Goal: Task Accomplishment & Management: Use online tool/utility

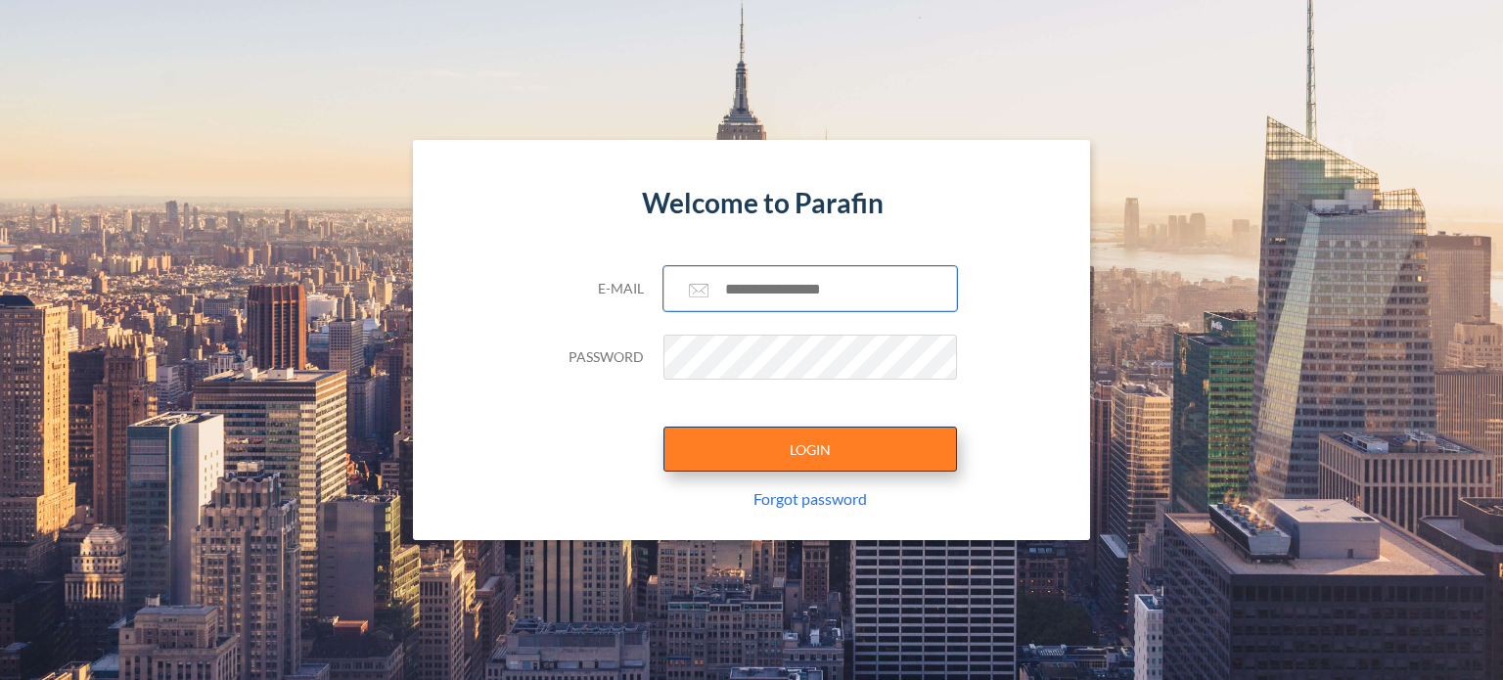
type input "**********"
click at [807, 432] on button "LOGIN" at bounding box center [811, 449] width 294 height 45
type input "**********"
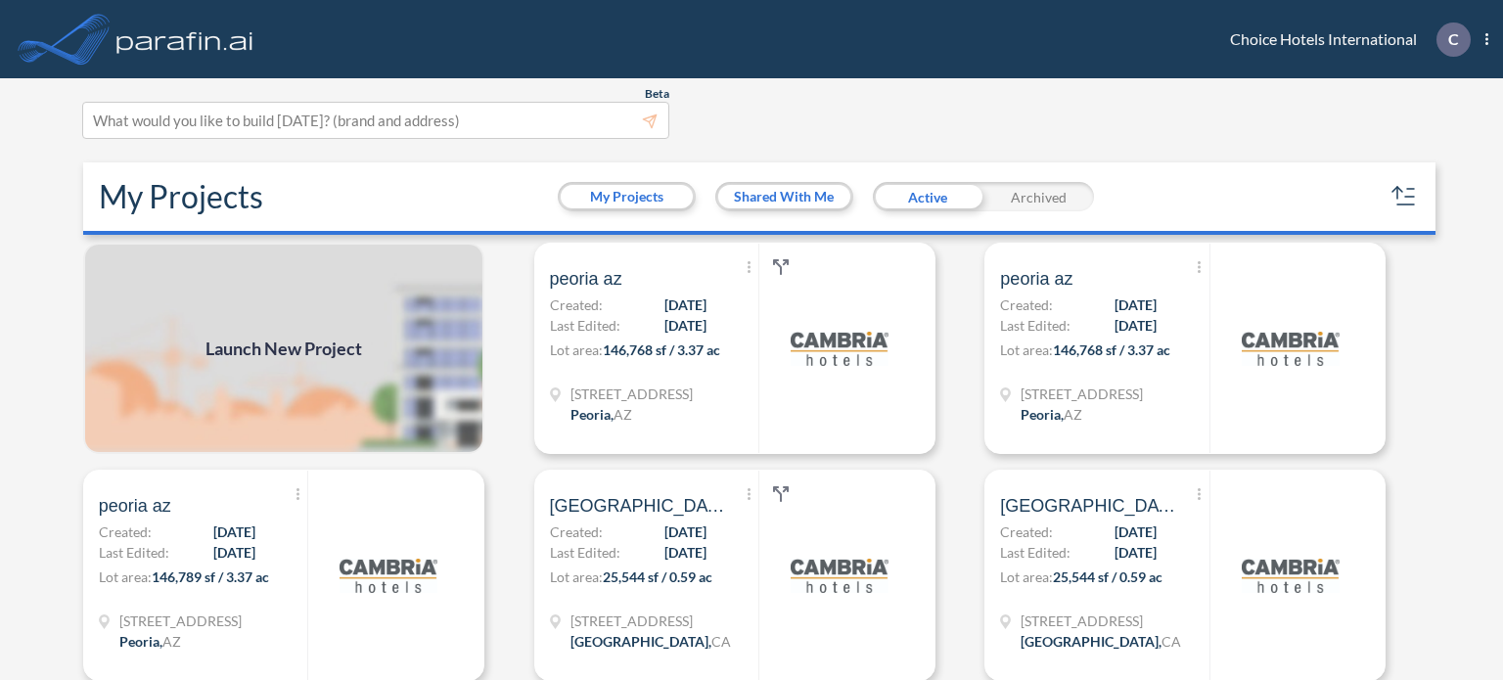
click at [286, 346] on span "Launch New Project" at bounding box center [284, 349] width 157 height 26
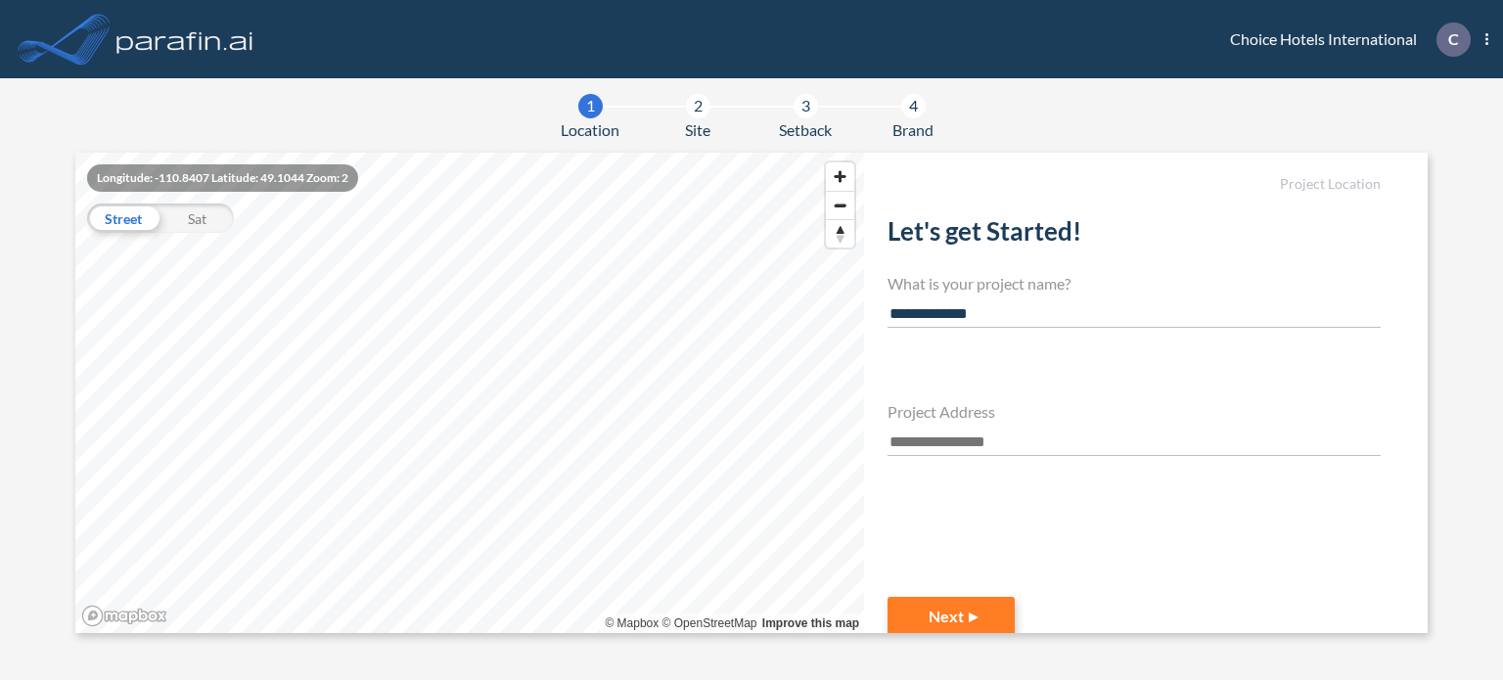
click at [942, 315] on input "**********" at bounding box center [1134, 314] width 493 height 26
type input "**********"
click at [917, 437] on input "text" at bounding box center [1134, 443] width 493 height 26
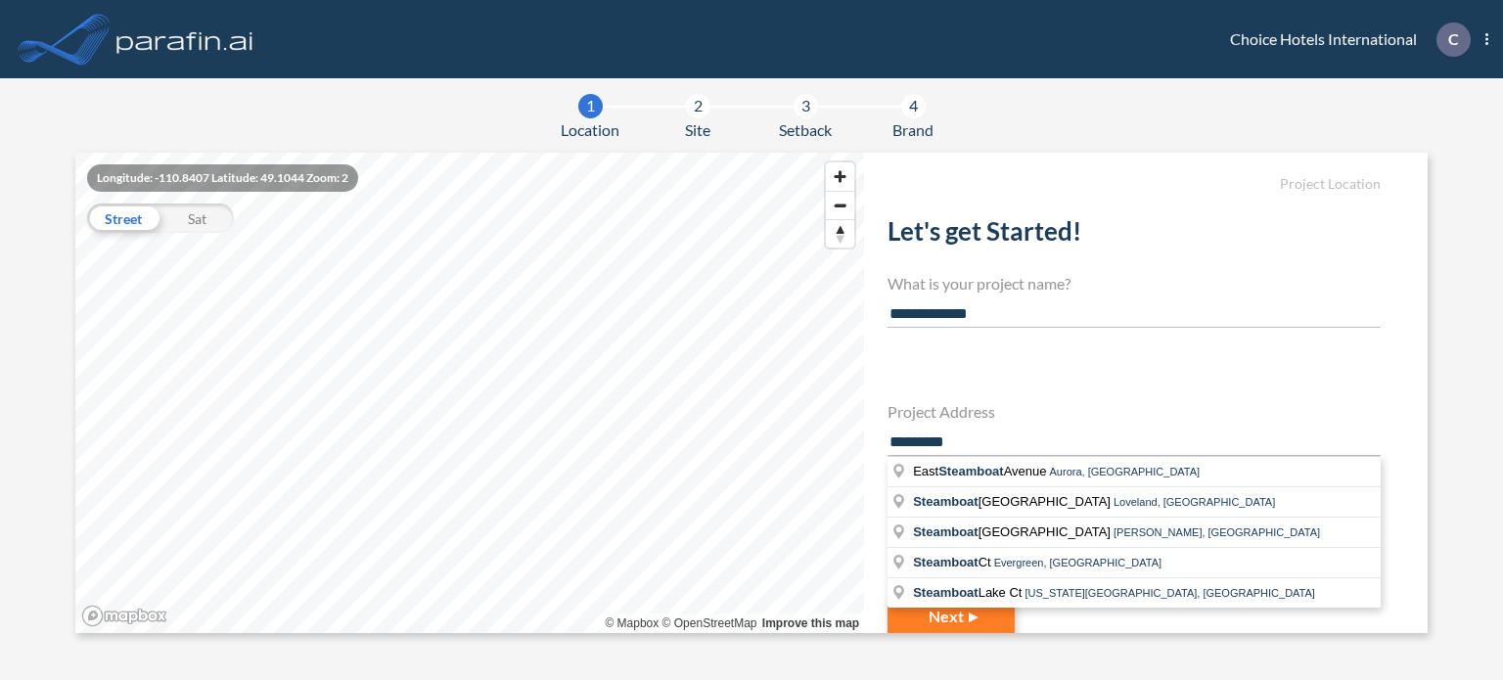
click at [938, 442] on input "*********" at bounding box center [1134, 443] width 493 height 26
click at [994, 436] on input "*********" at bounding box center [1134, 443] width 493 height 26
click at [971, 467] on span "Co lorado 131" at bounding box center [953, 471] width 80 height 15
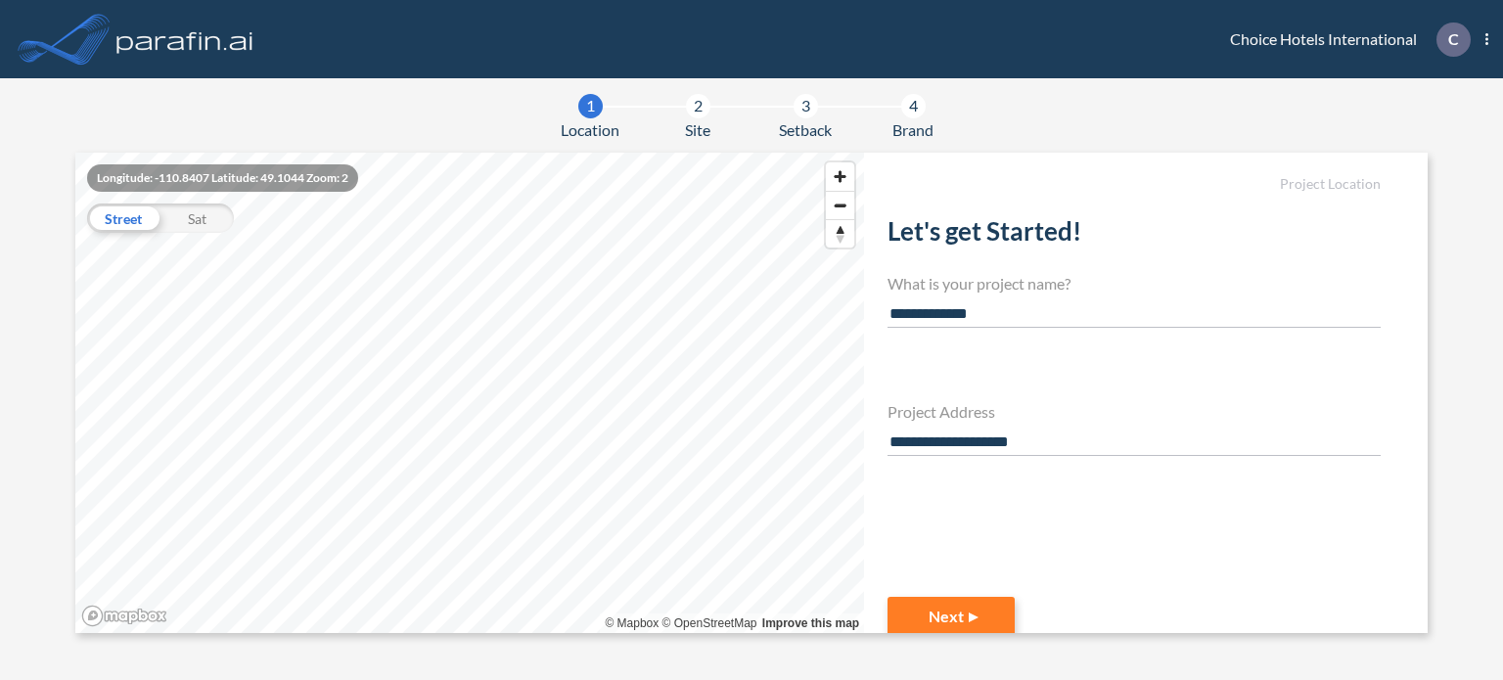
type input "**********"
click at [196, 222] on div "Sat" at bounding box center [197, 218] width 73 height 29
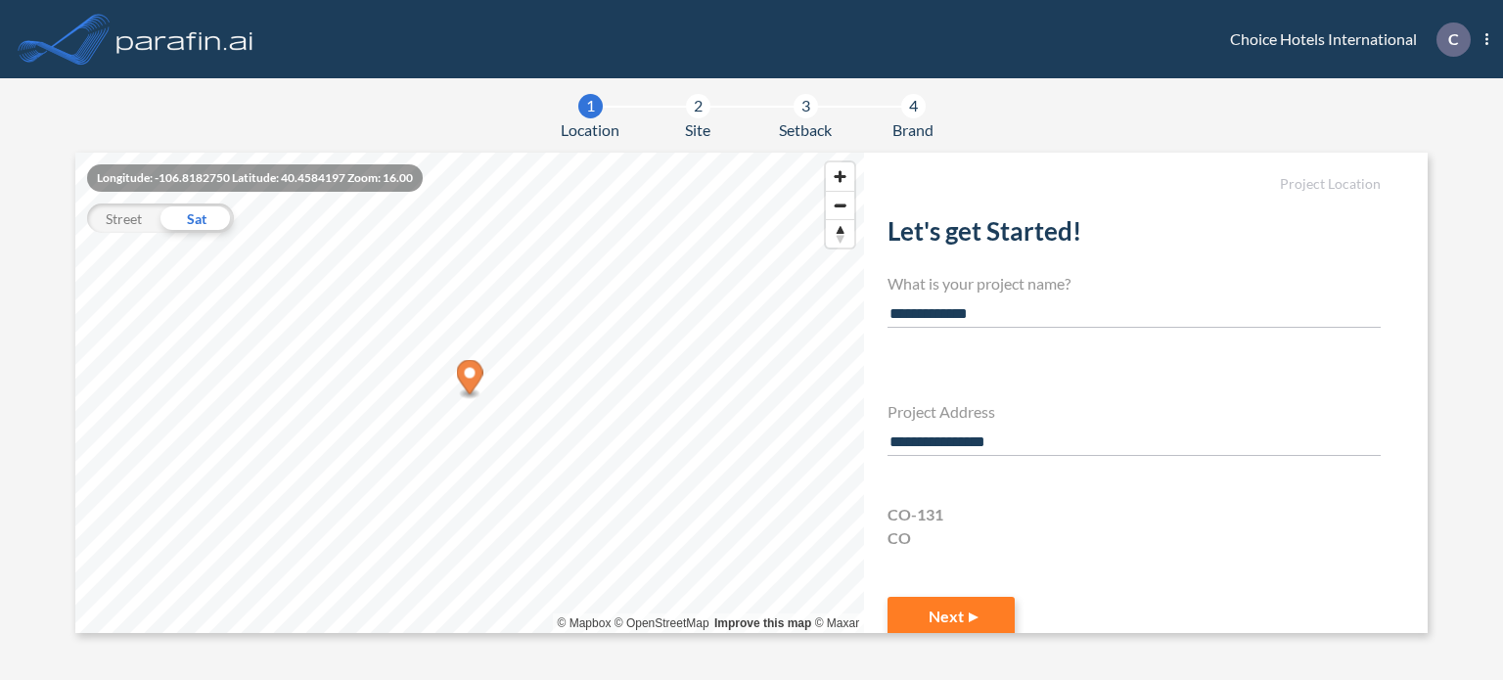
scroll to position [35, 0]
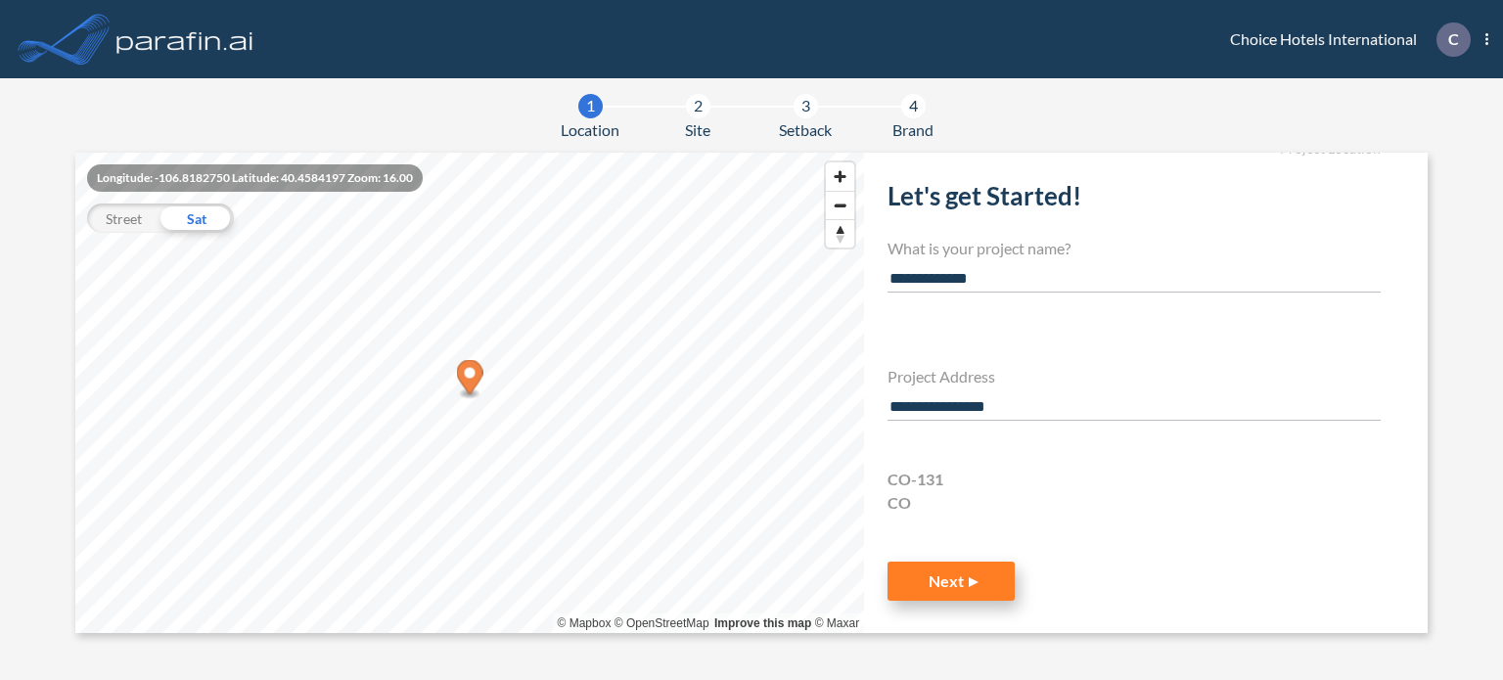
click at [947, 579] on button "Next" at bounding box center [951, 581] width 127 height 39
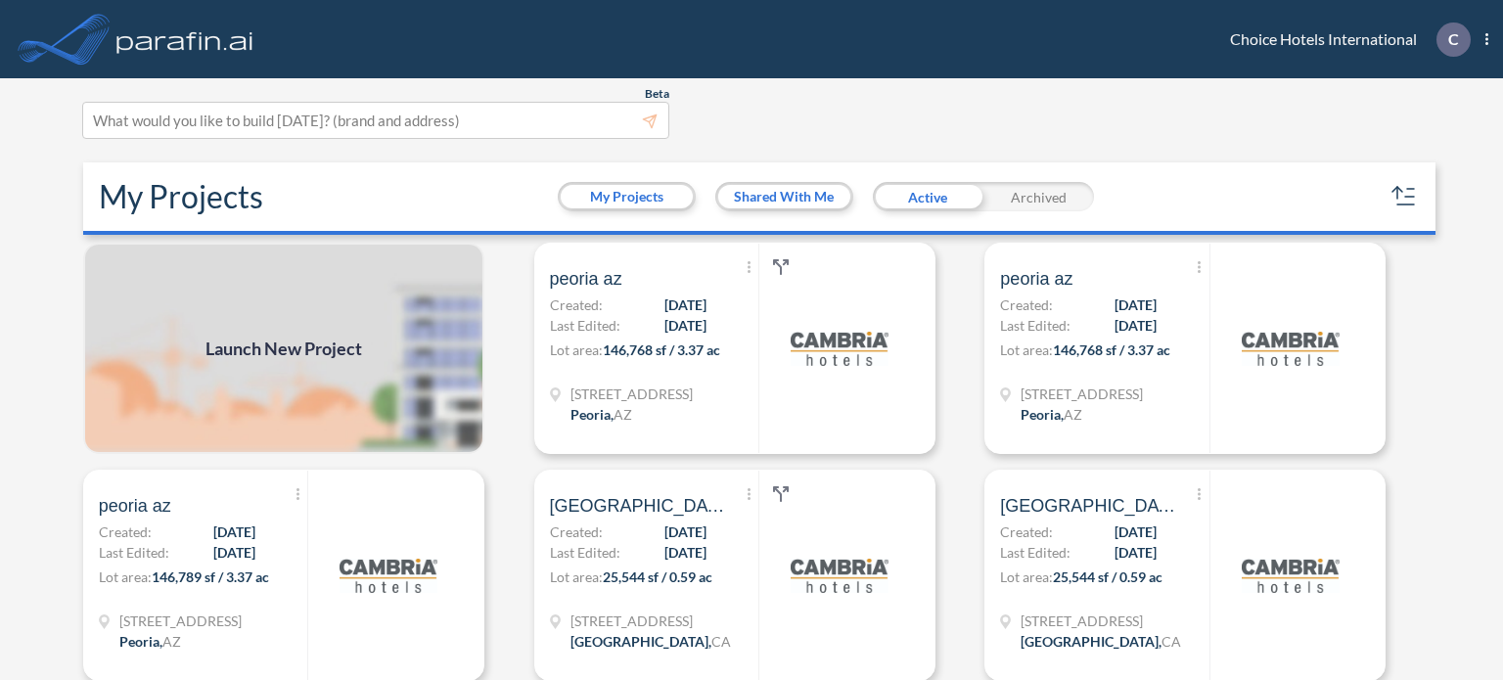
click at [260, 343] on span "Launch New Project" at bounding box center [284, 349] width 157 height 26
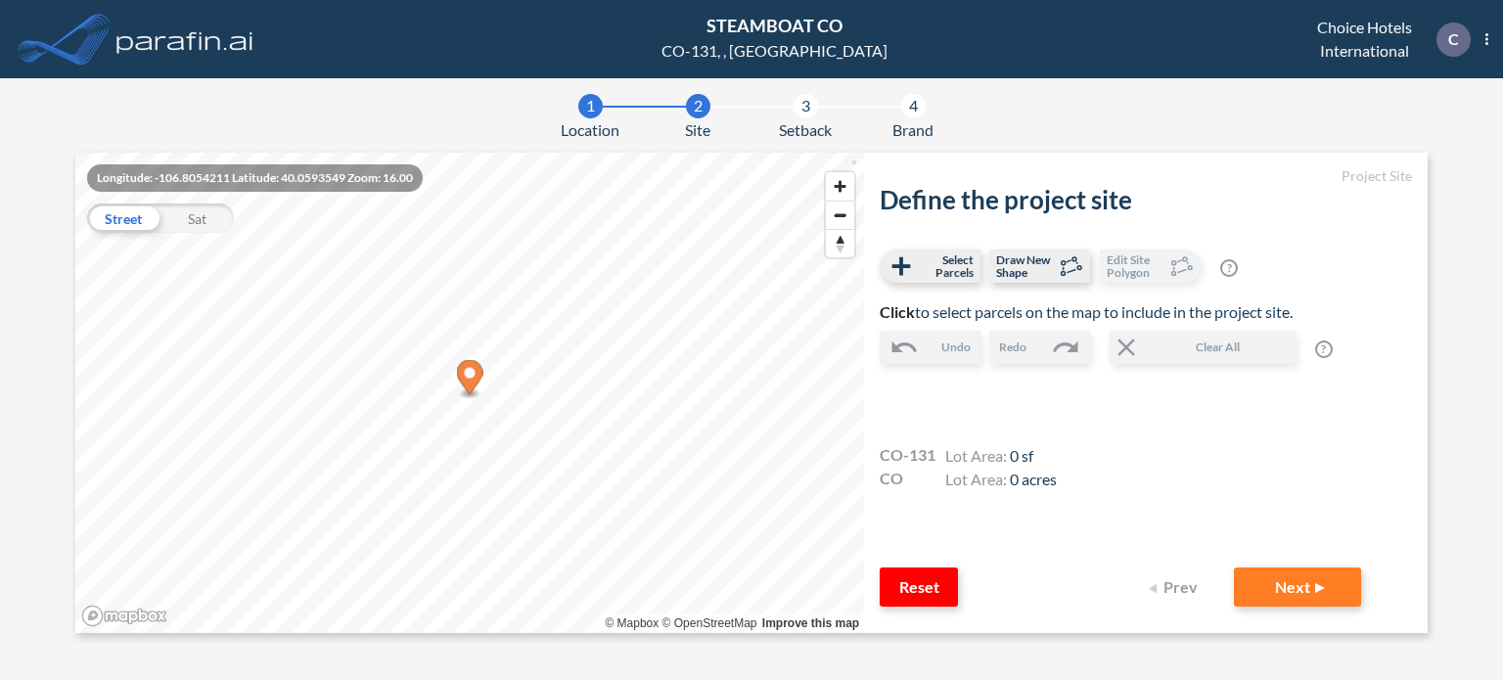
click at [590, 102] on div "1" at bounding box center [590, 106] width 24 height 24
click at [943, 261] on span "Select Parcels" at bounding box center [945, 266] width 58 height 25
click at [924, 586] on button "Reset" at bounding box center [919, 587] width 78 height 39
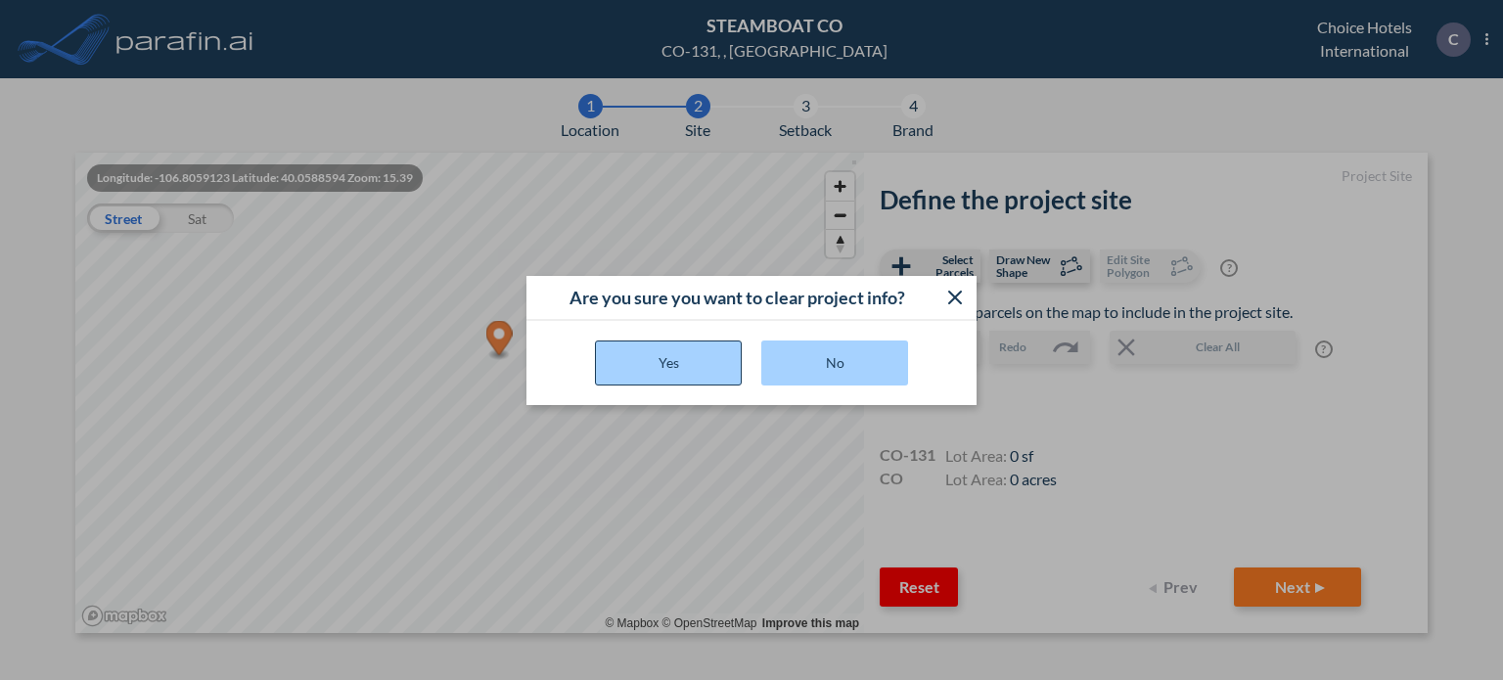
click at [667, 356] on button "Yes" at bounding box center [668, 363] width 147 height 45
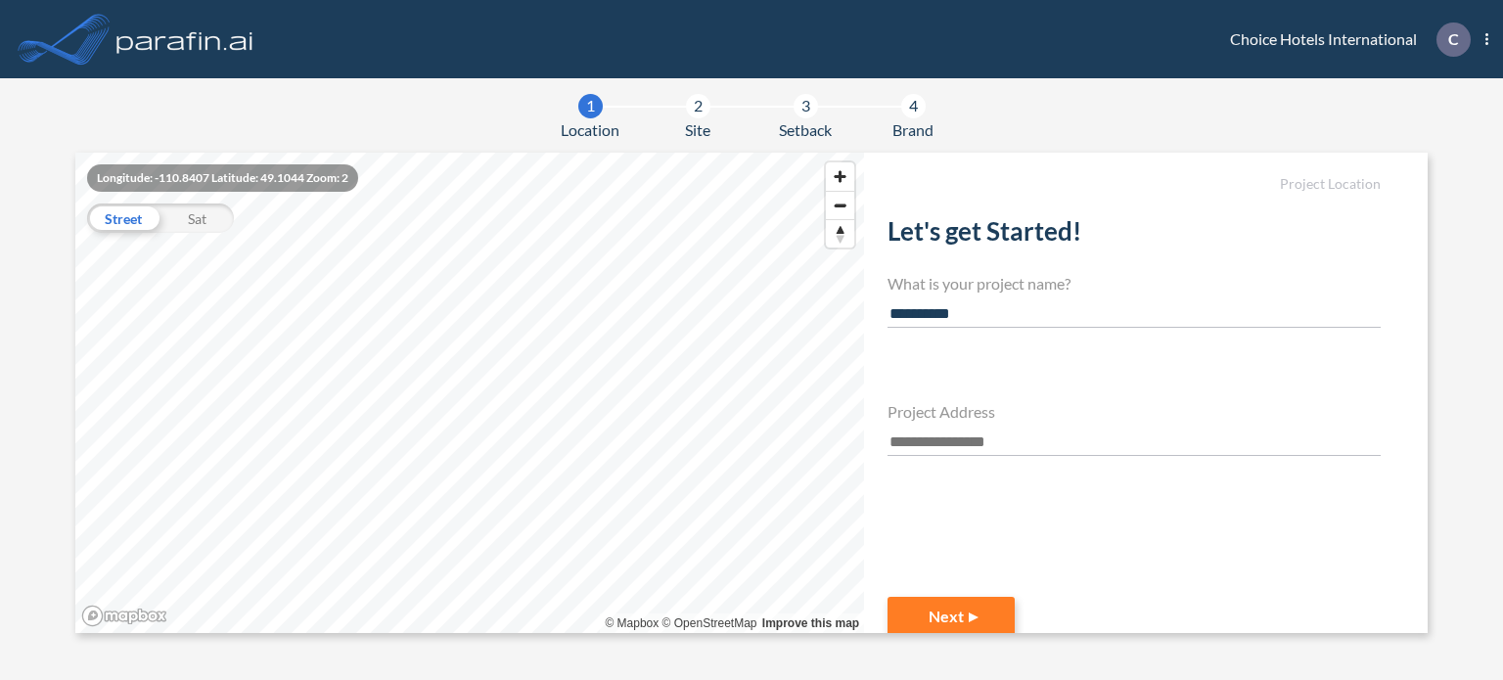
type input "**********"
click at [919, 438] on input "text" at bounding box center [1134, 443] width 493 height 26
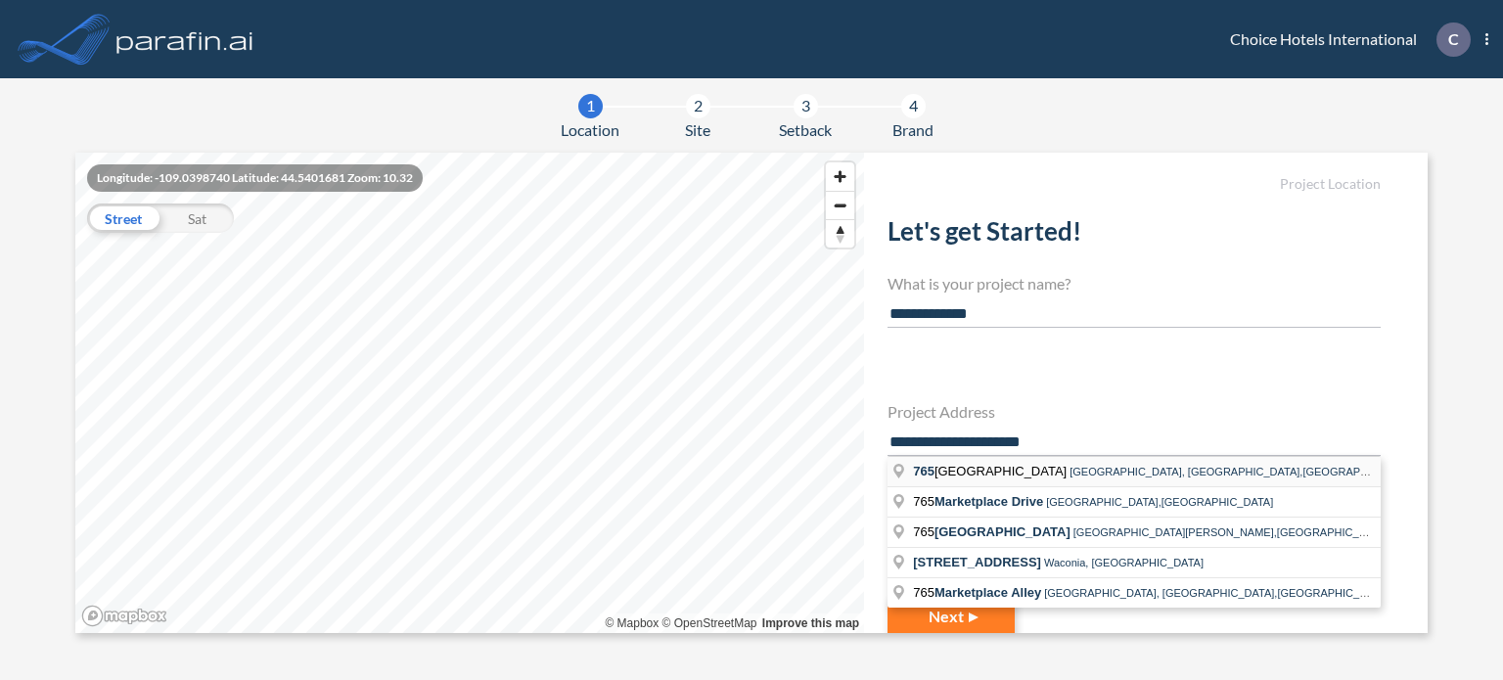
click at [1004, 472] on span "[STREET_ADDRESS]" at bounding box center [991, 471] width 157 height 15
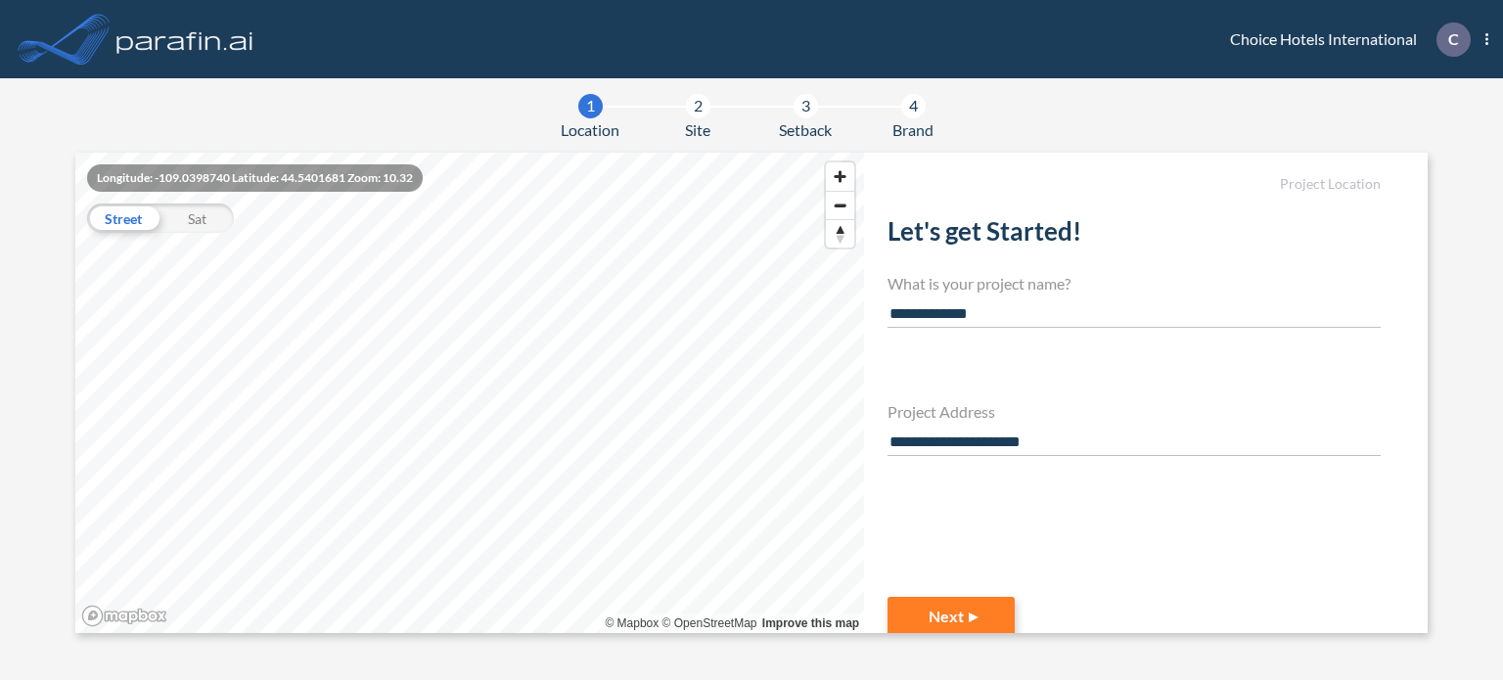
type input "**********"
click at [932, 610] on button "Next" at bounding box center [951, 616] width 127 height 39
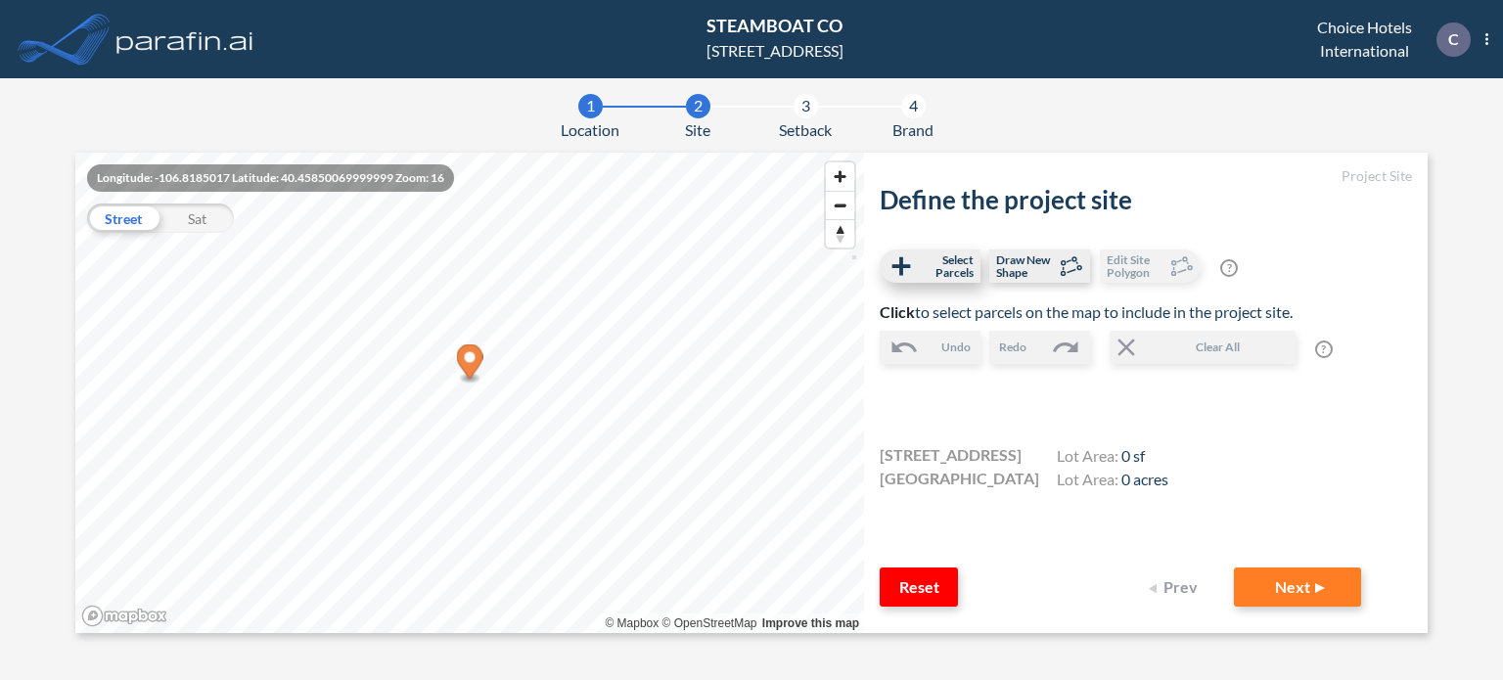
click at [938, 261] on span "Select Parcels" at bounding box center [945, 266] width 58 height 25
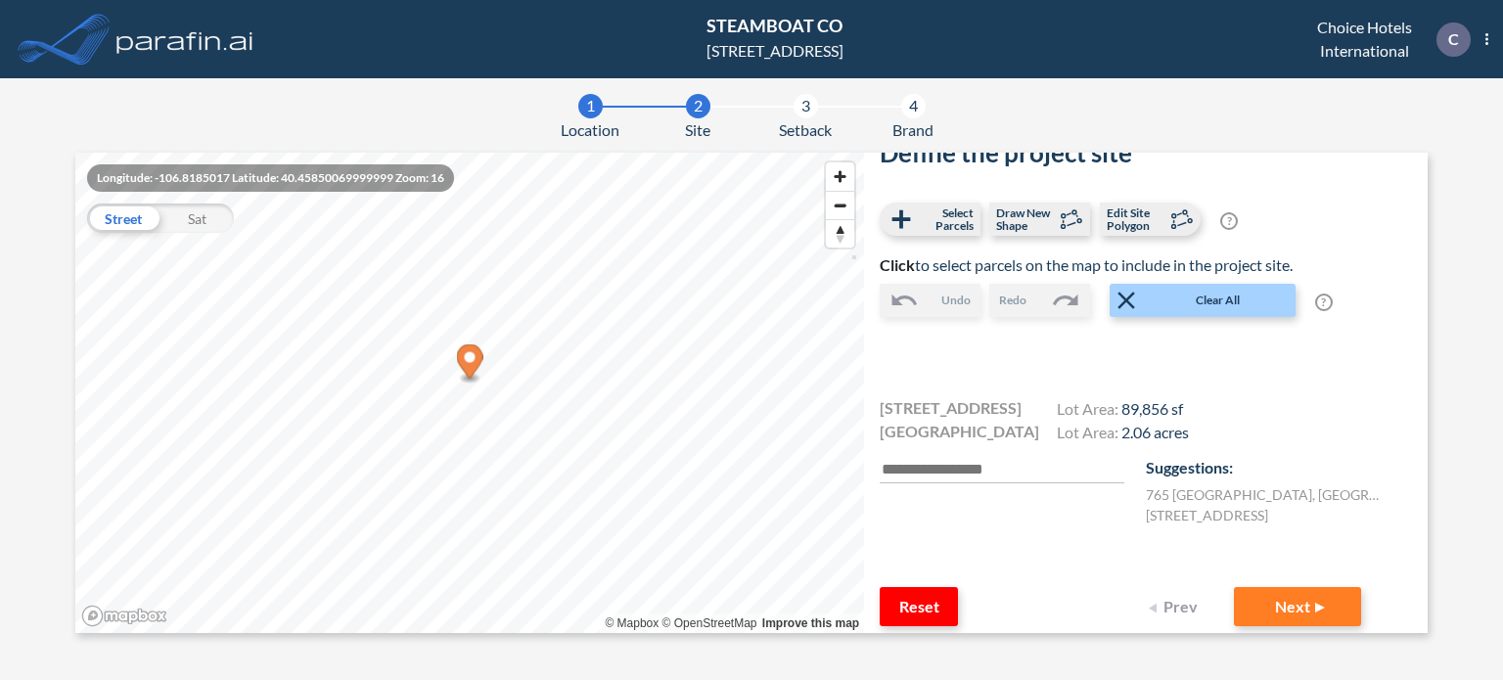
scroll to position [67, 0]
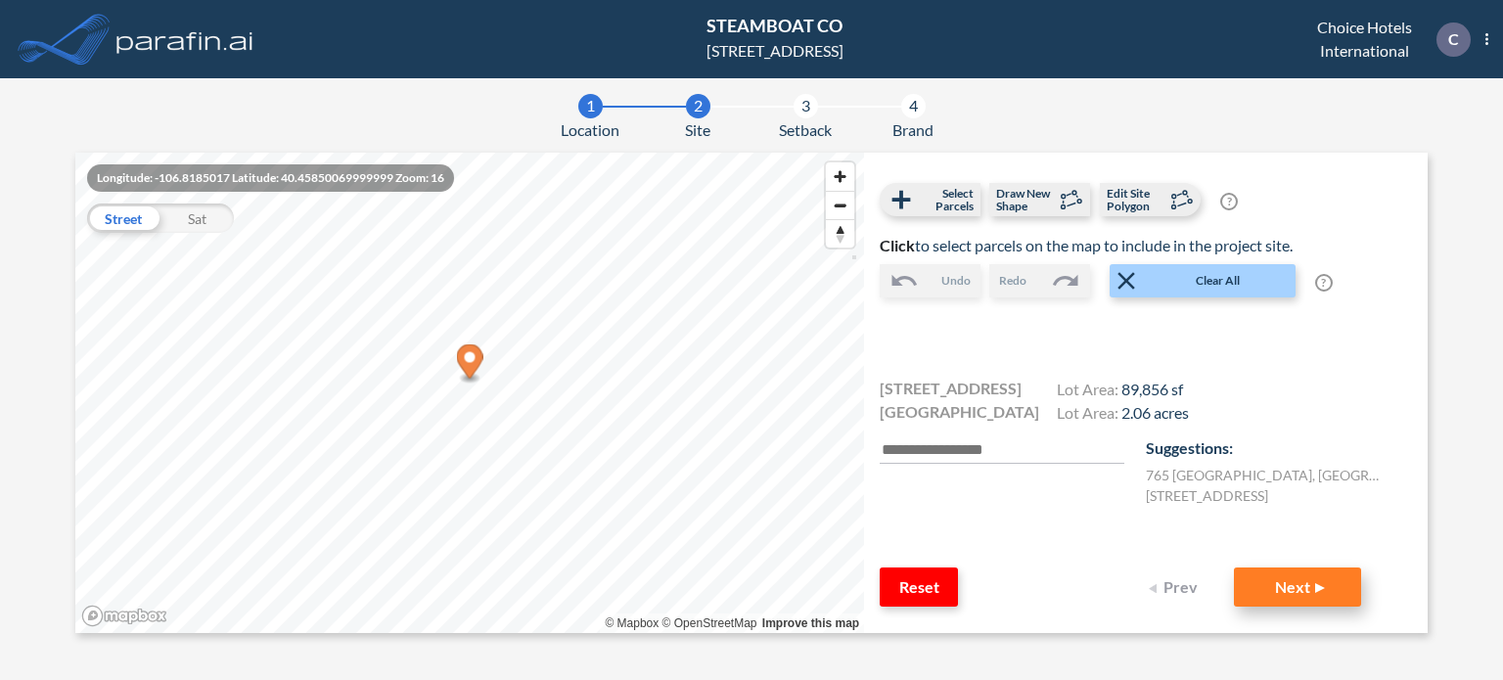
click at [1279, 581] on button "Next" at bounding box center [1297, 587] width 127 height 39
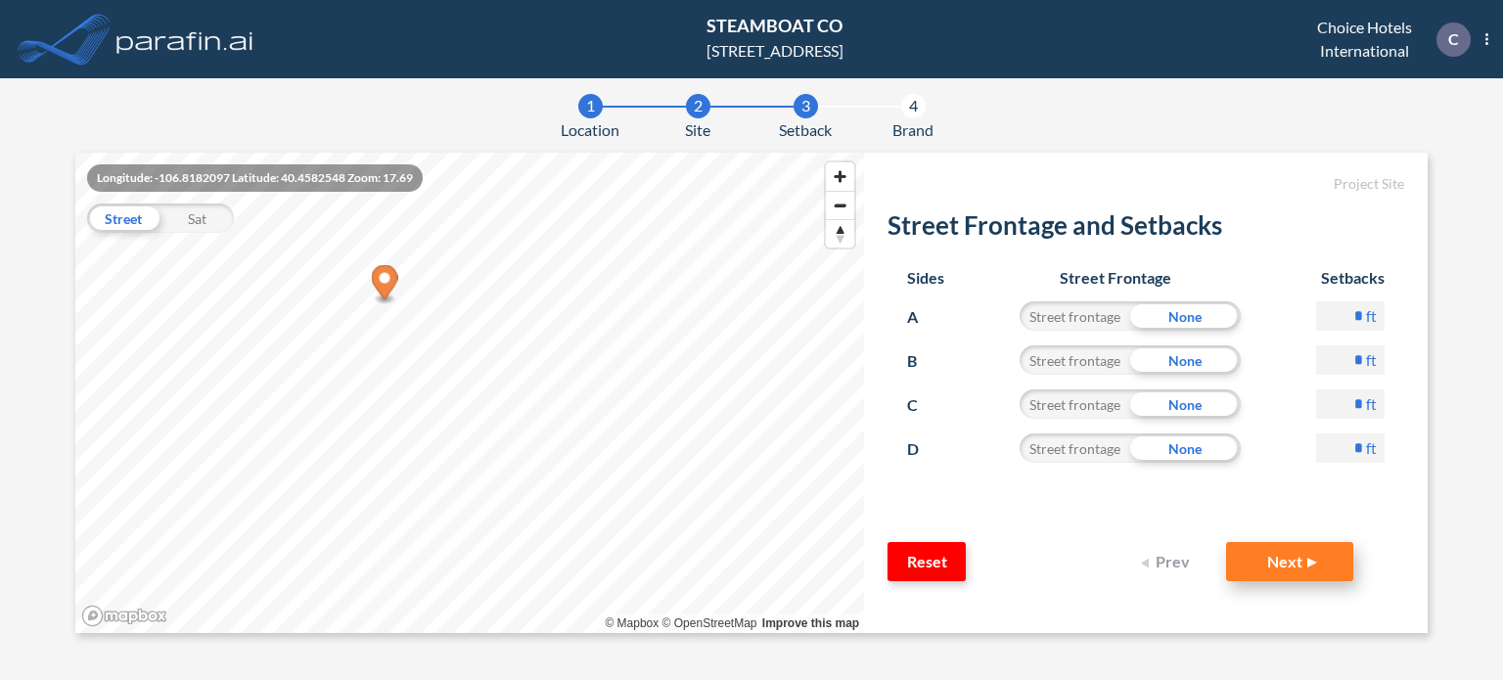
click at [1281, 558] on button "Next" at bounding box center [1289, 561] width 127 height 39
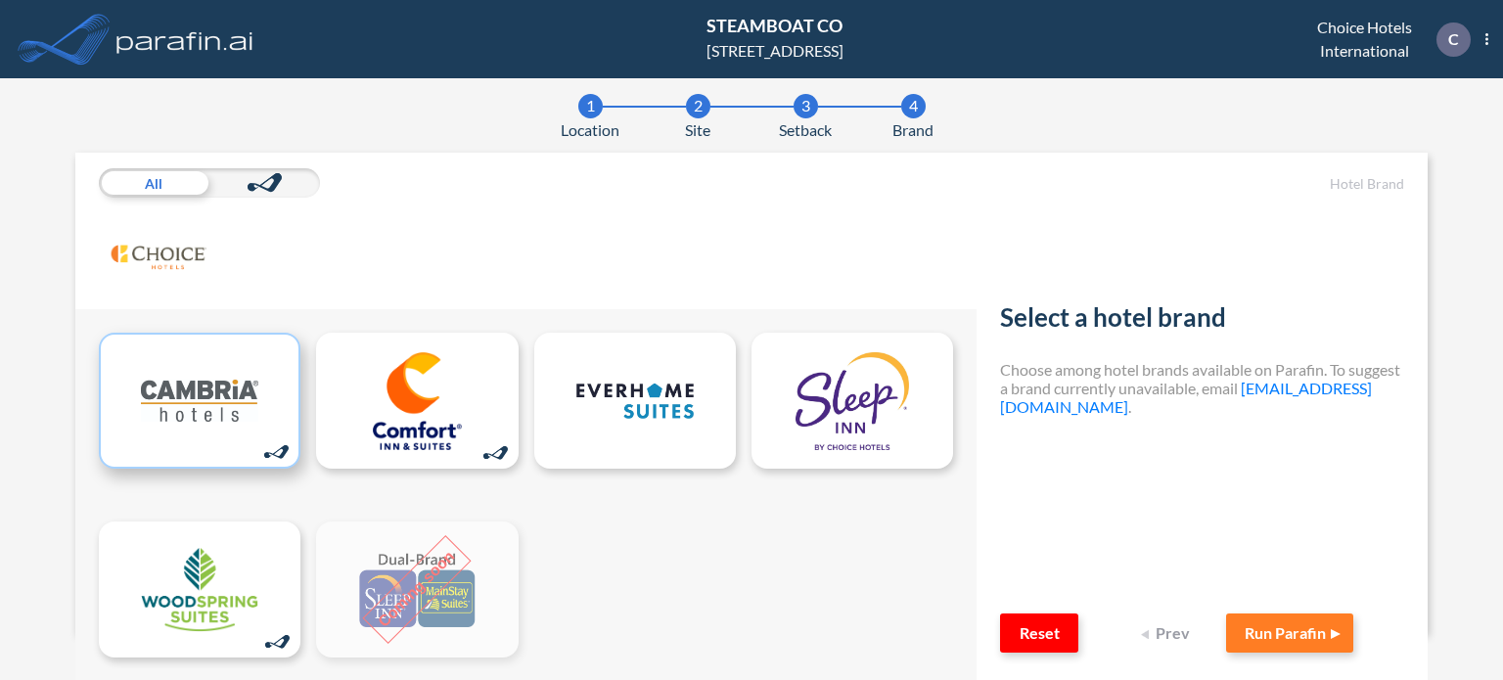
click at [193, 392] on img at bounding box center [199, 401] width 117 height 98
click at [1277, 629] on button "Run Parafin" at bounding box center [1289, 633] width 127 height 39
click at [191, 399] on img at bounding box center [199, 401] width 117 height 98
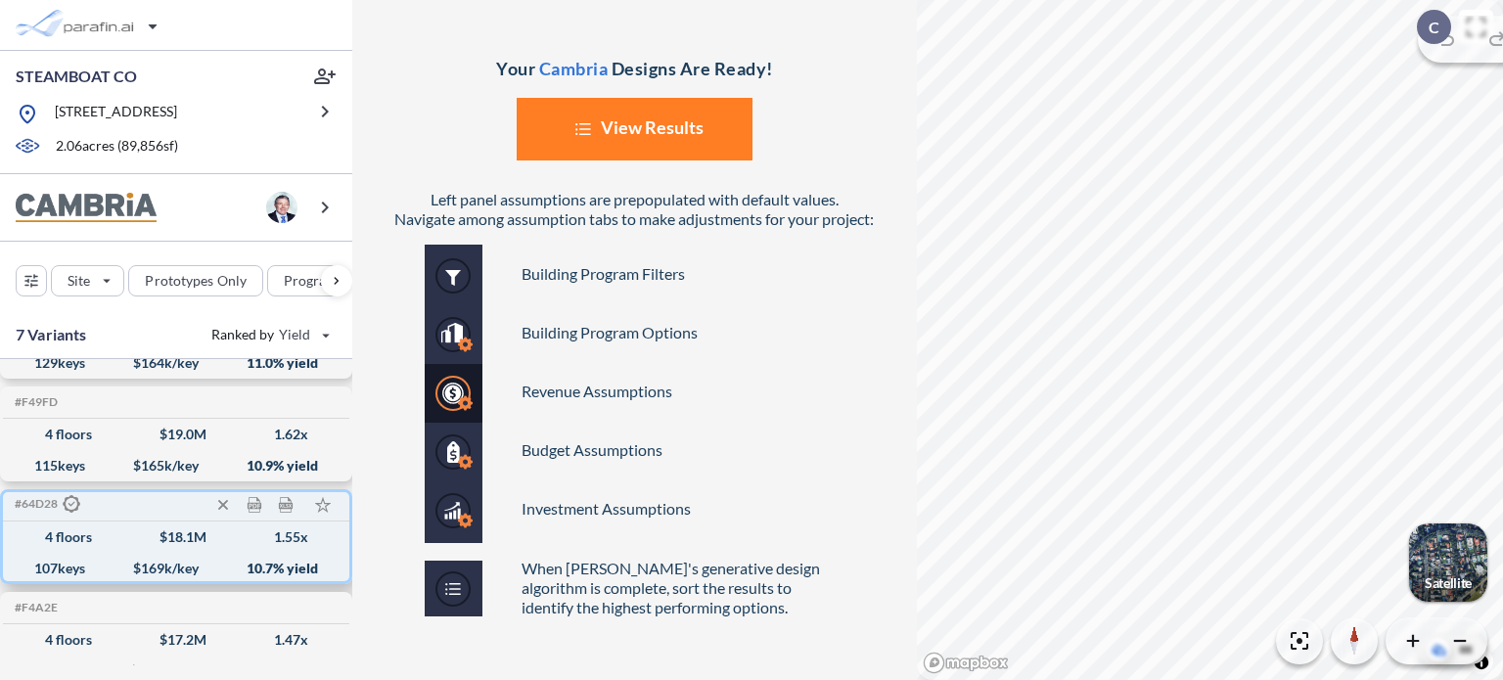
scroll to position [419, 0]
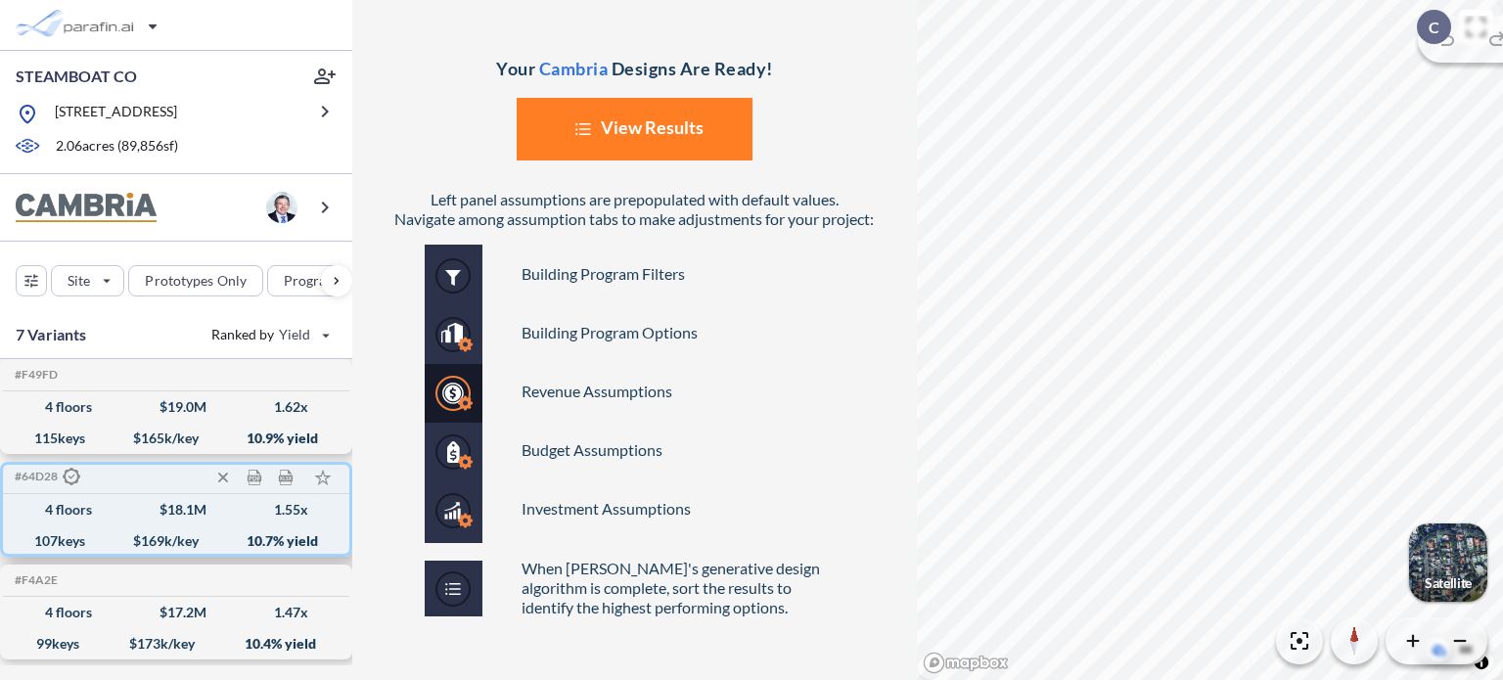
click at [74, 510] on div "4 floors" at bounding box center [68, 510] width 47 height 0
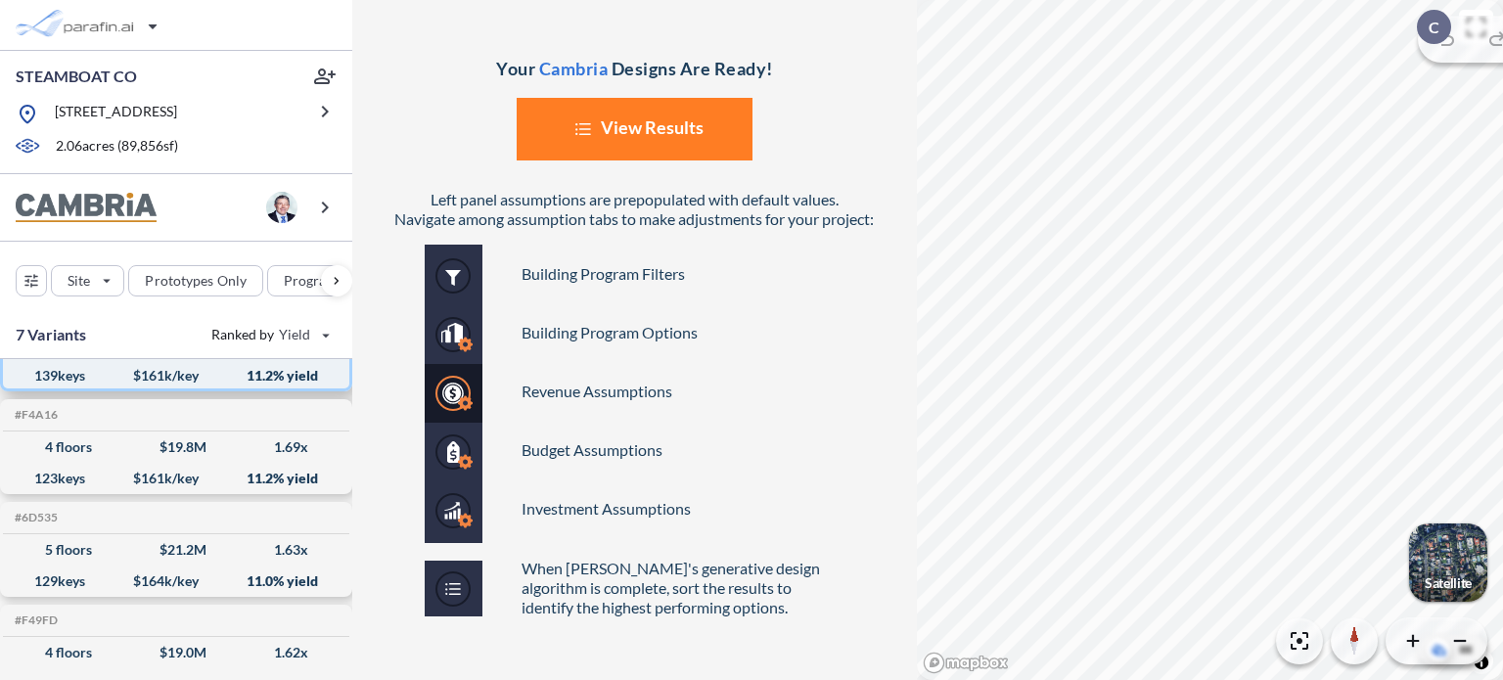
scroll to position [196, 0]
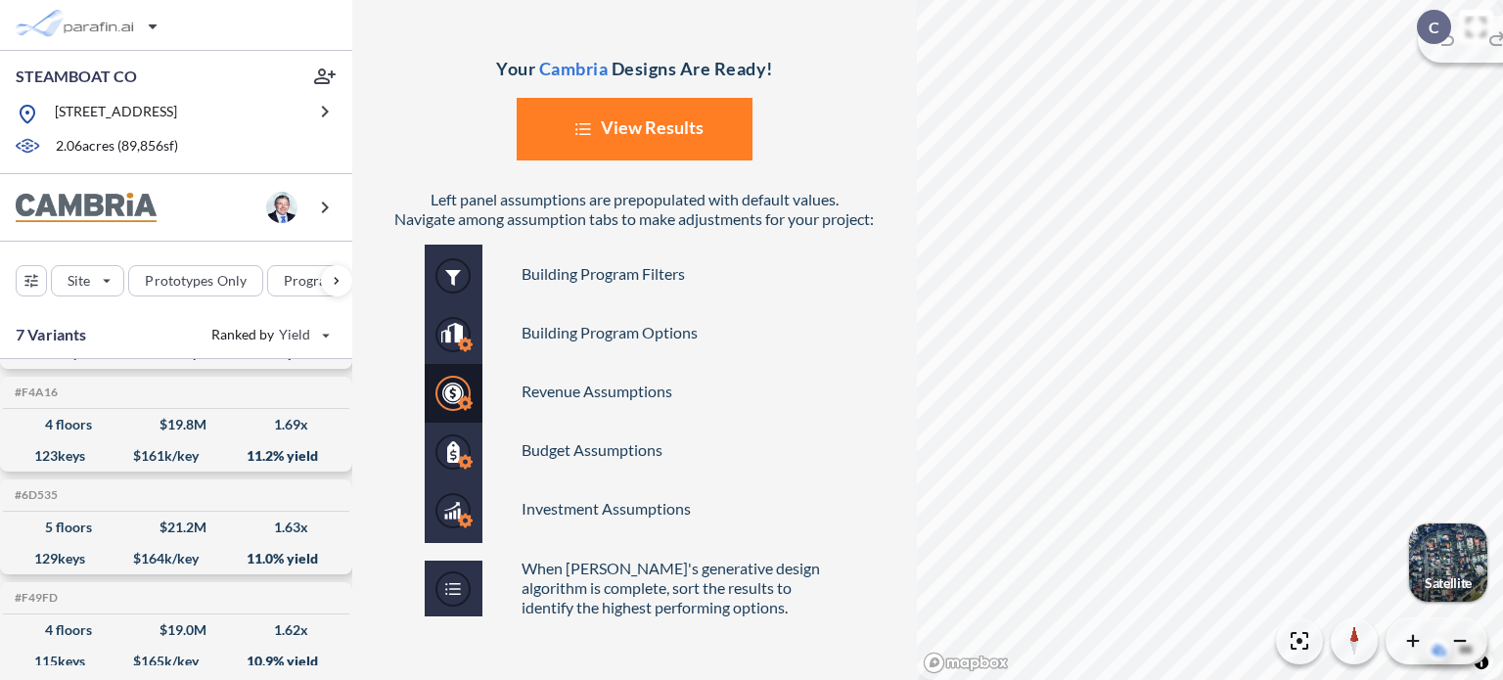
click at [633, 123] on button "List Created with Sketch. View Results" at bounding box center [635, 129] width 236 height 63
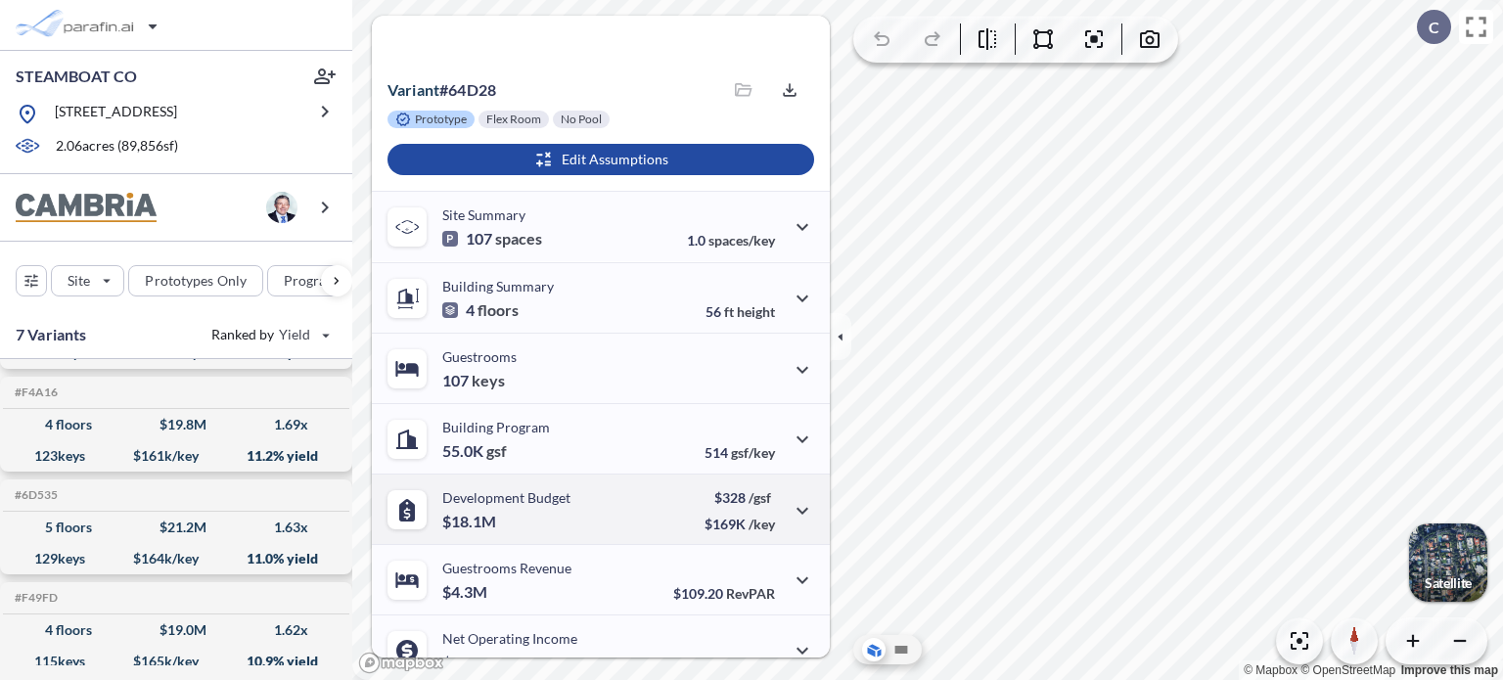
scroll to position [0, 0]
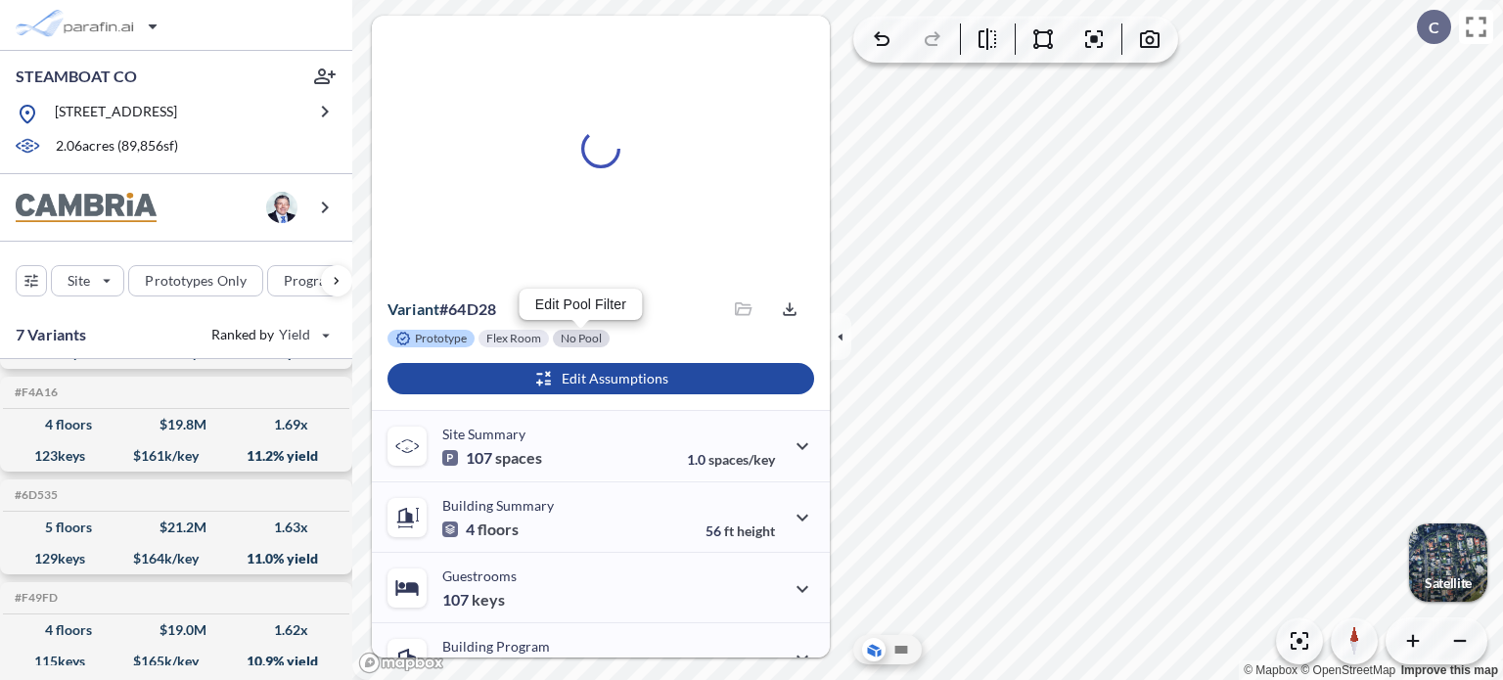
click at [580, 336] on div at bounding box center [581, 339] width 57 height 18
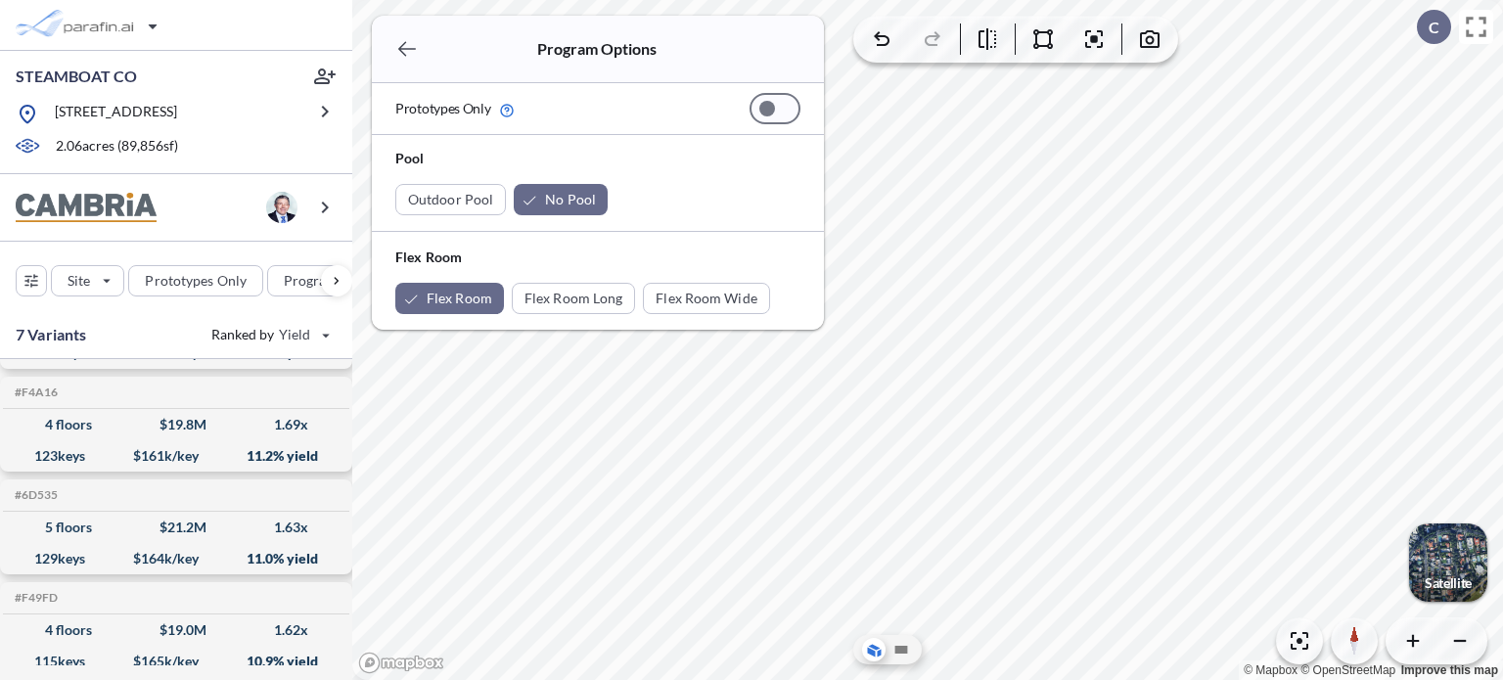
click at [775, 113] on div at bounding box center [775, 108] width 51 height 31
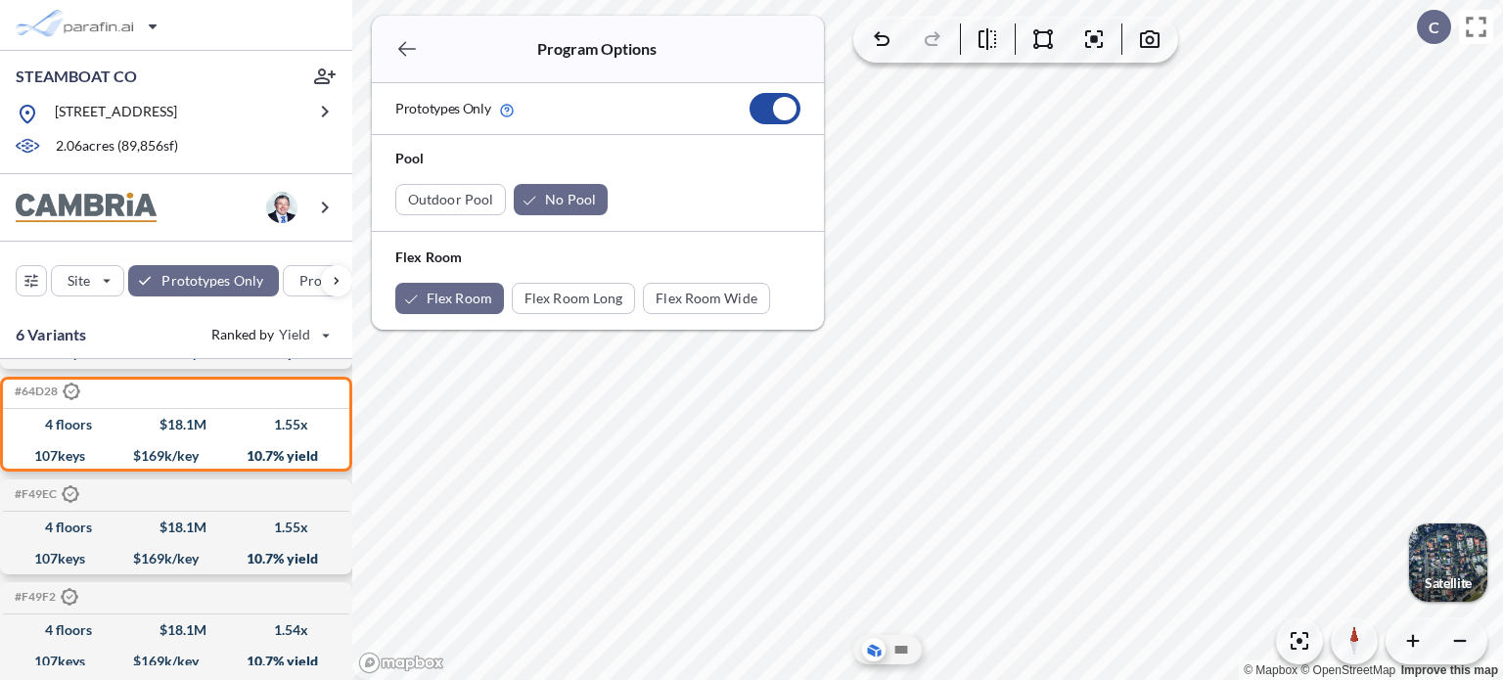
click at [780, 108] on div at bounding box center [784, 108] width 23 height 23
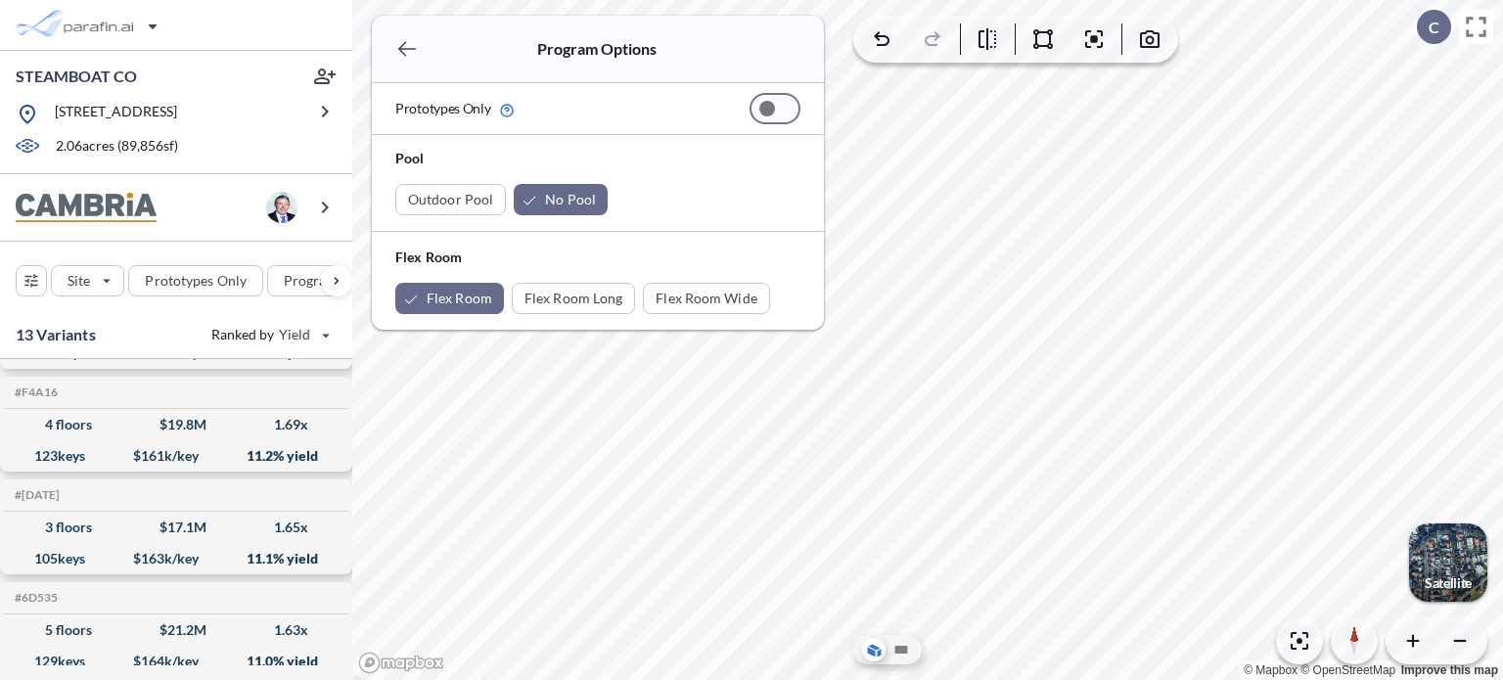
click at [762, 187] on div "Outdoor Pool No Pool" at bounding box center [597, 199] width 405 height 31
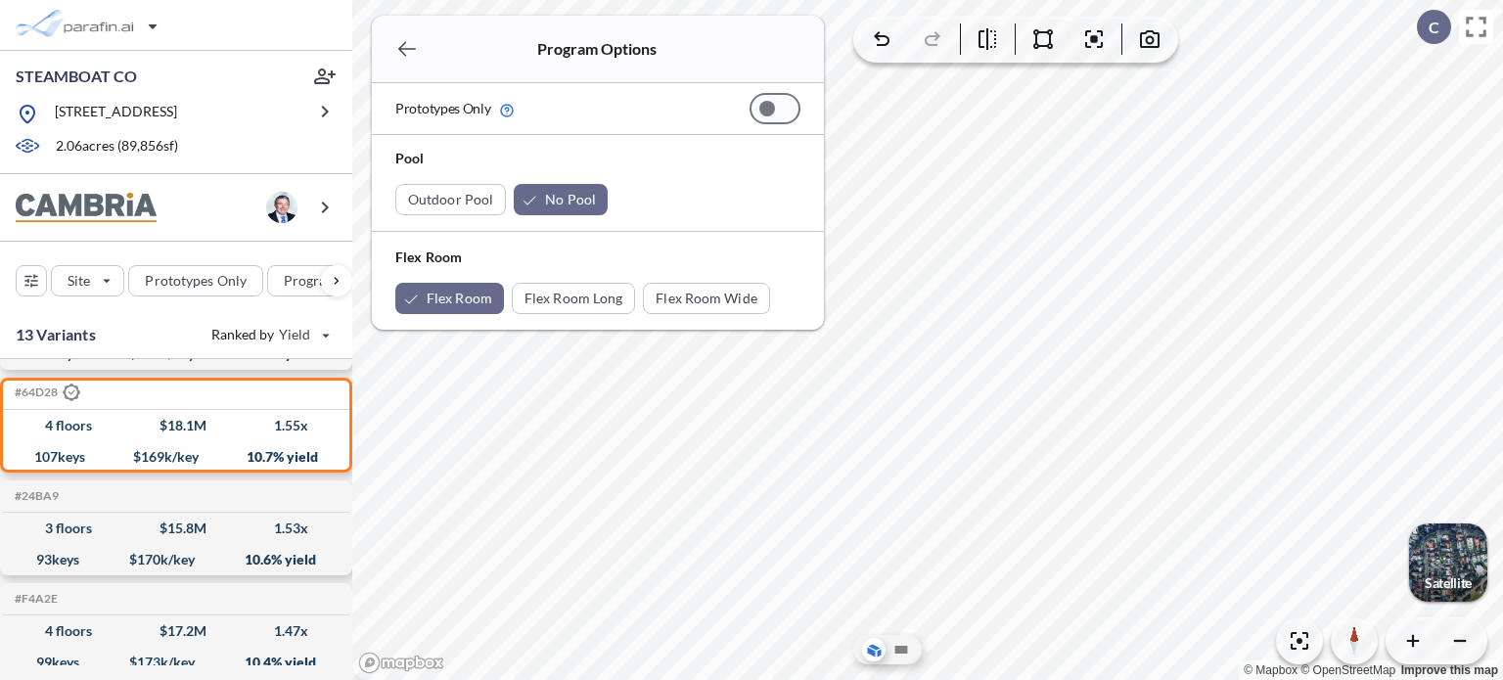
click at [404, 45] on icon "button" at bounding box center [406, 48] width 23 height 23
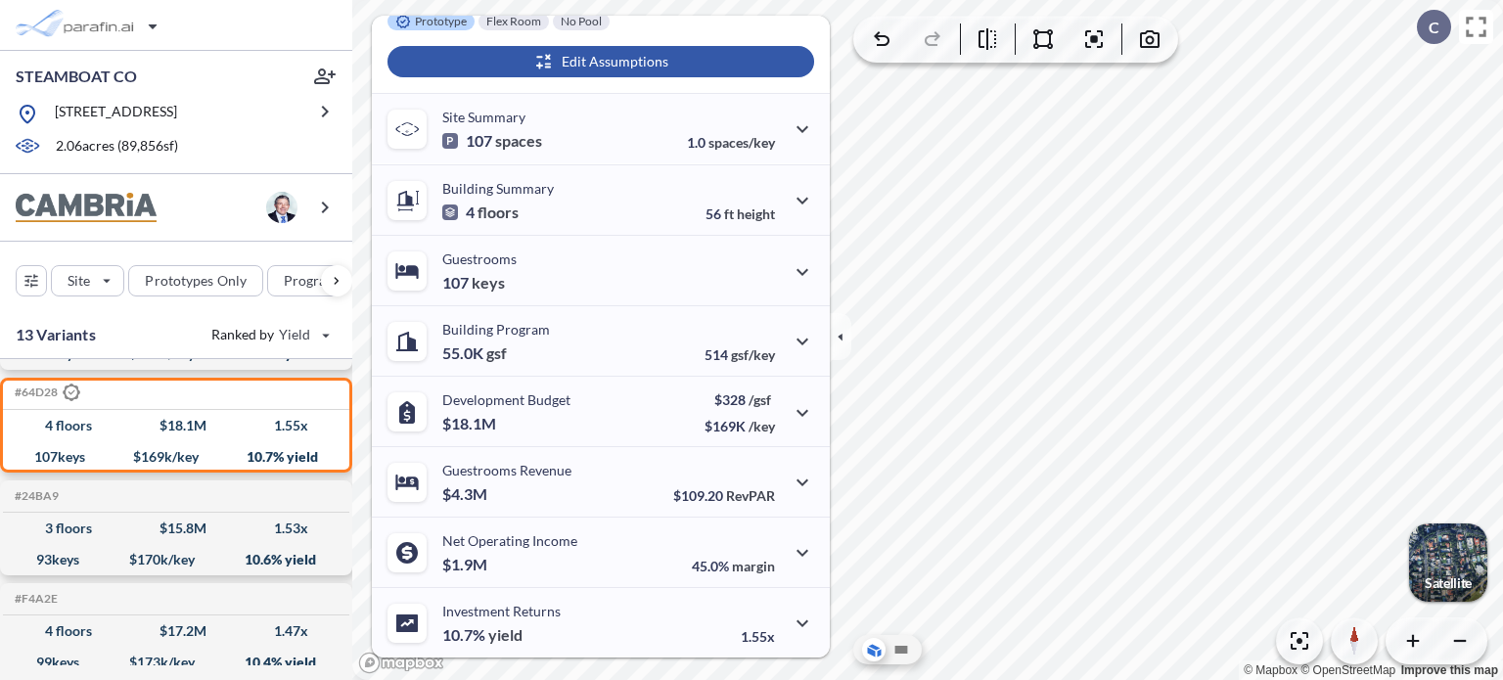
scroll to position [0, 0]
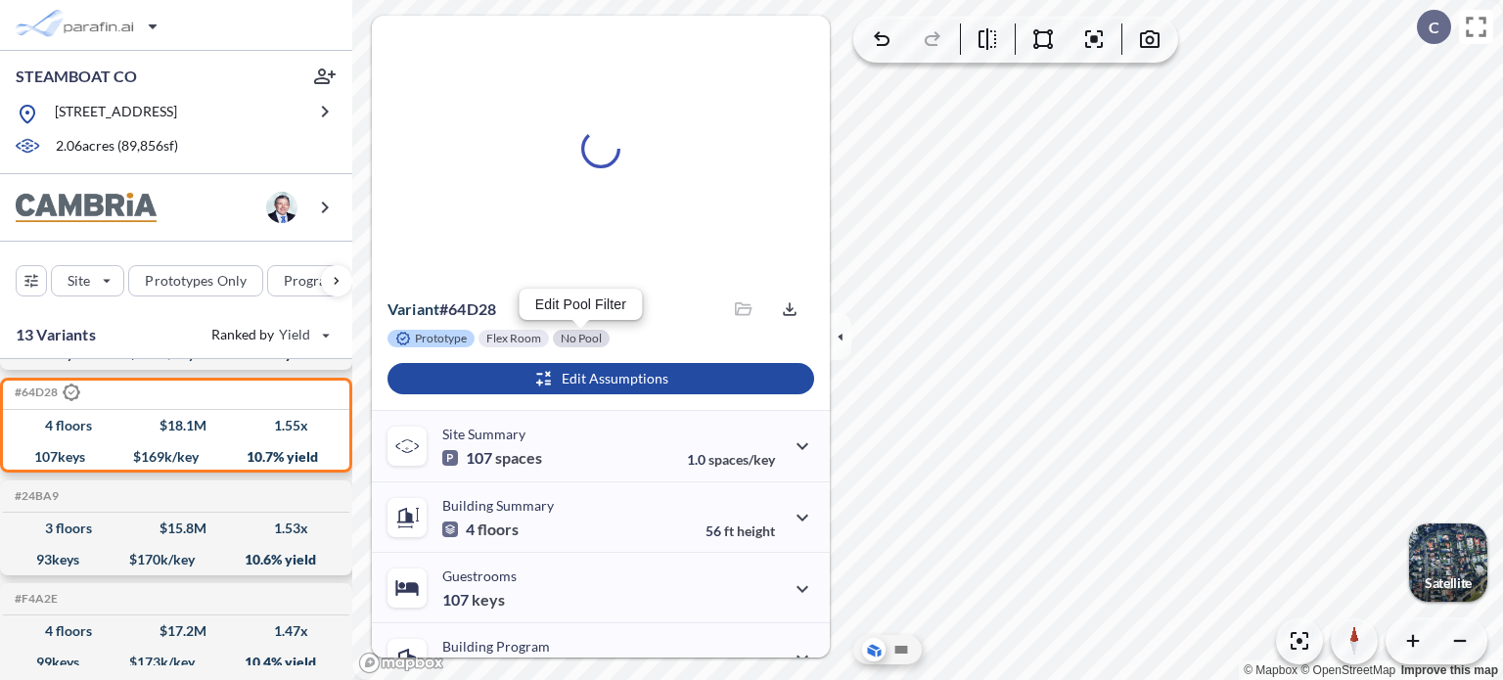
click at [587, 334] on div at bounding box center [581, 339] width 57 height 18
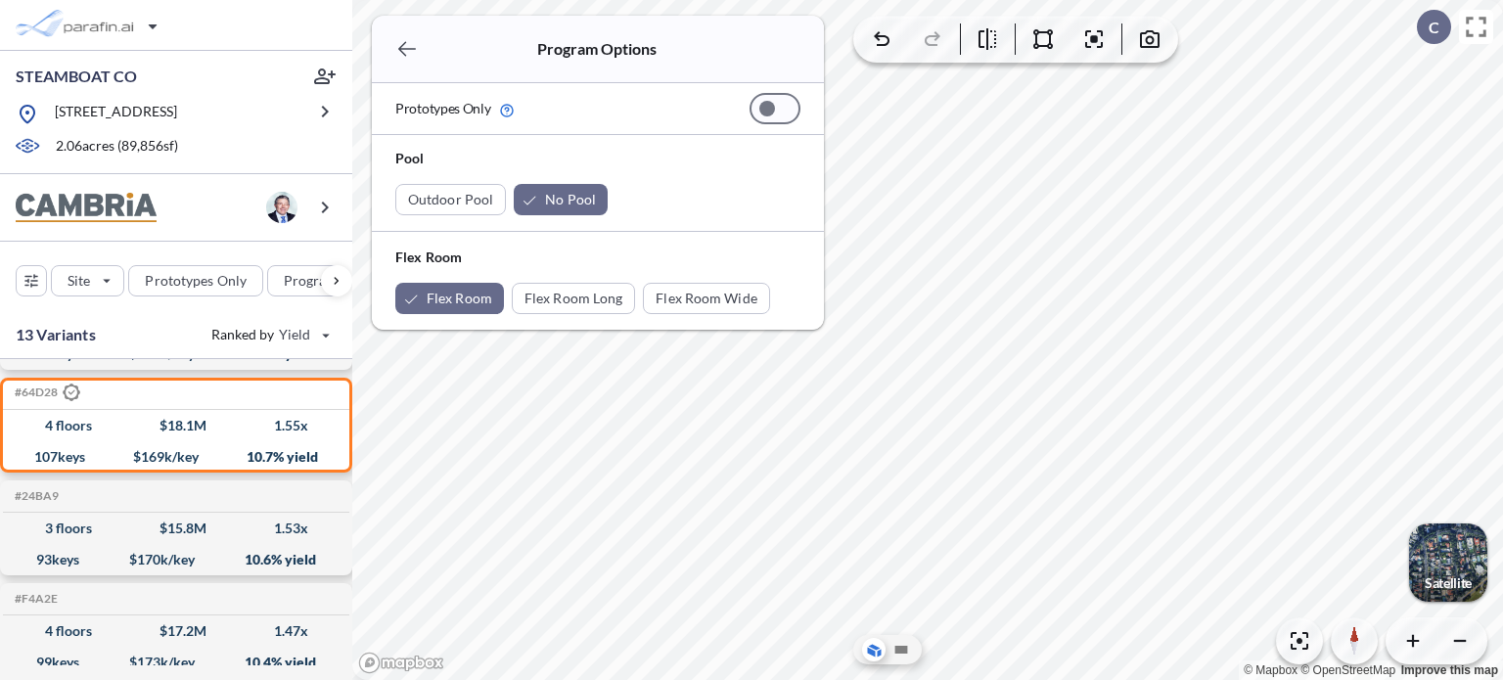
click at [662, 195] on div "Outdoor Pool No Pool" at bounding box center [597, 199] width 405 height 31
click at [401, 43] on icon "button" at bounding box center [406, 48] width 23 height 23
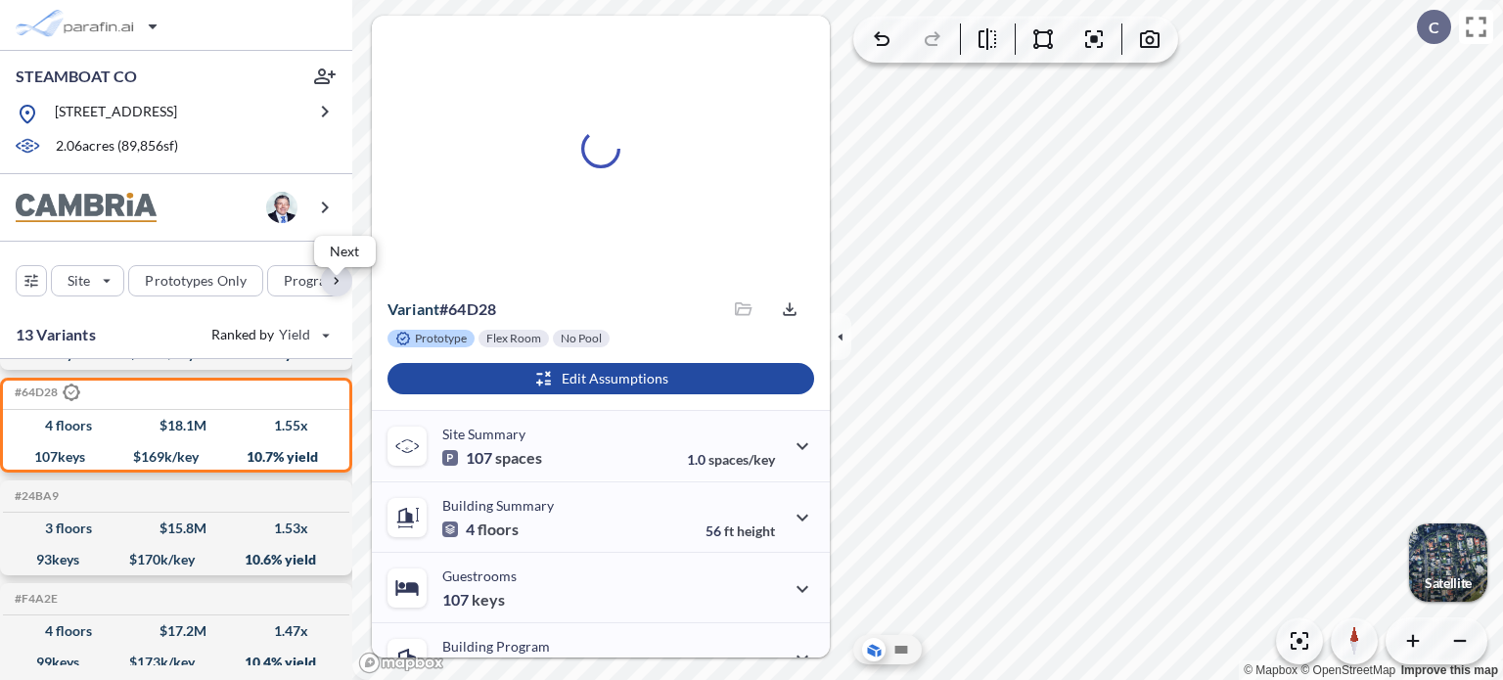
click at [337, 289] on div "button" at bounding box center [336, 280] width 31 height 31
click at [112, 296] on div "button" at bounding box center [81, 280] width 104 height 29
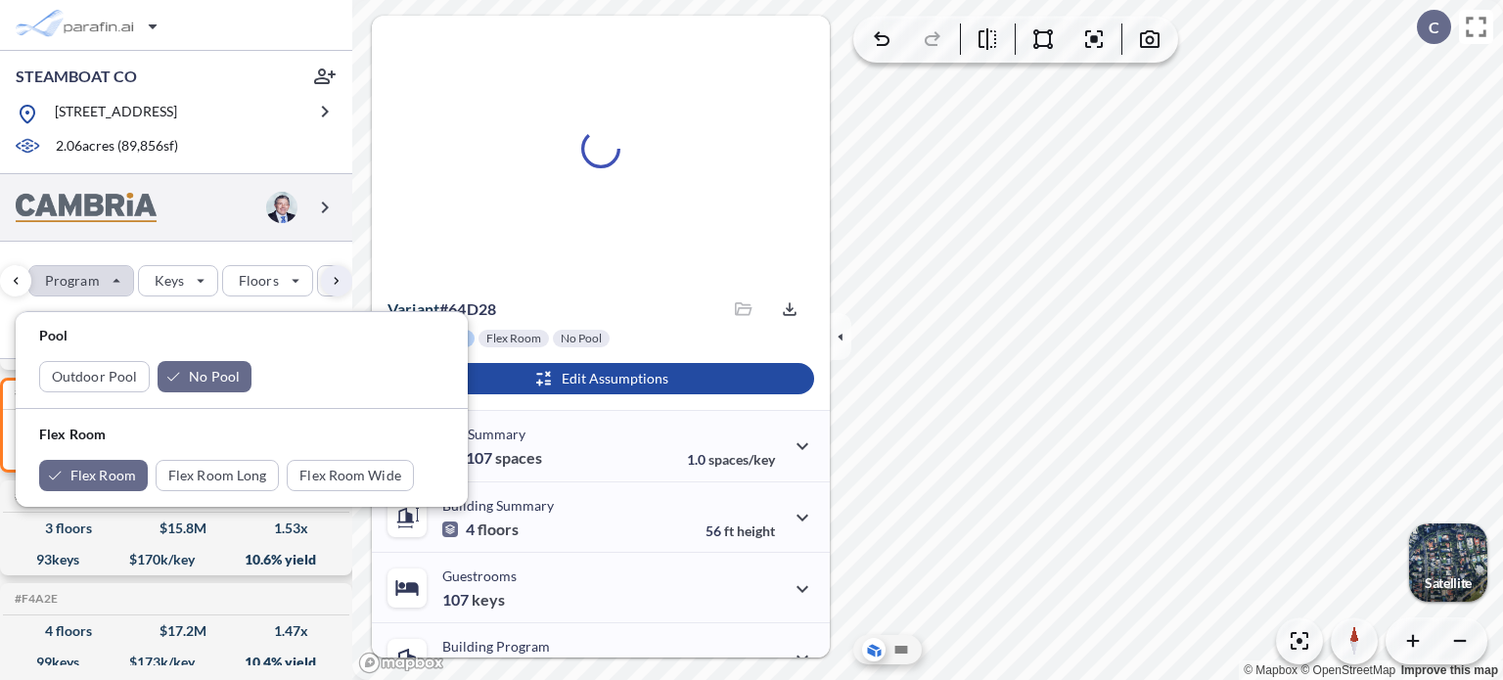
click at [302, 242] on div at bounding box center [176, 208] width 352 height 68
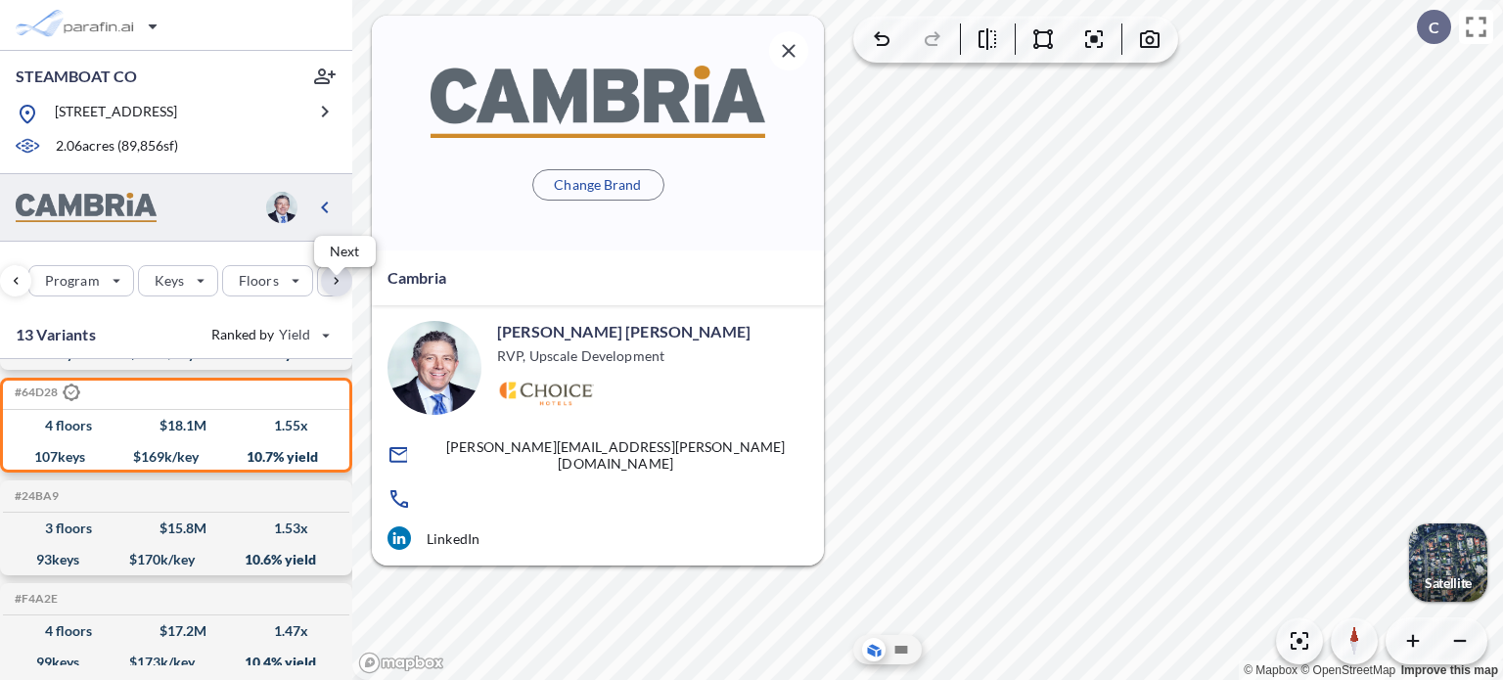
click at [333, 289] on div "button" at bounding box center [336, 280] width 31 height 31
click at [84, 294] on div "button" at bounding box center [91, 280] width 91 height 29
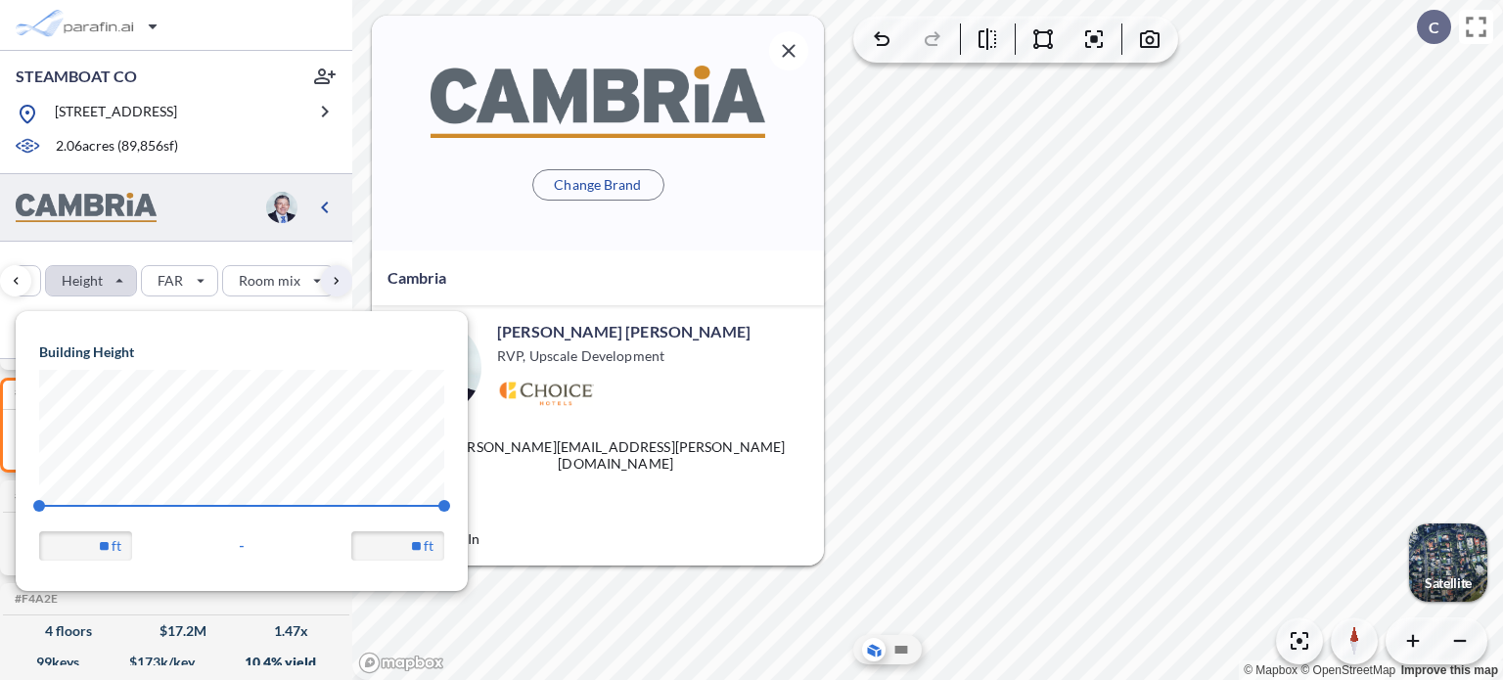
scroll to position [278, 451]
click at [145, 263] on div "Site Prototypes Only Program Keys Floors Height FAR Room mix Budget" at bounding box center [176, 276] width 352 height 69
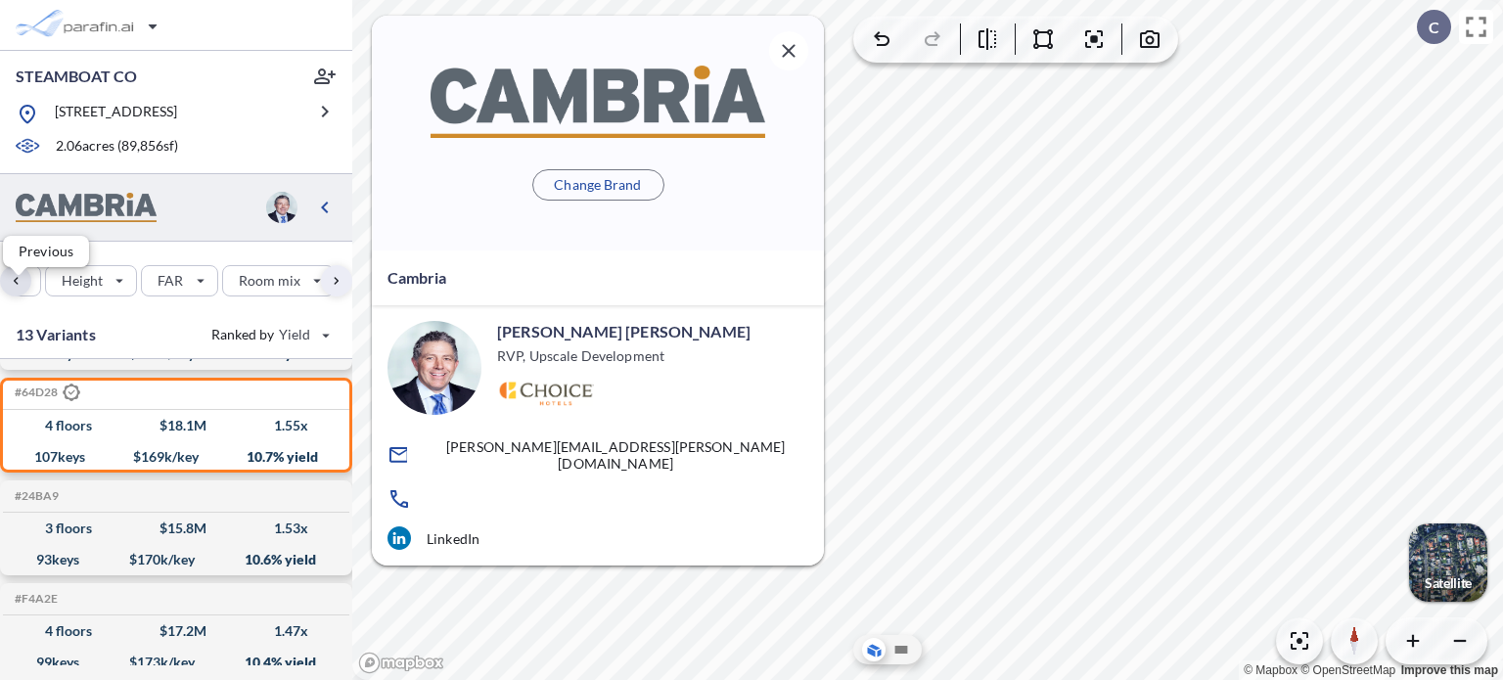
click at [20, 297] on div "button" at bounding box center [15, 280] width 31 height 31
click at [20, 297] on icon "button" at bounding box center [31, 280] width 30 height 31
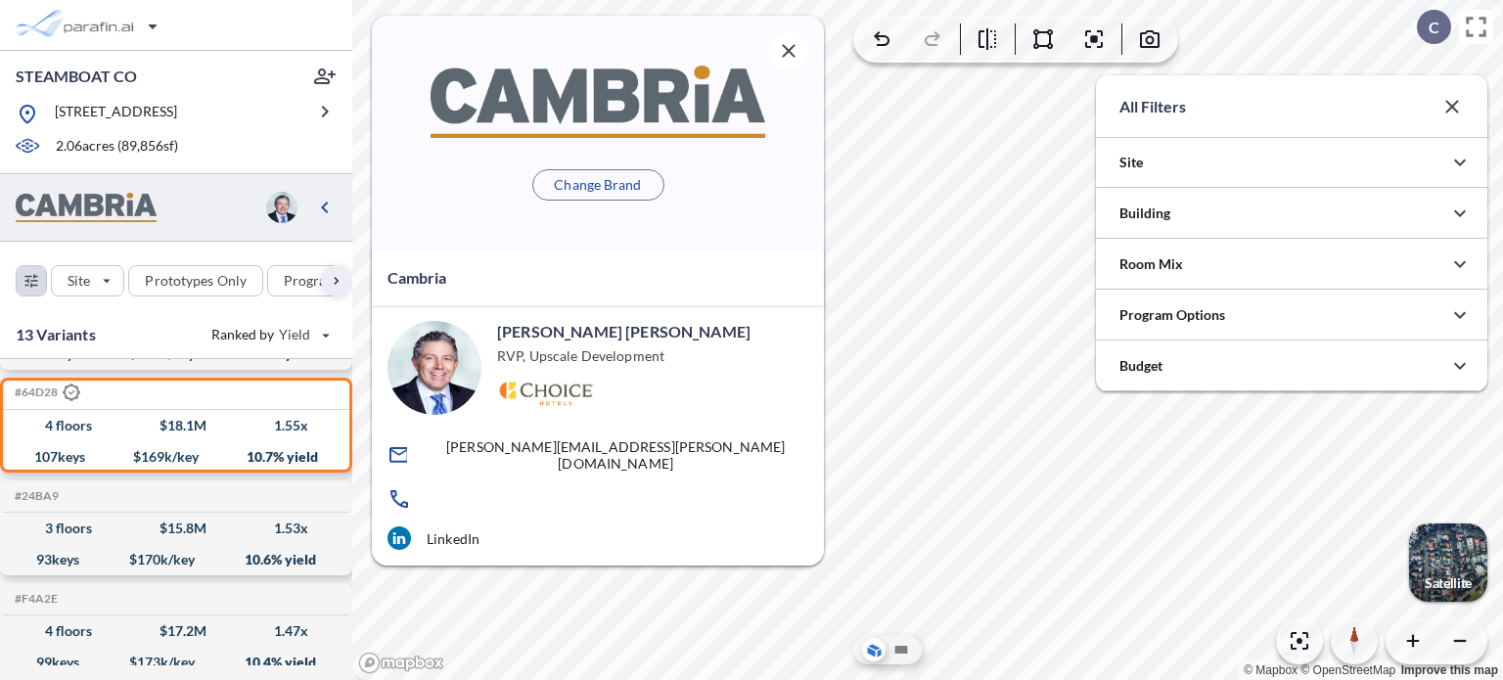
scroll to position [978773, 978381]
click at [209, 290] on div "button" at bounding box center [195, 280] width 133 height 29
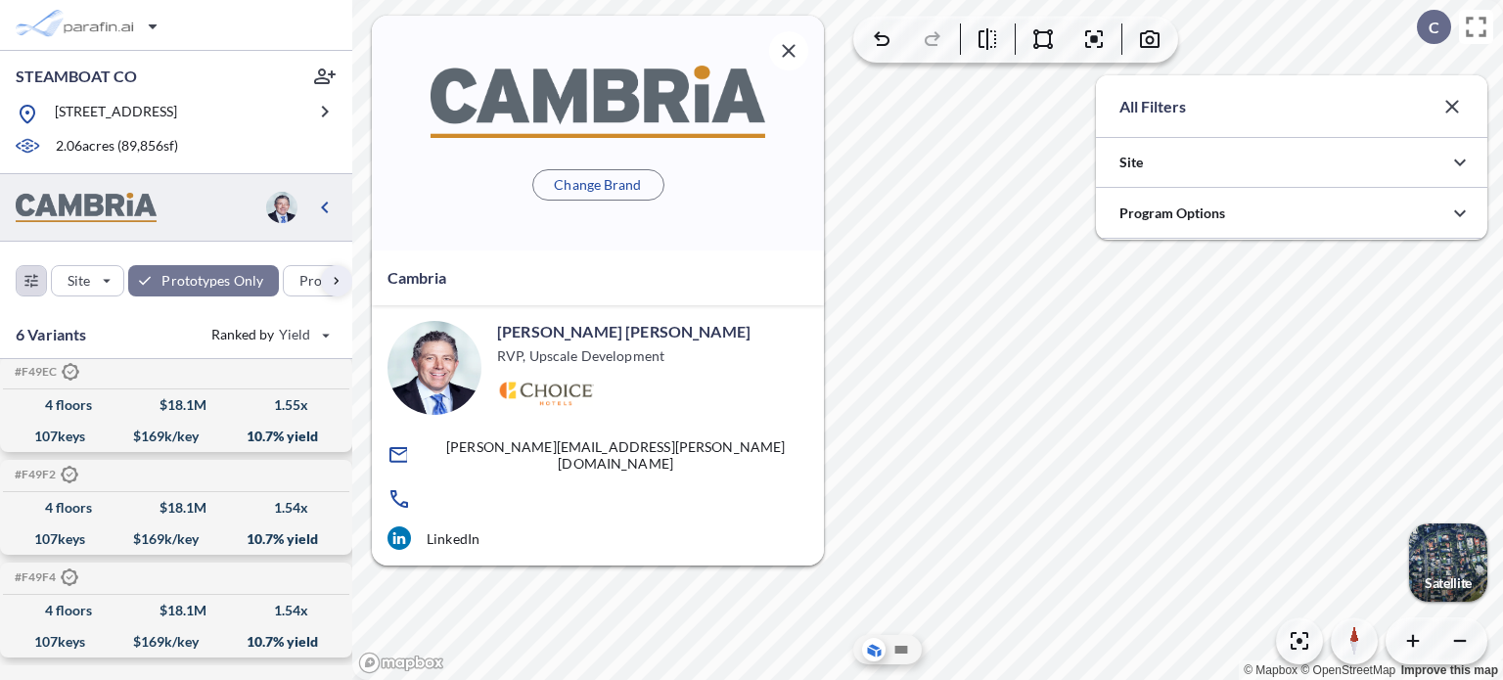
scroll to position [196, 0]
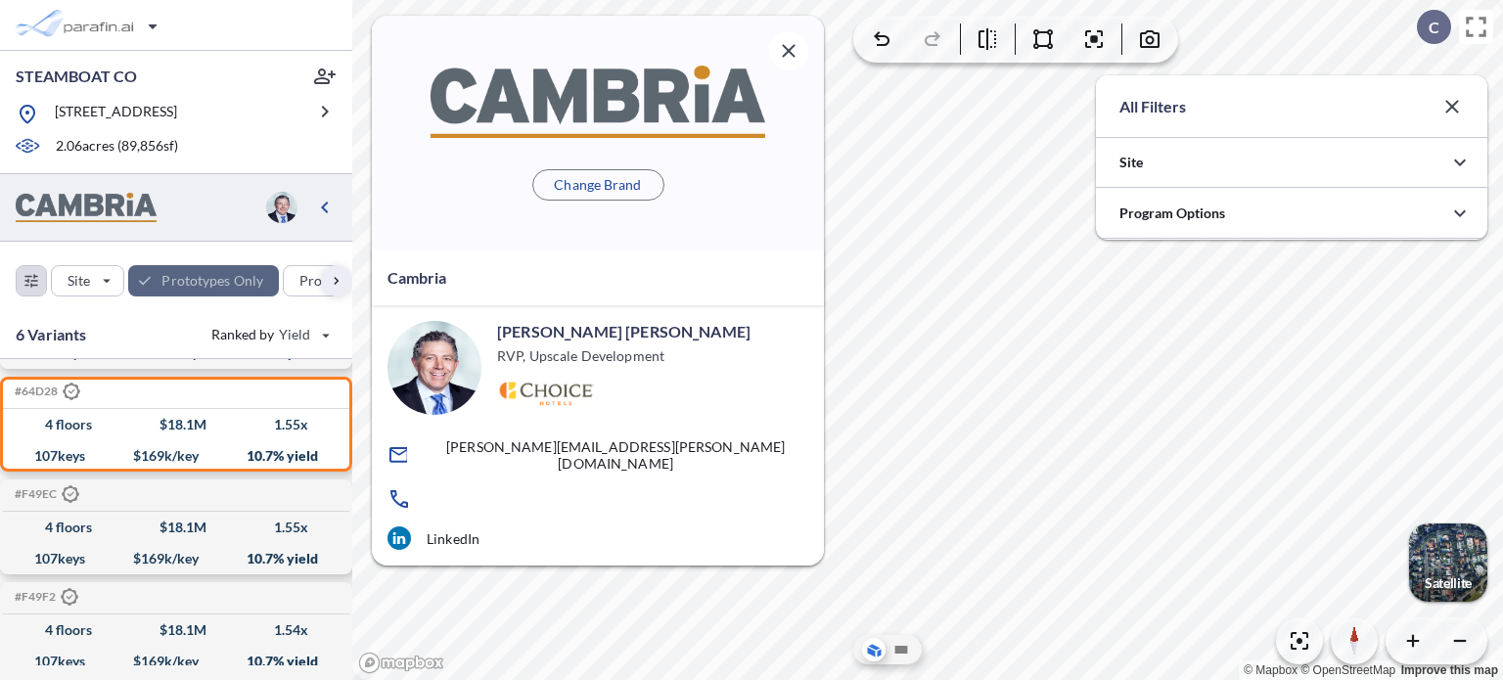
click at [187, 293] on div "button" at bounding box center [203, 280] width 151 height 31
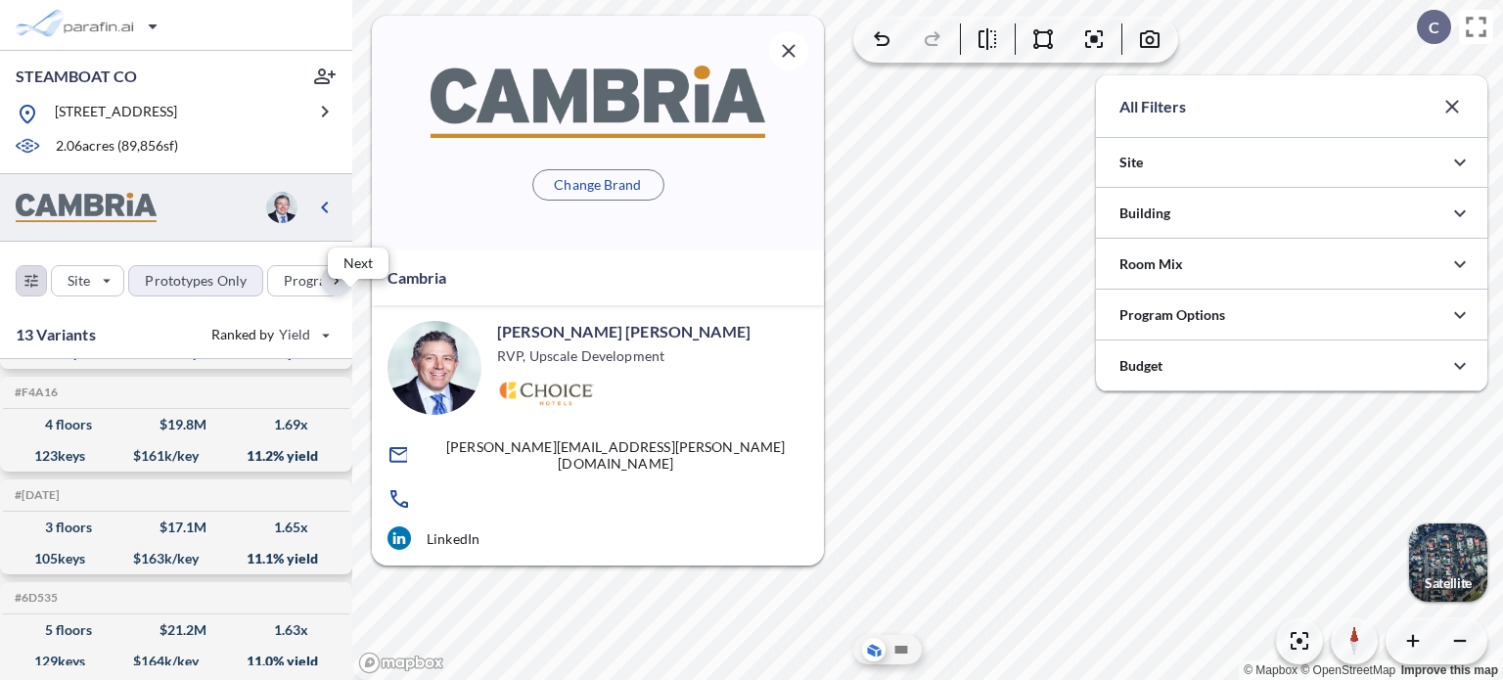
click at [336, 297] on div "button" at bounding box center [336, 280] width 31 height 31
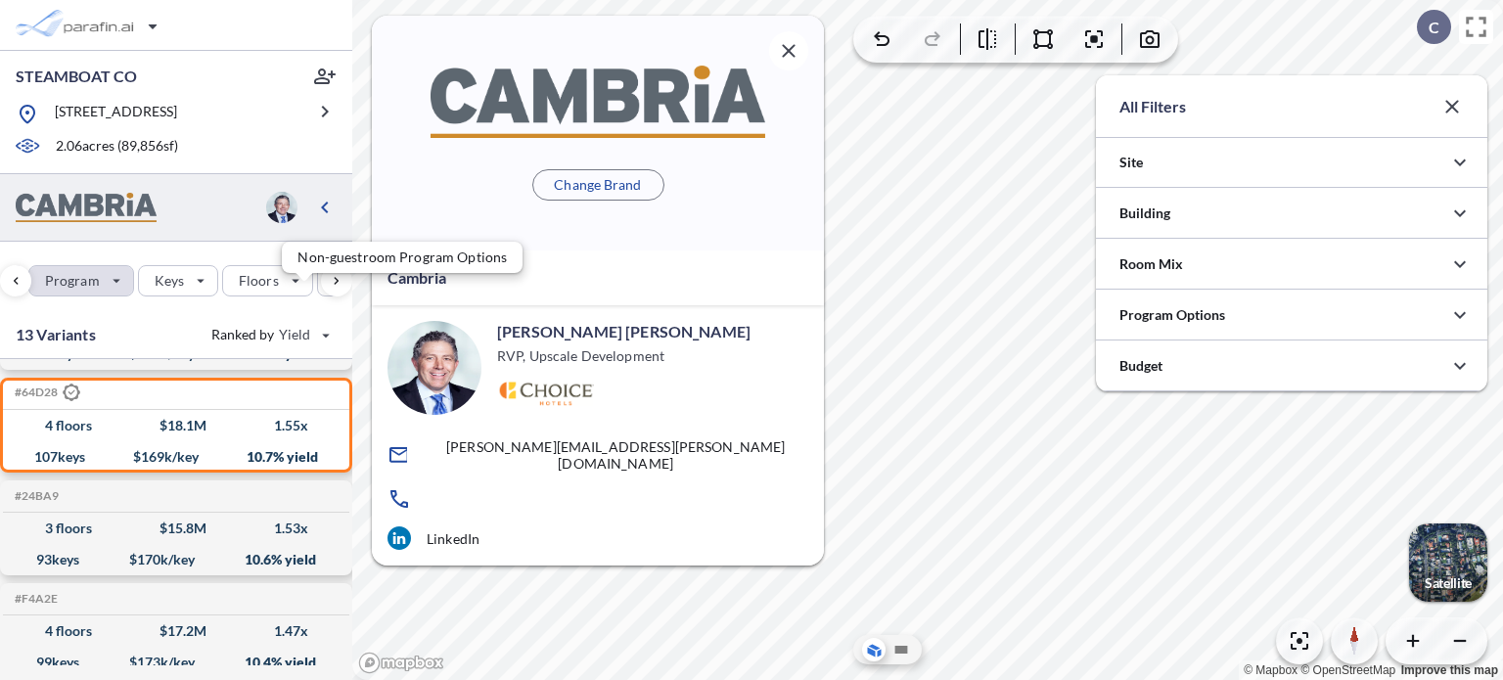
scroll to position [978773, 978381]
click at [67, 296] on div "button" at bounding box center [81, 280] width 104 height 29
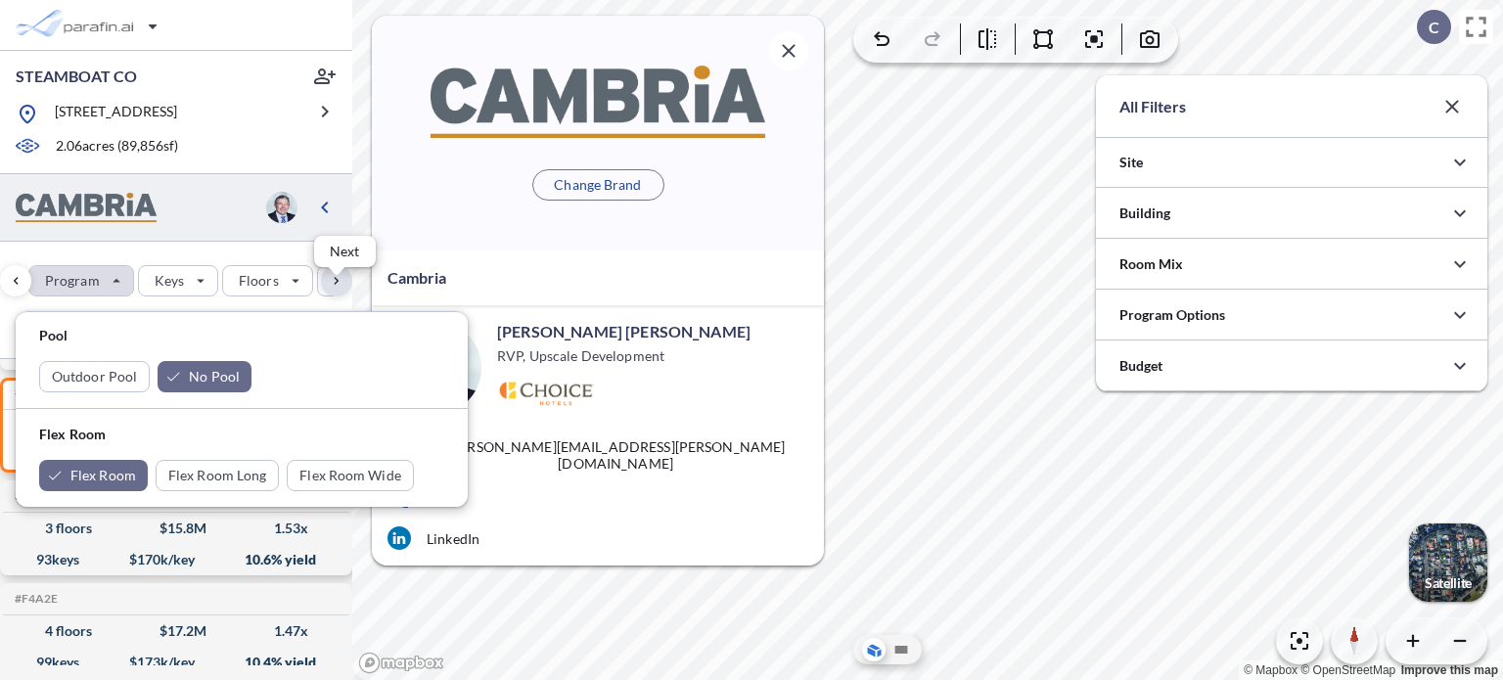
click at [338, 294] on div "button" at bounding box center [336, 280] width 31 height 31
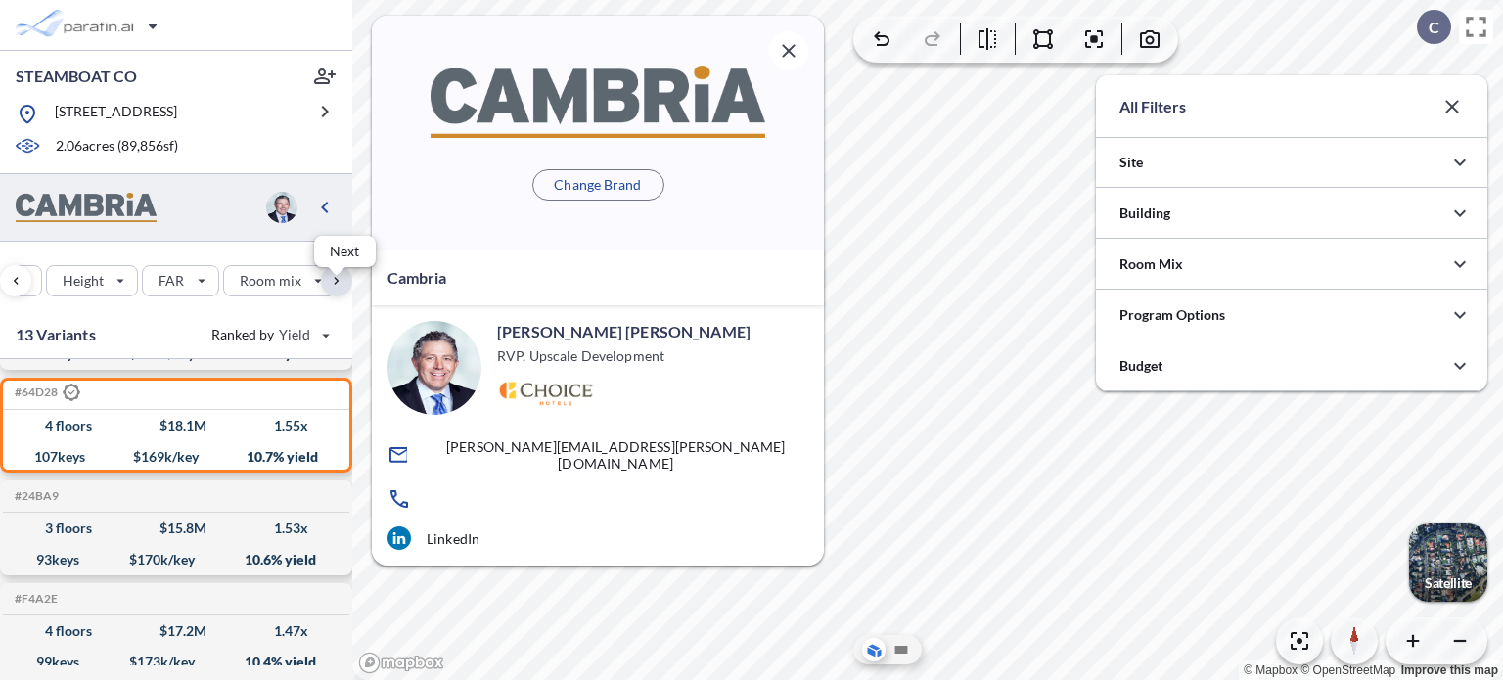
scroll to position [0, 511]
click at [333, 292] on div "button" at bounding box center [336, 280] width 31 height 31
click at [15, 288] on div "button" at bounding box center [15, 280] width 31 height 31
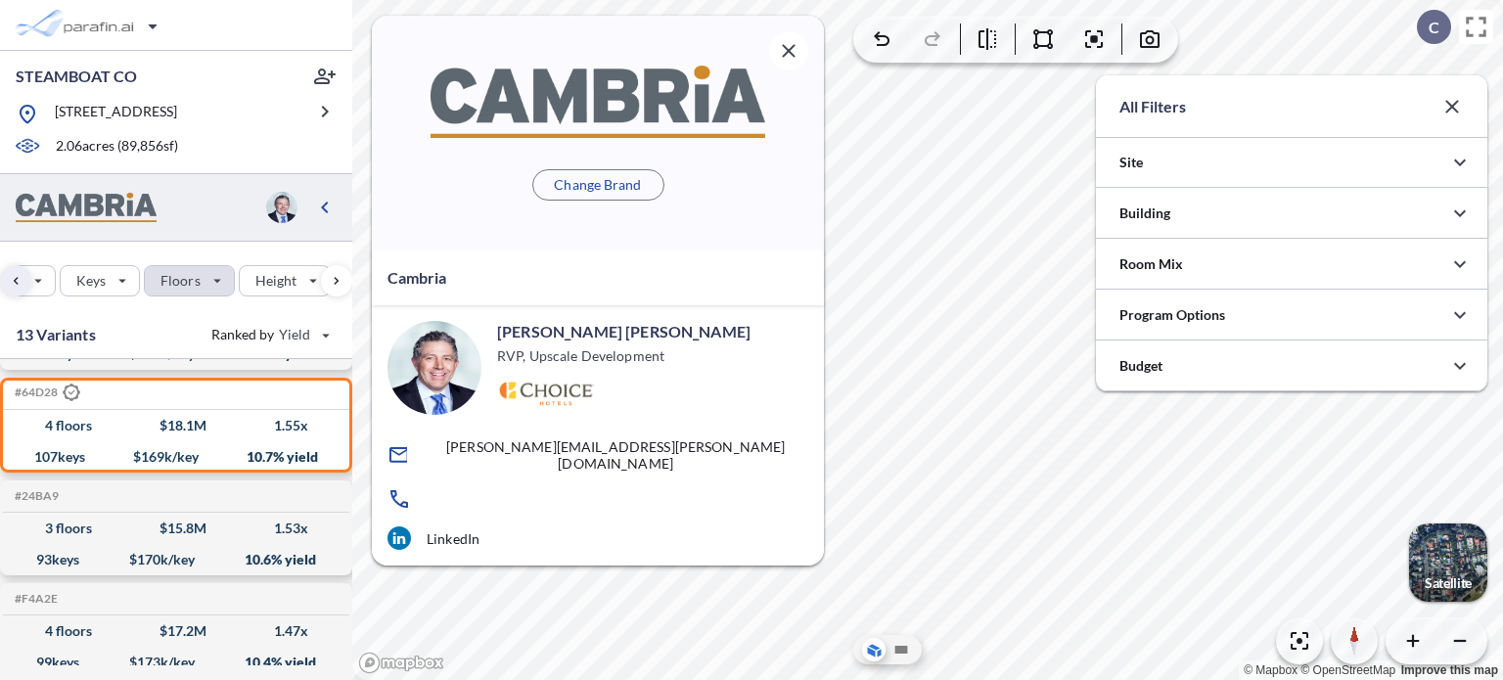
click at [215, 290] on div "button" at bounding box center [189, 280] width 89 height 29
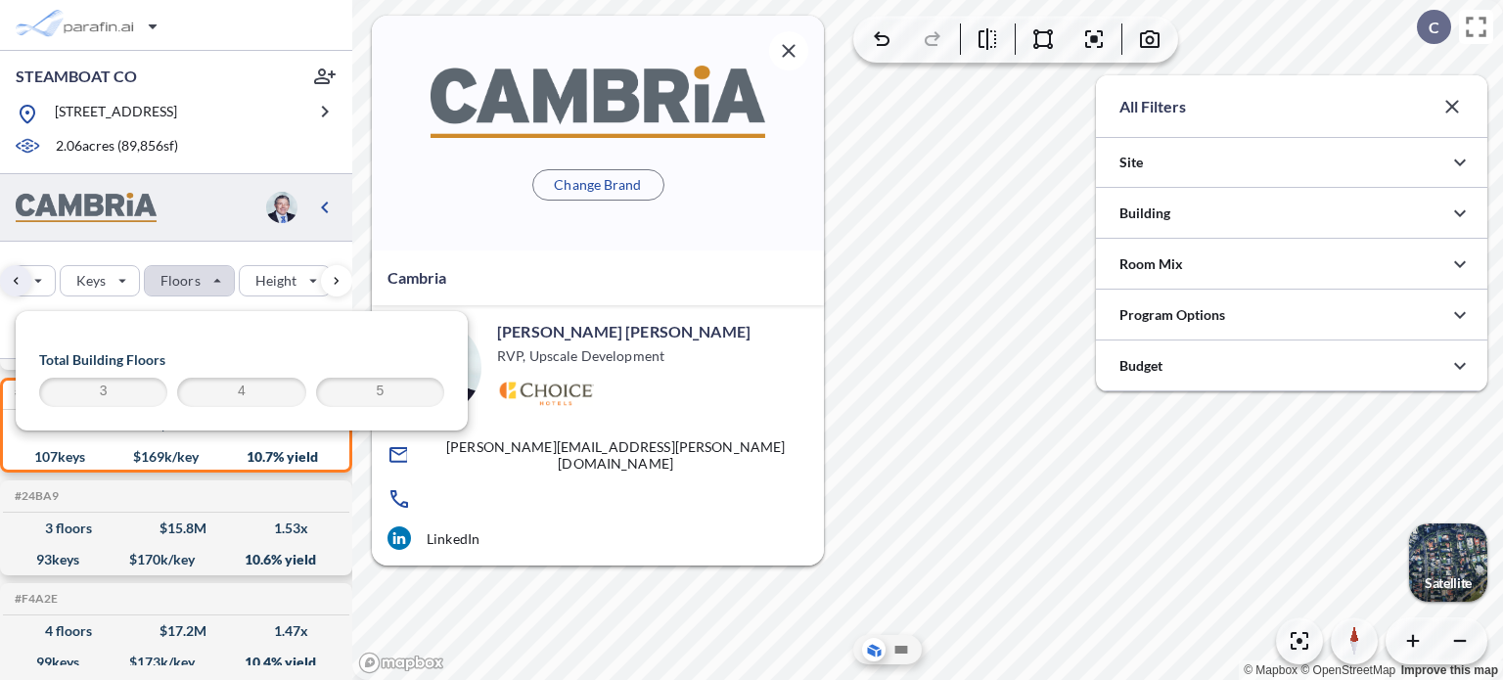
click at [376, 389] on span "5" at bounding box center [380, 392] width 122 height 23
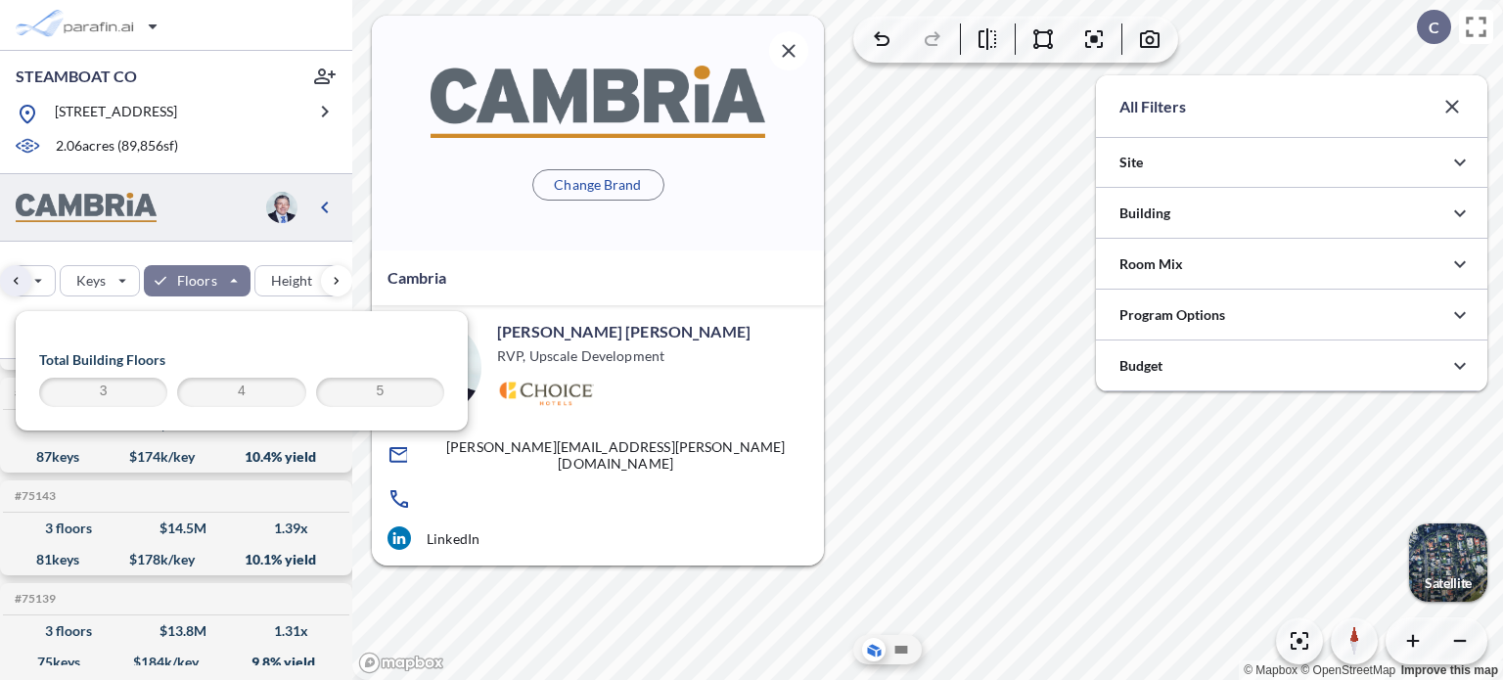
scroll to position [400, 0]
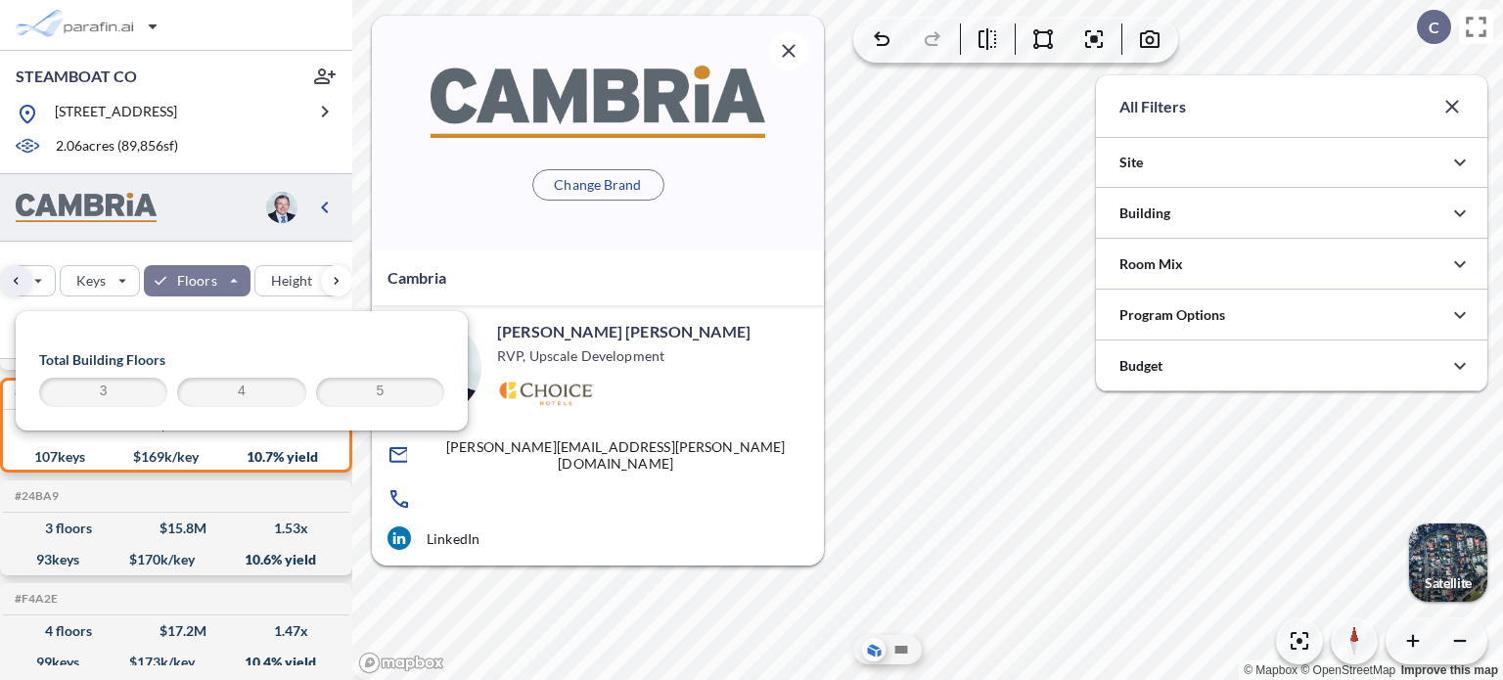
click at [380, 391] on span "5" at bounding box center [380, 392] width 122 height 23
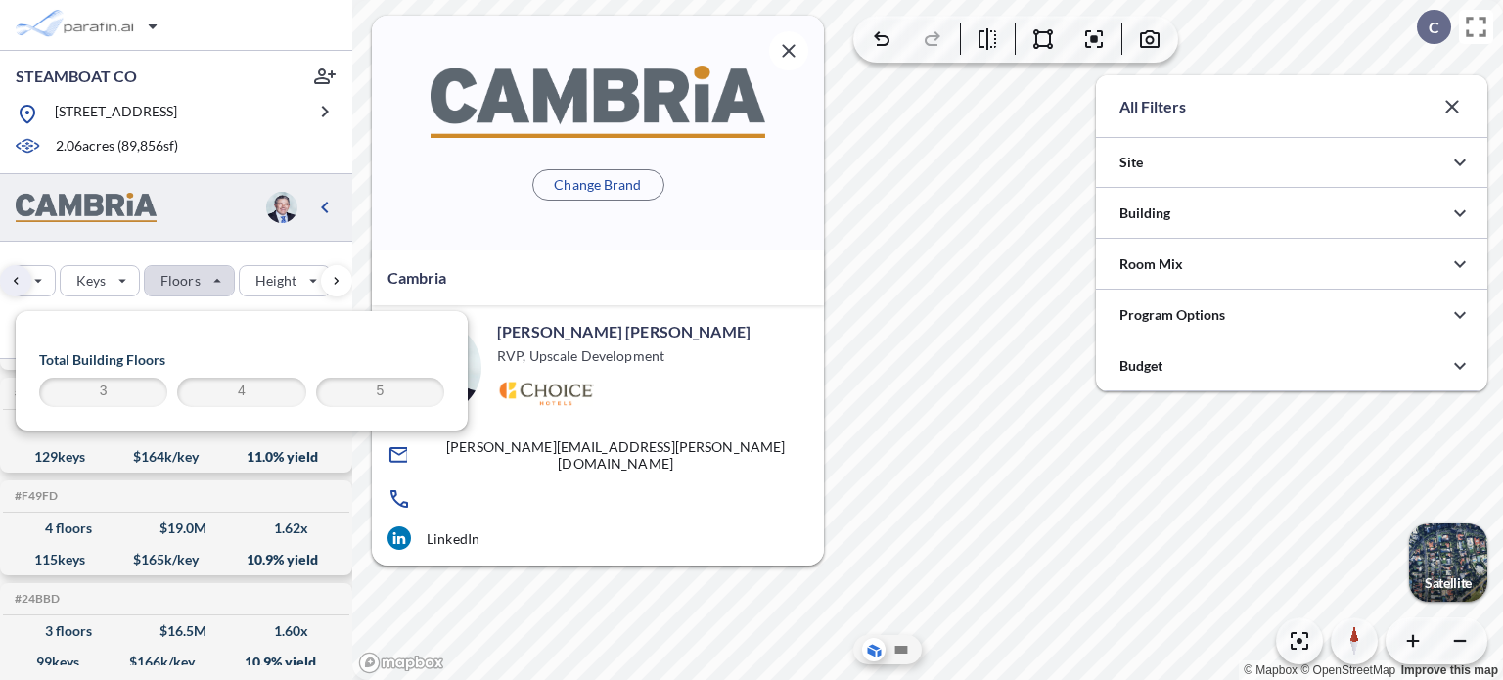
click at [234, 389] on span "4" at bounding box center [241, 392] width 122 height 23
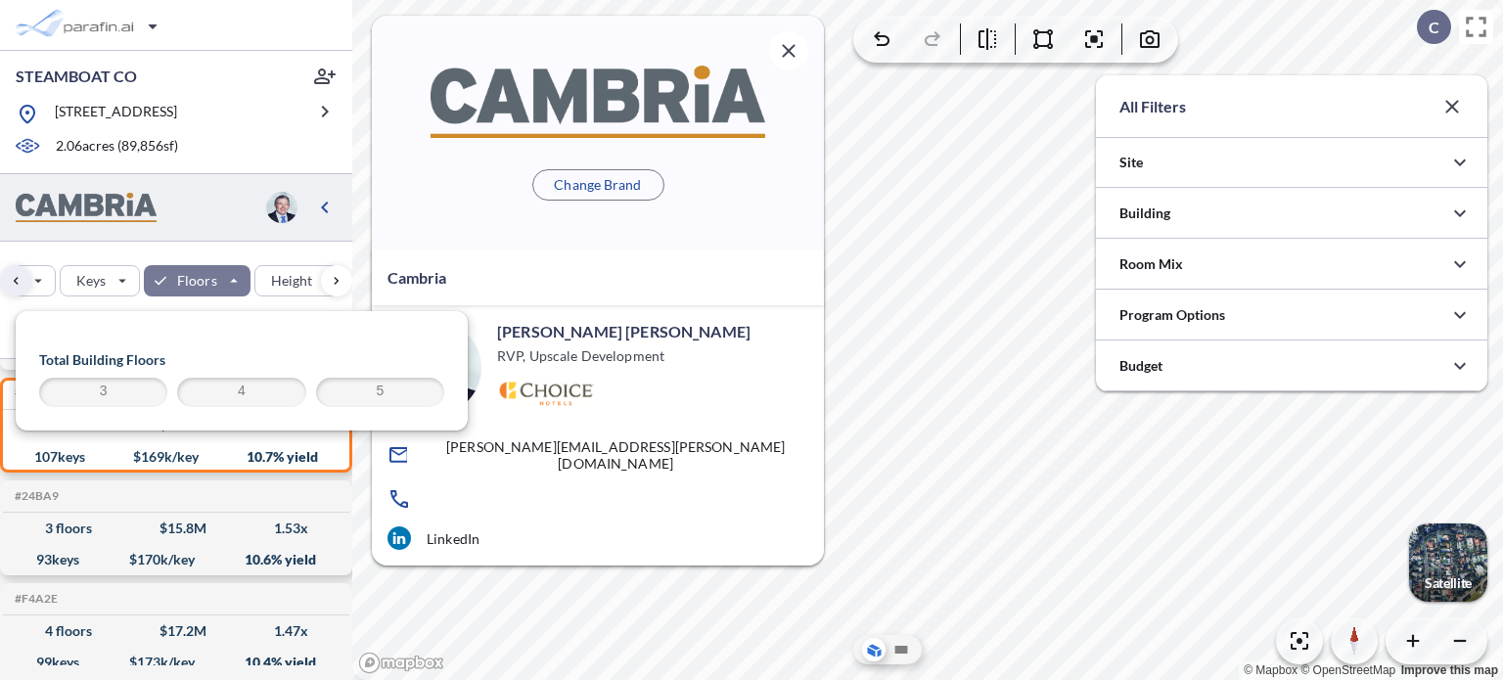
click at [100, 387] on span "3" at bounding box center [103, 392] width 122 height 23
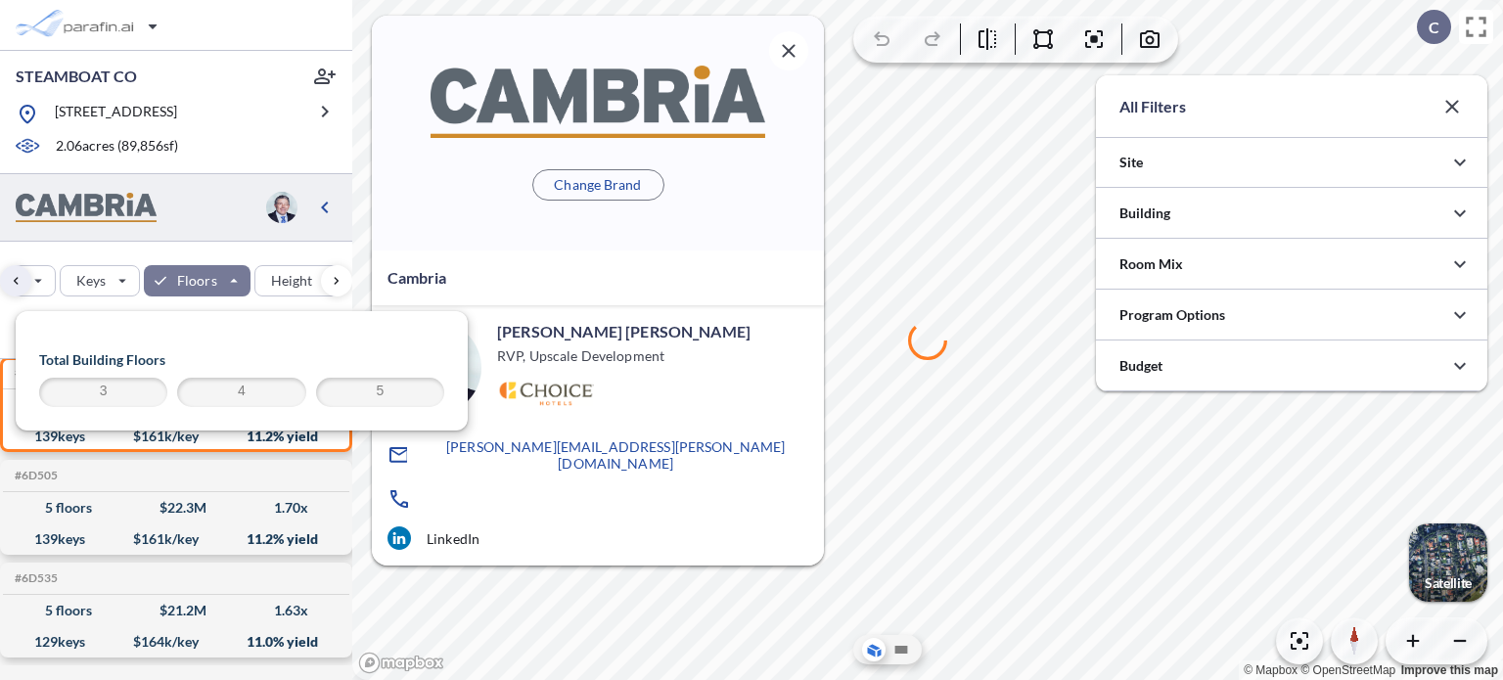
scroll to position [8, 0]
click at [859, 310] on div at bounding box center [927, 340] width 1151 height 680
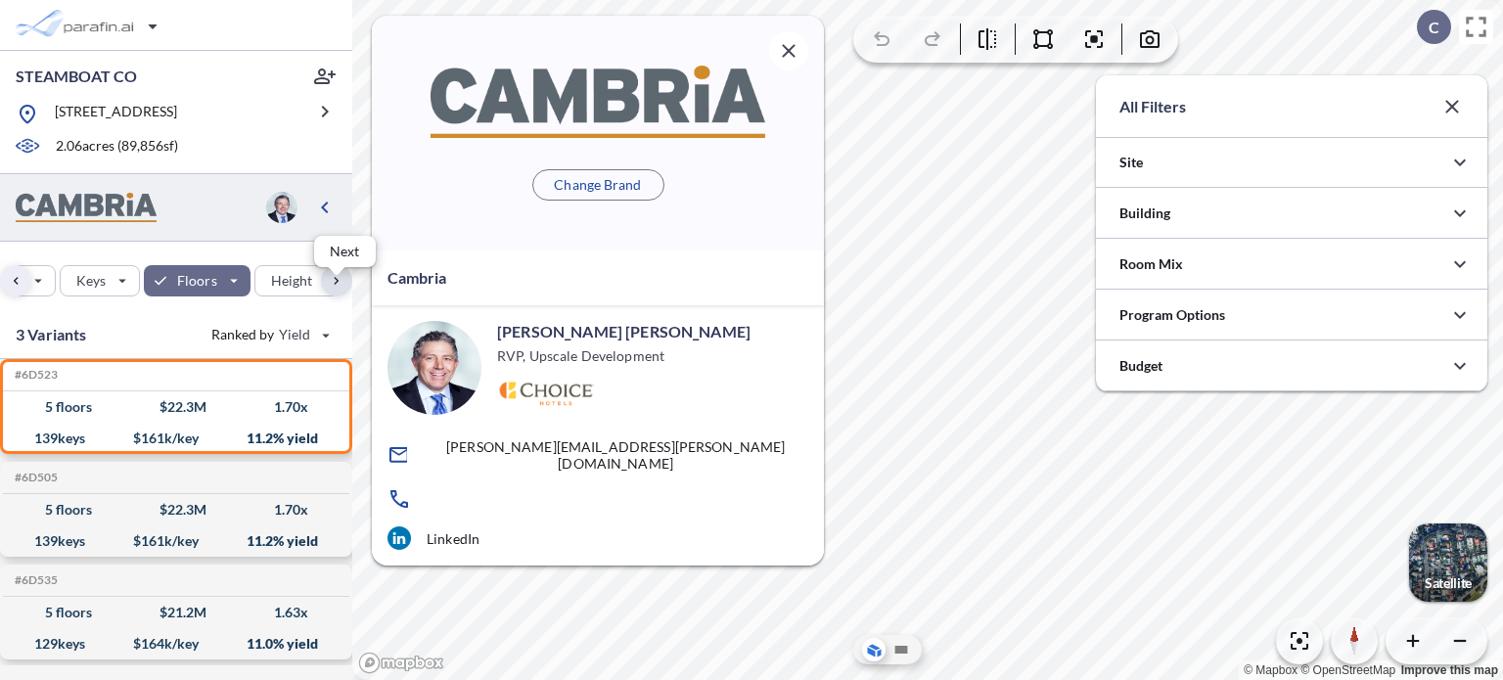
click at [335, 292] on div "button" at bounding box center [336, 280] width 31 height 31
click at [133, 290] on div "button" at bounding box center [116, 280] width 91 height 29
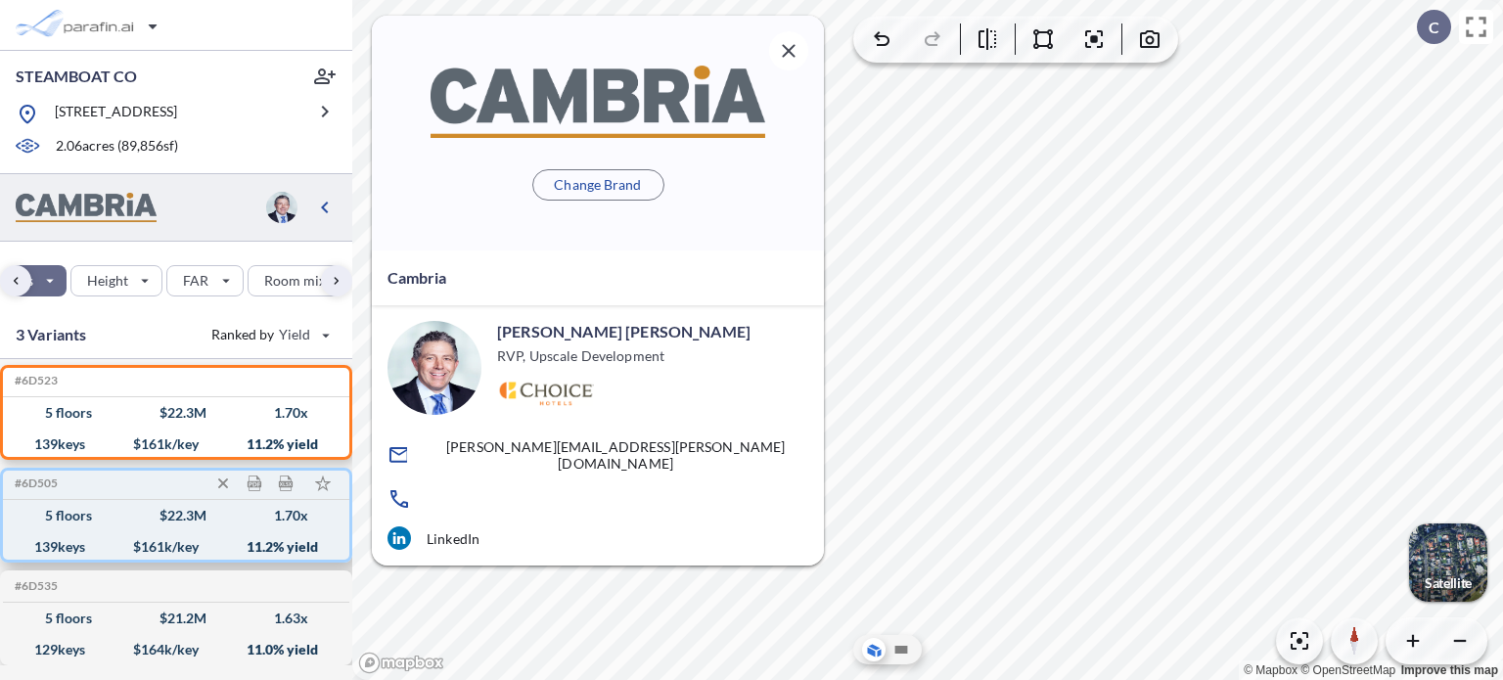
scroll to position [0, 0]
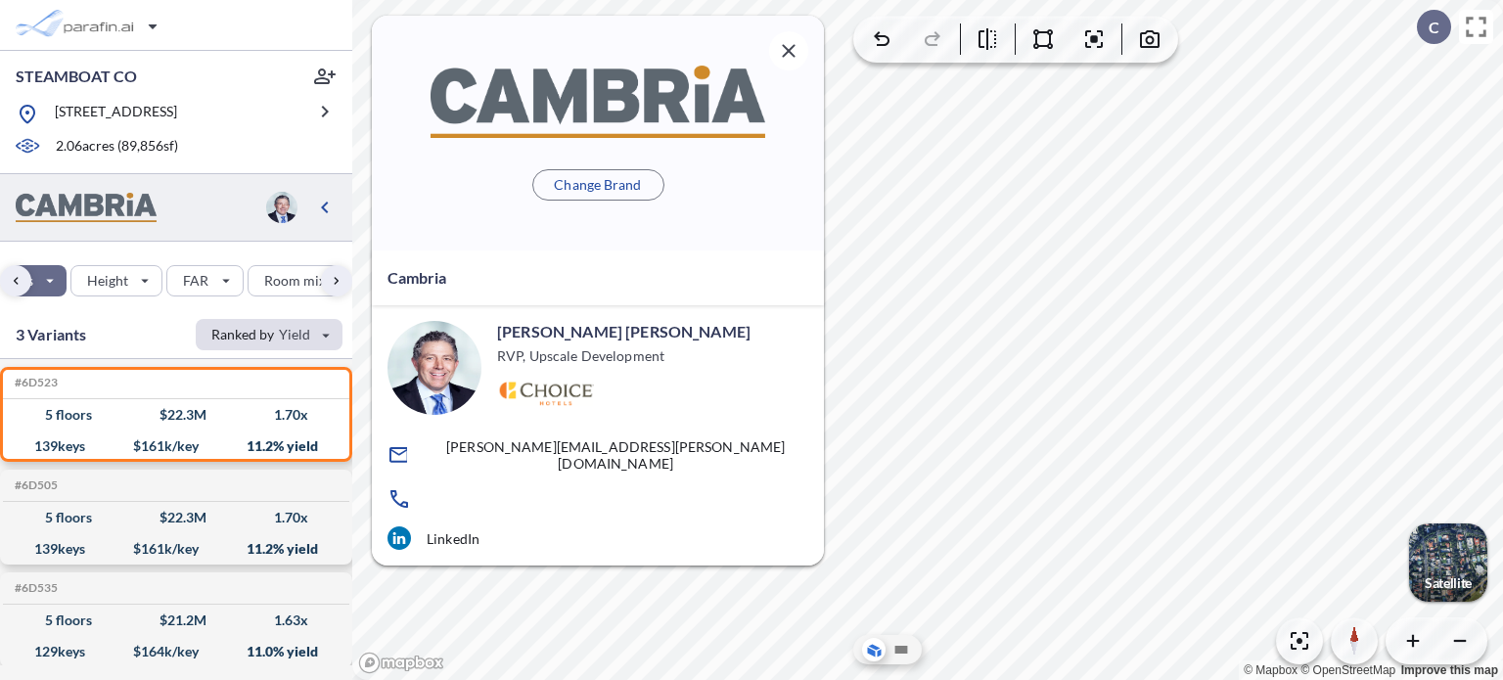
click at [261, 346] on div "button" at bounding box center [269, 334] width 147 height 31
click at [227, 422] on button "Keys" at bounding box center [256, 406] width 112 height 31
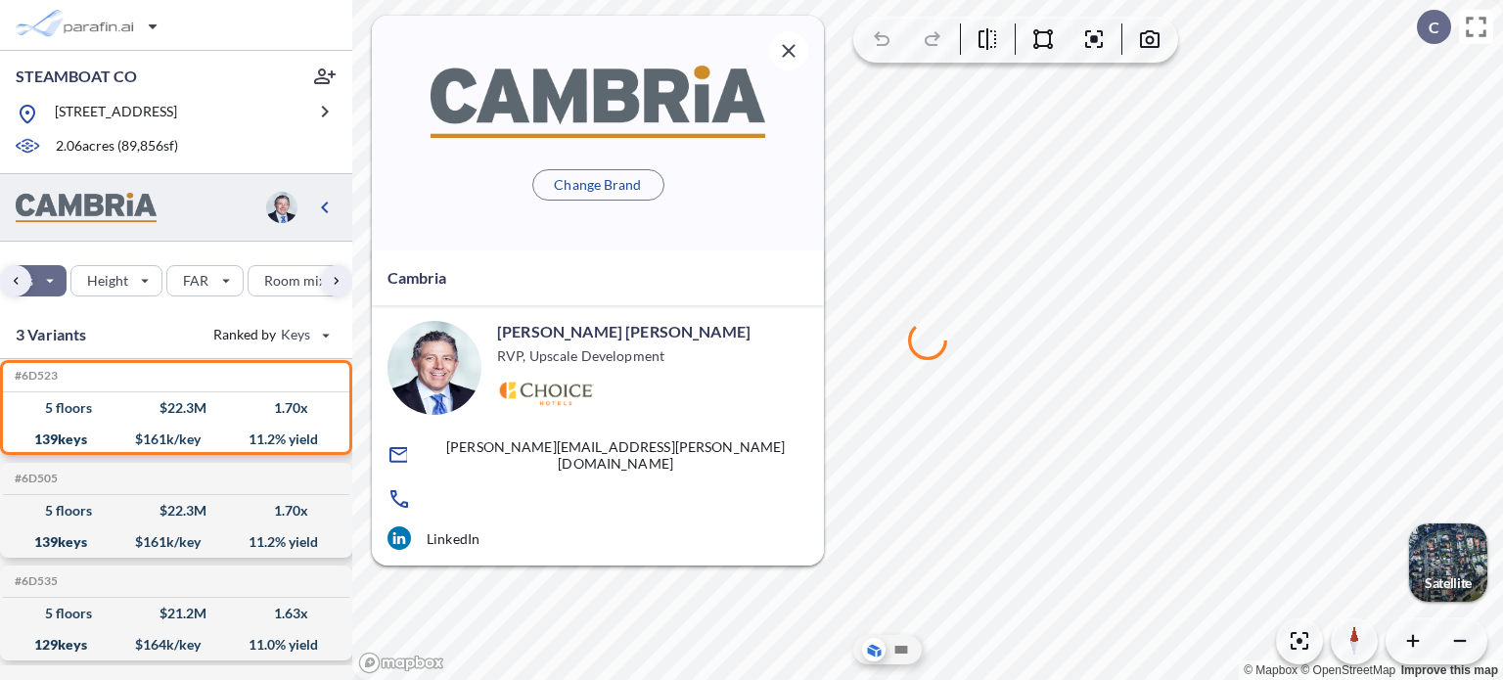
scroll to position [8, 0]
click at [793, 47] on icon "button" at bounding box center [788, 50] width 13 height 13
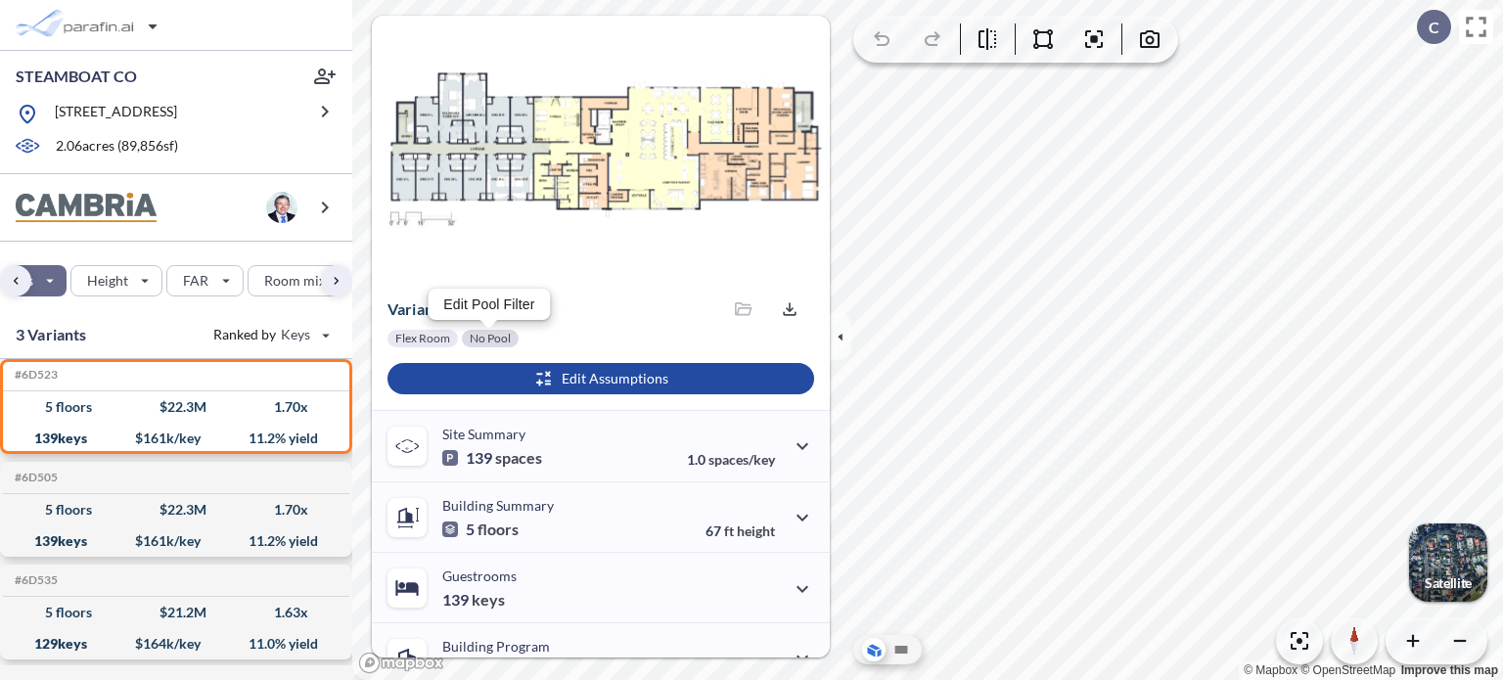
click at [484, 338] on div at bounding box center [490, 339] width 57 height 18
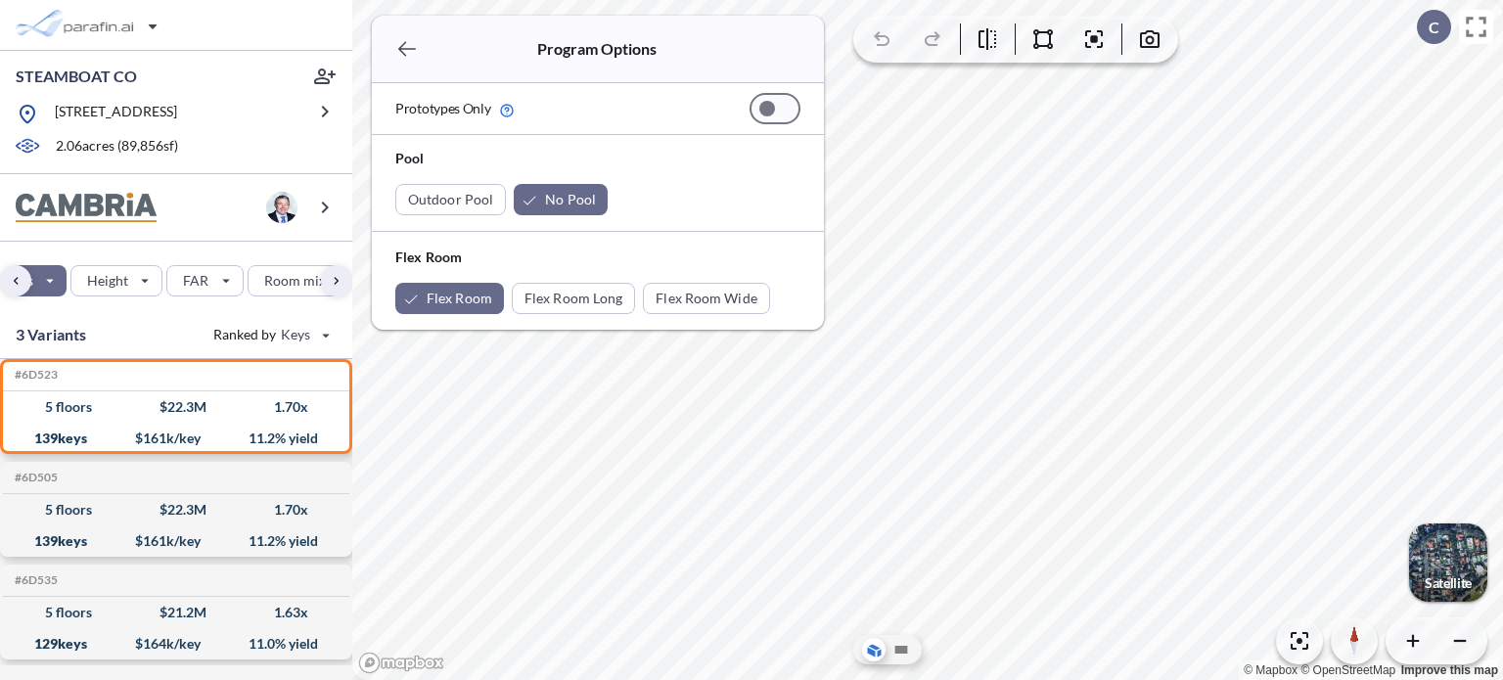
click at [405, 38] on icon "button" at bounding box center [406, 48] width 23 height 23
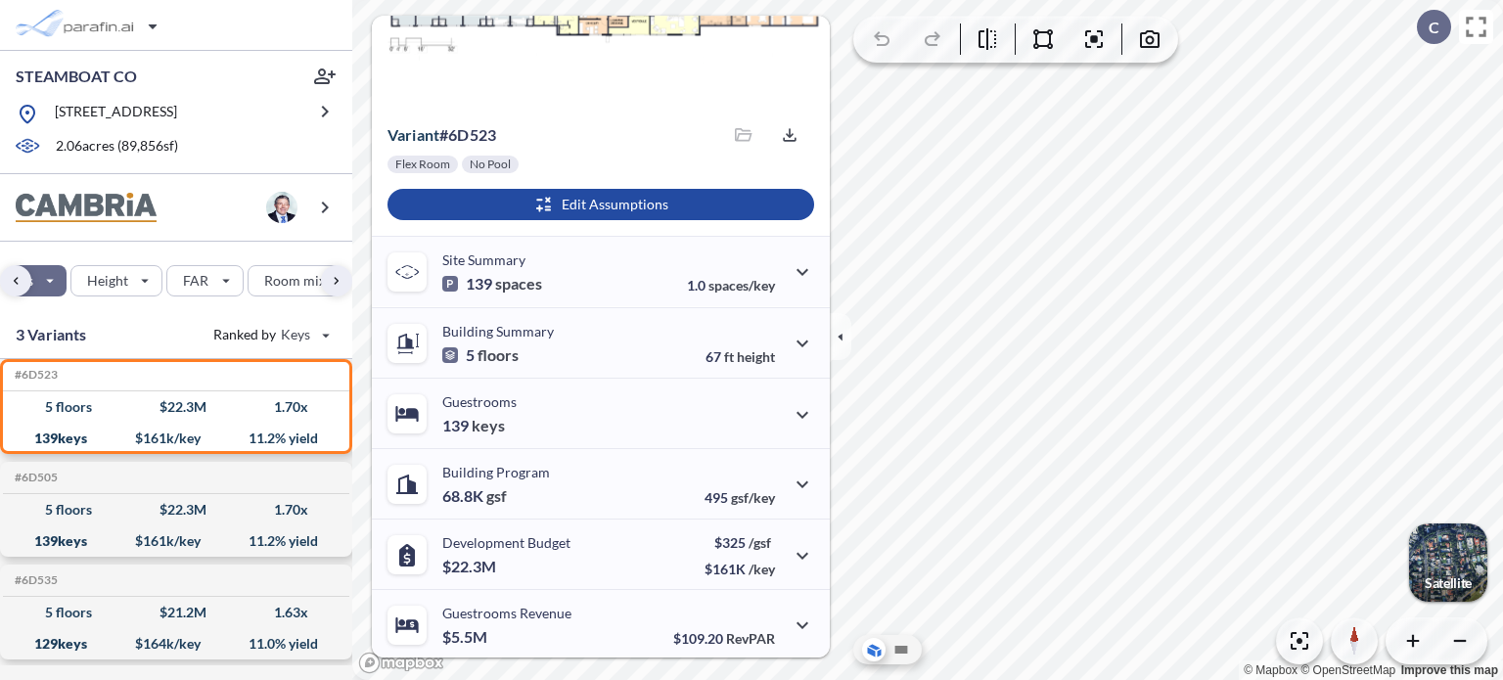
scroll to position [196, 0]
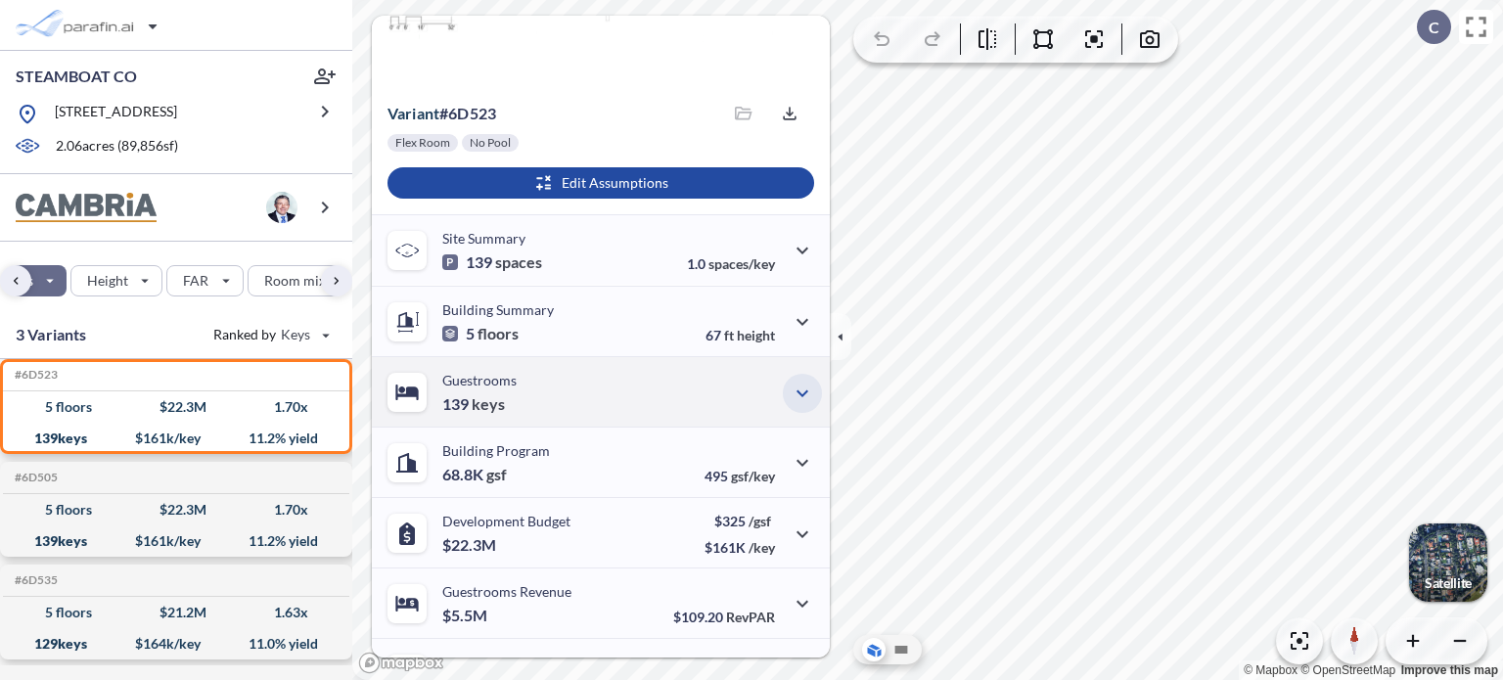
click at [791, 391] on icon "button" at bounding box center [802, 393] width 23 height 23
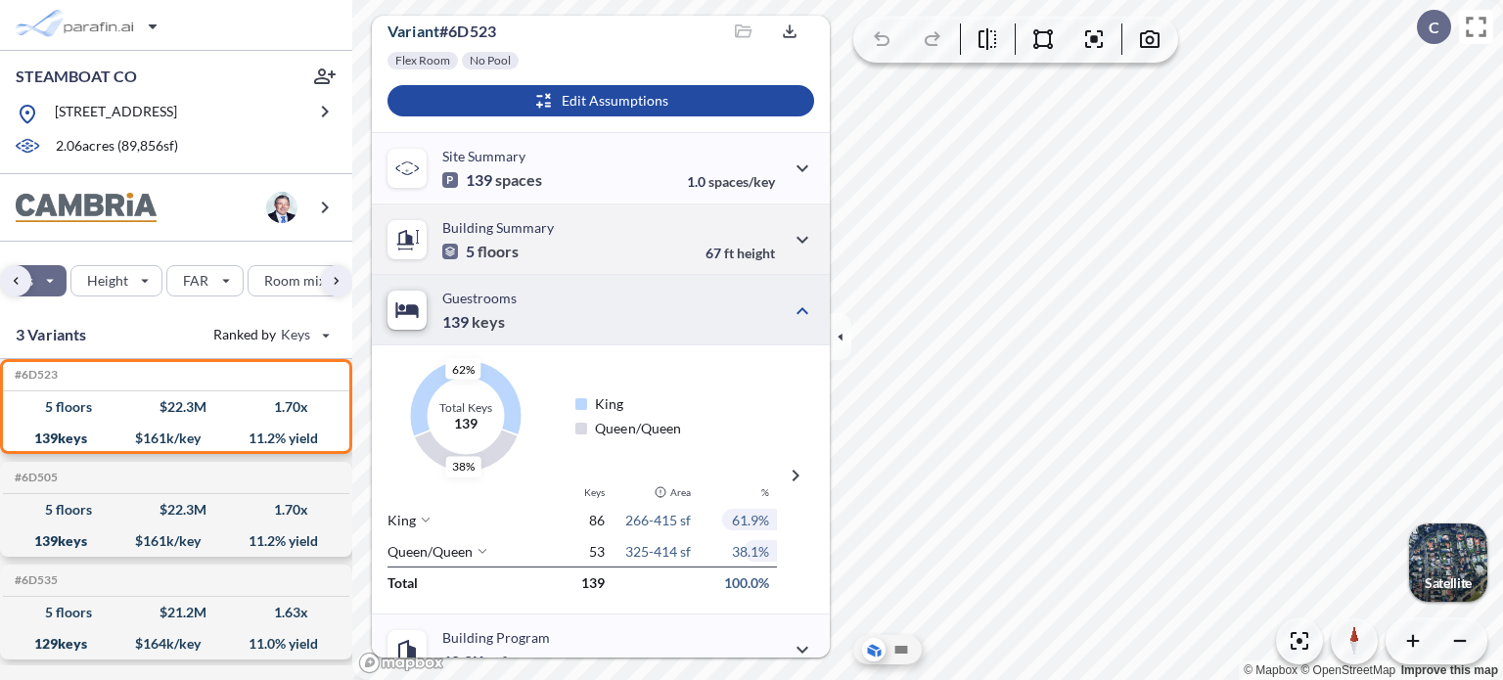
scroll to position [97, 0]
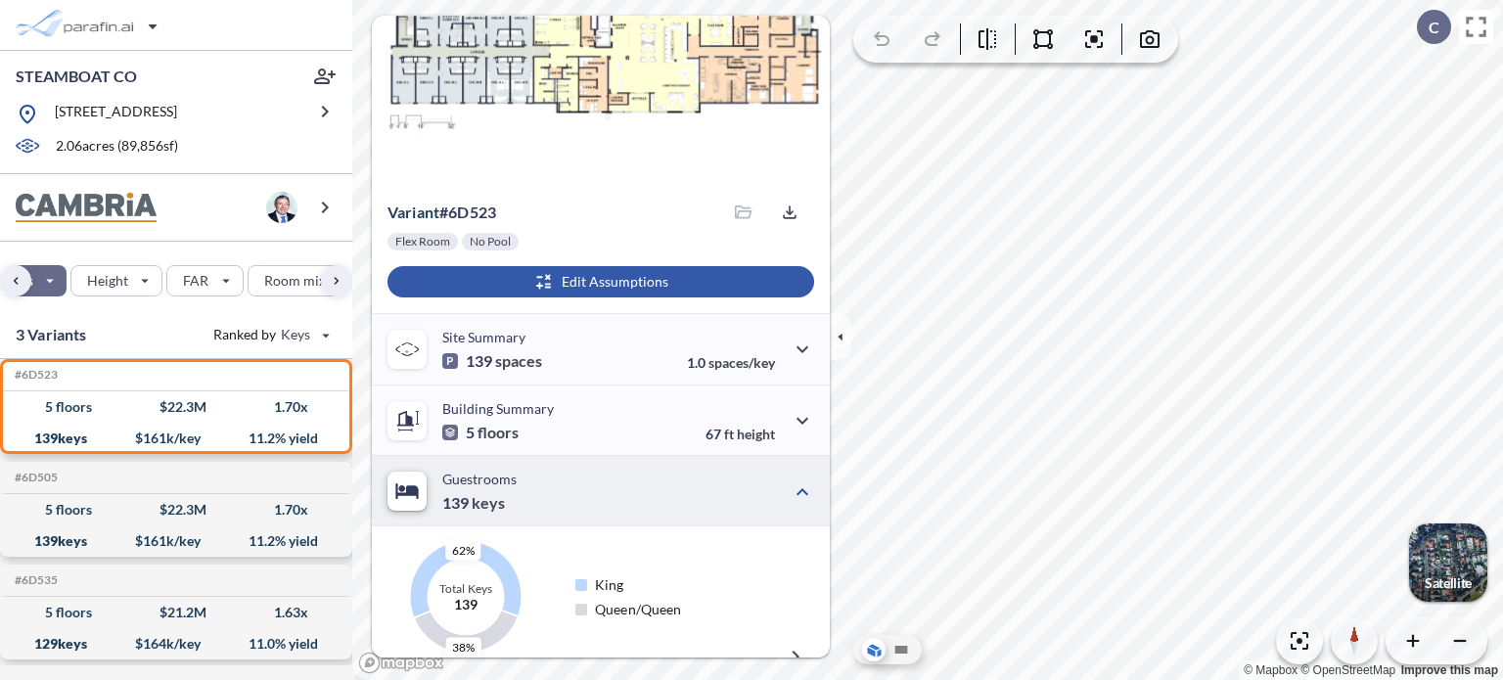
click at [596, 280] on div "button" at bounding box center [601, 281] width 427 height 31
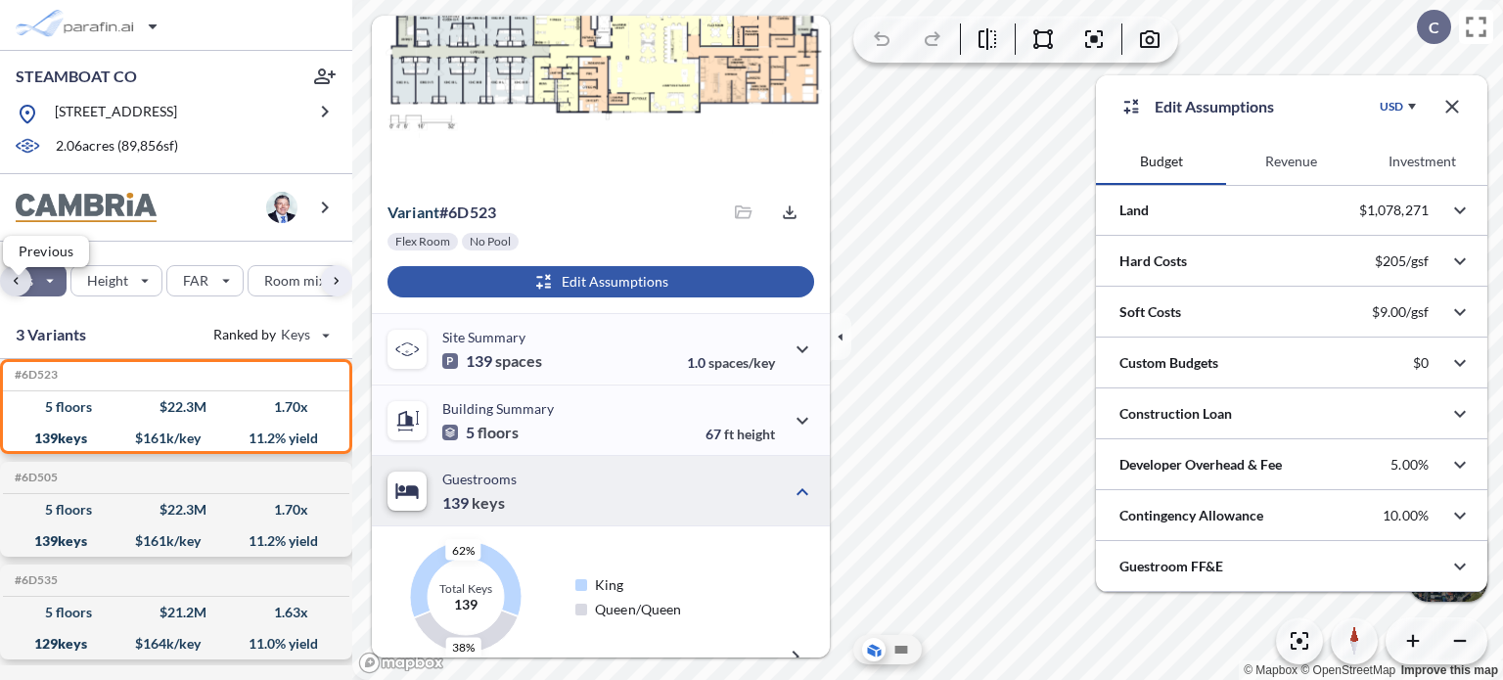
click at [18, 297] on div "button" at bounding box center [15, 280] width 31 height 31
click at [102, 296] on div "button" at bounding box center [83, 280] width 78 height 29
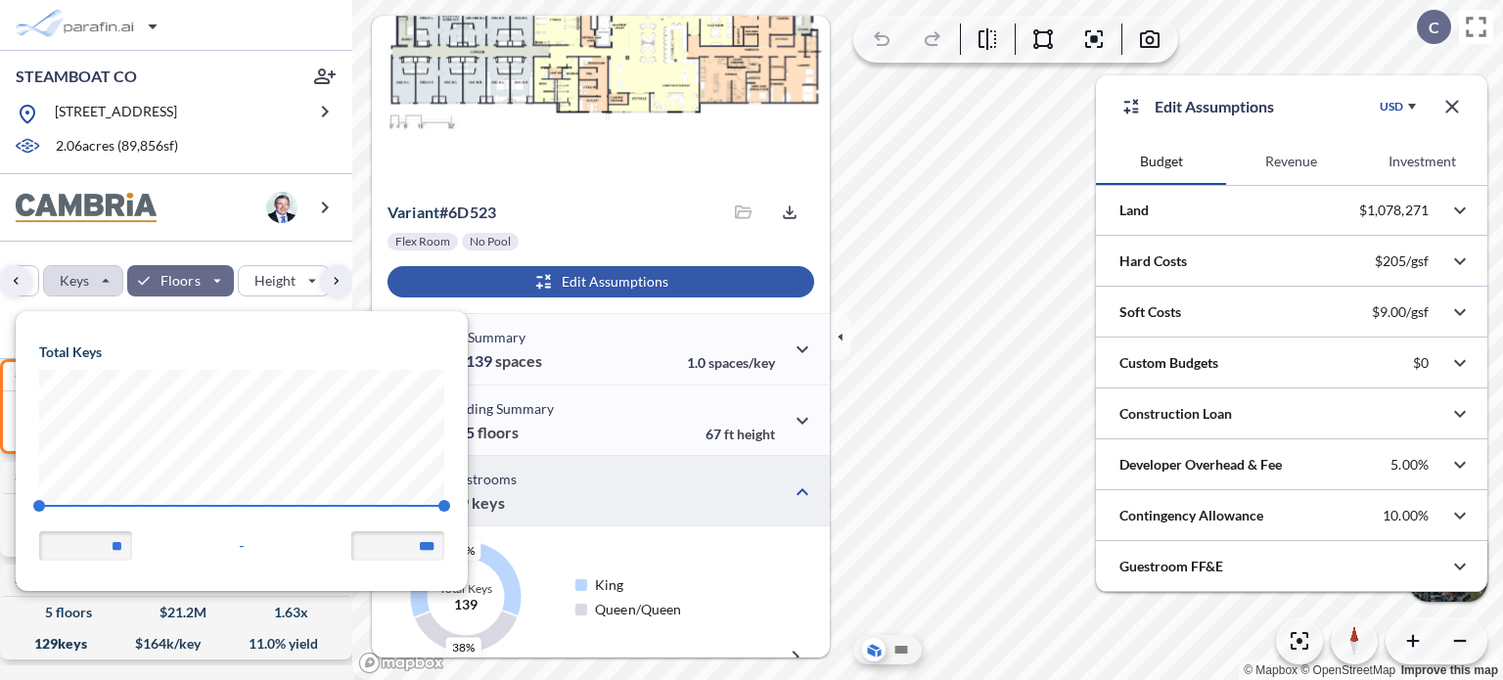
scroll to position [278, 451]
drag, startPoint x: 442, startPoint y: 502, endPoint x: 353, endPoint y: 501, distance: 89.1
click at [438, 508] on span "140" at bounding box center [444, 506] width 12 height 12
type input "***"
drag, startPoint x: 371, startPoint y: 505, endPoint x: 239, endPoint y: 508, distance: 132.2
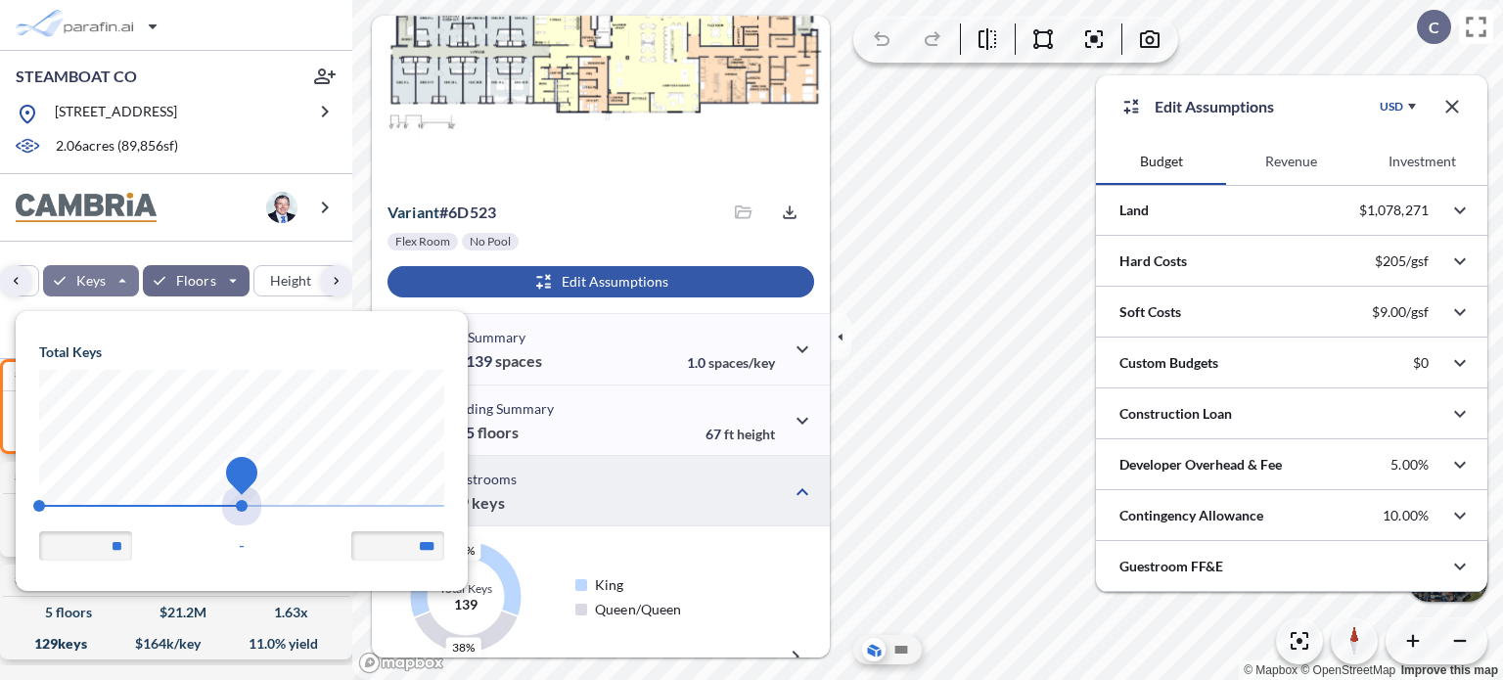
click at [239, 508] on span "107" at bounding box center [242, 506] width 12 height 12
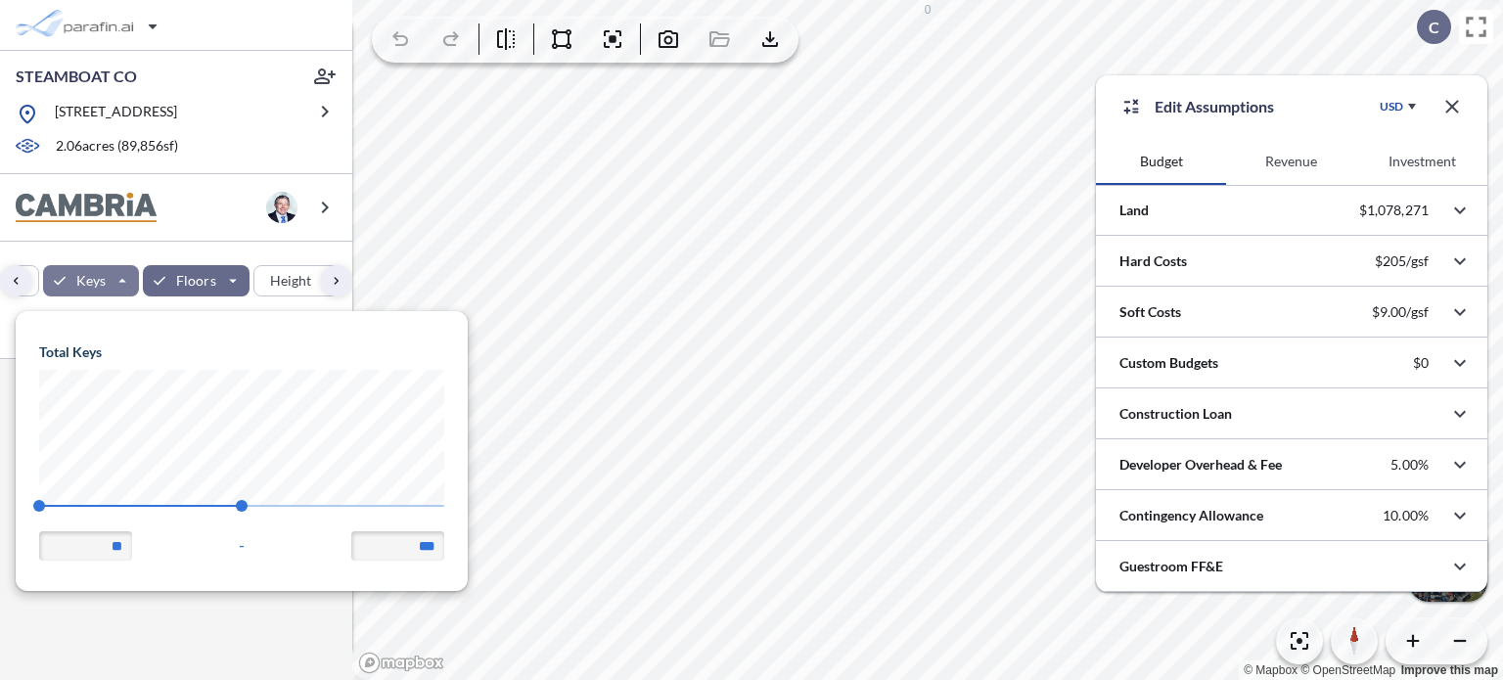
scroll to position [0, 0]
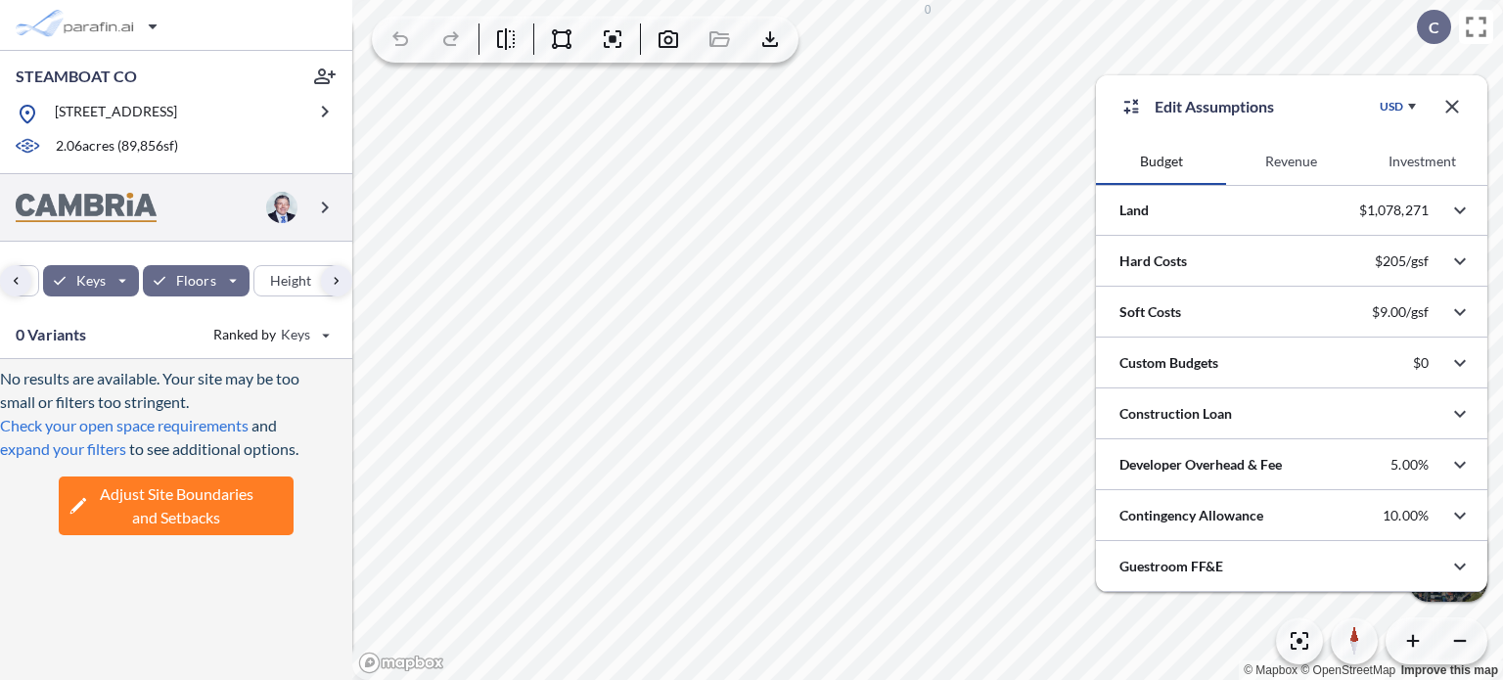
click at [206, 210] on div at bounding box center [176, 208] width 352 height 68
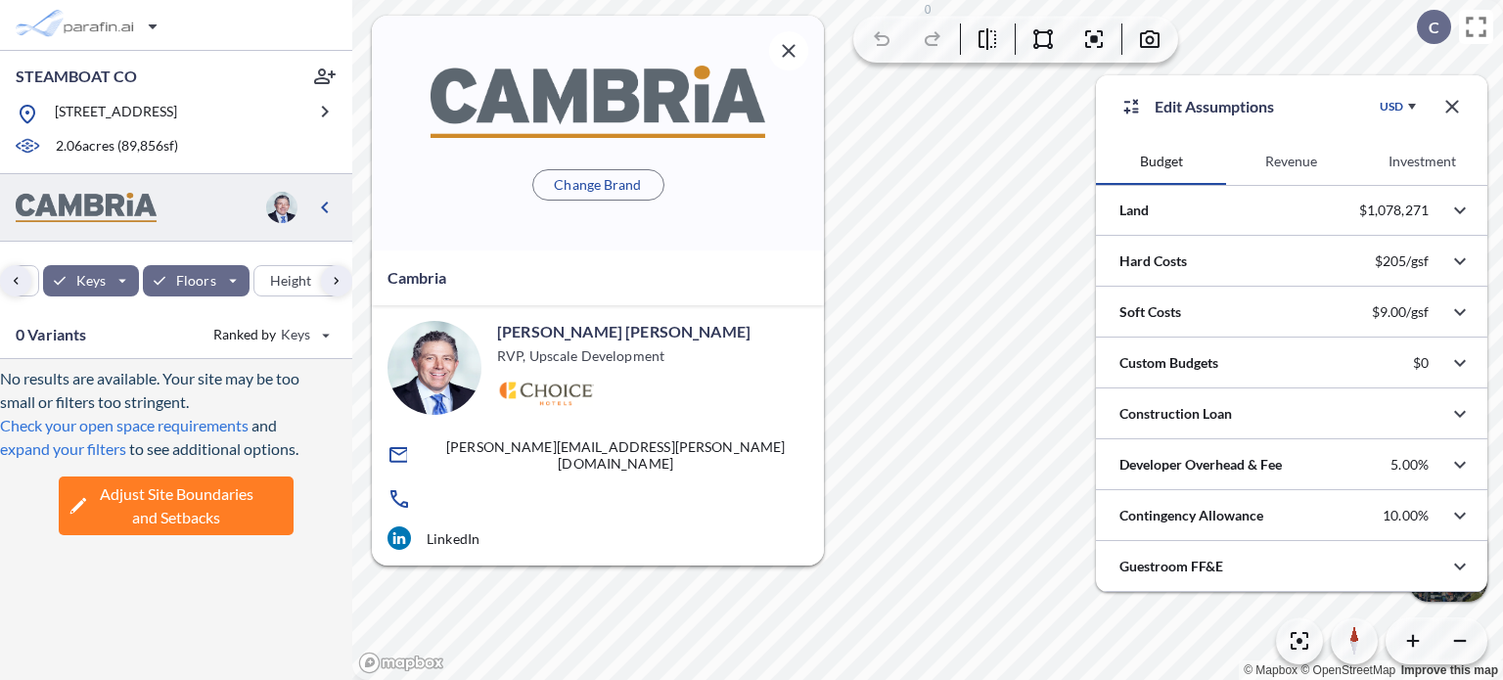
click at [168, 508] on span "Adjust Site Boundaries and Setbacks" at bounding box center [177, 506] width 154 height 47
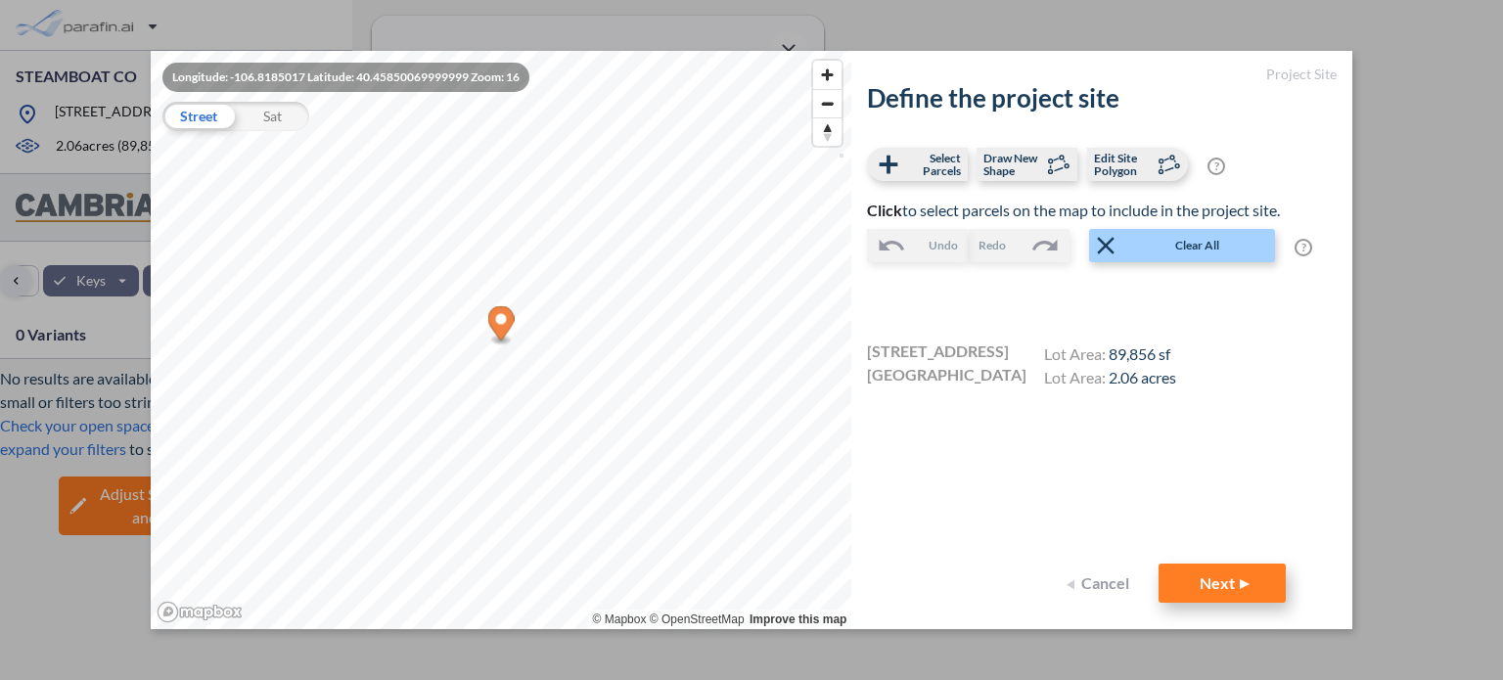
click at [1217, 582] on button "Next" at bounding box center [1222, 583] width 127 height 39
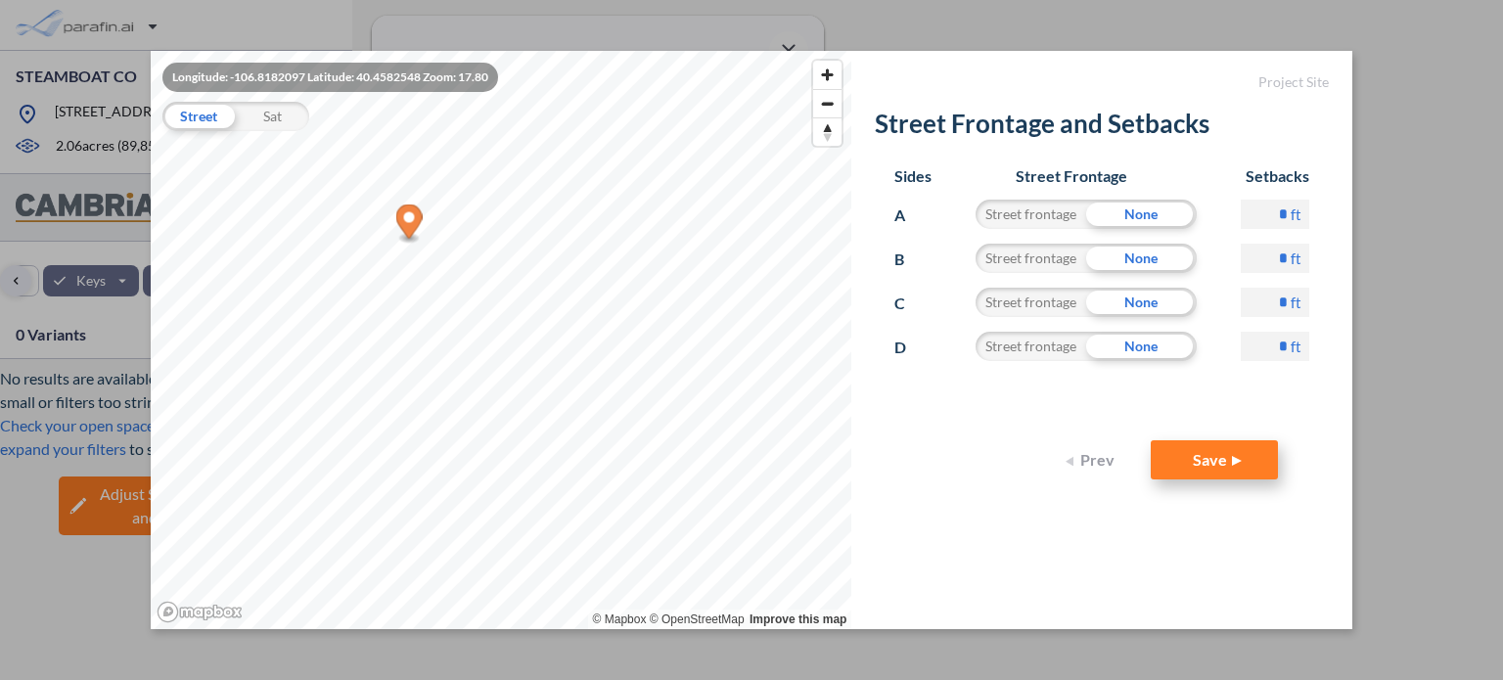
click at [1209, 465] on button "Save" at bounding box center [1214, 459] width 127 height 39
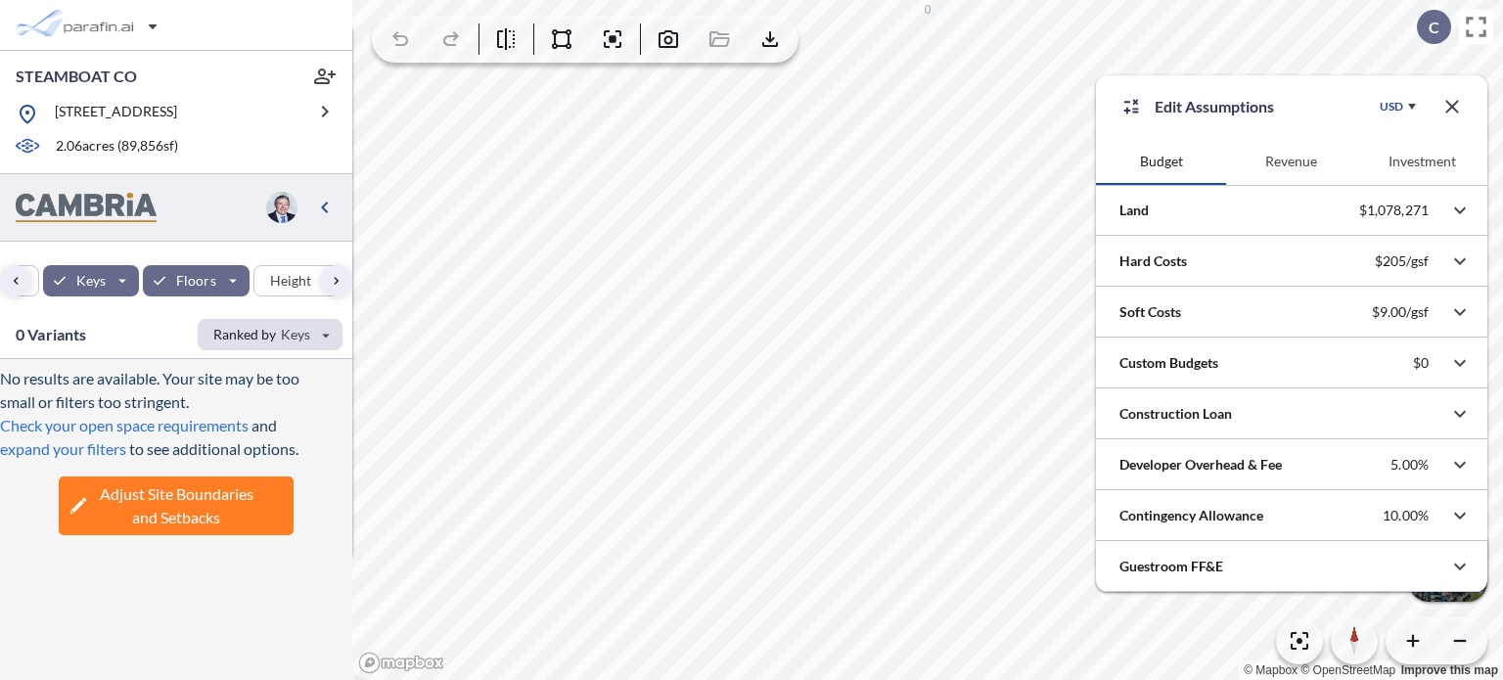
click at [281, 345] on div "button" at bounding box center [270, 334] width 145 height 31
click at [224, 415] on button "Keys" at bounding box center [258, 406] width 112 height 31
click at [337, 287] on div "button" at bounding box center [336, 280] width 31 height 31
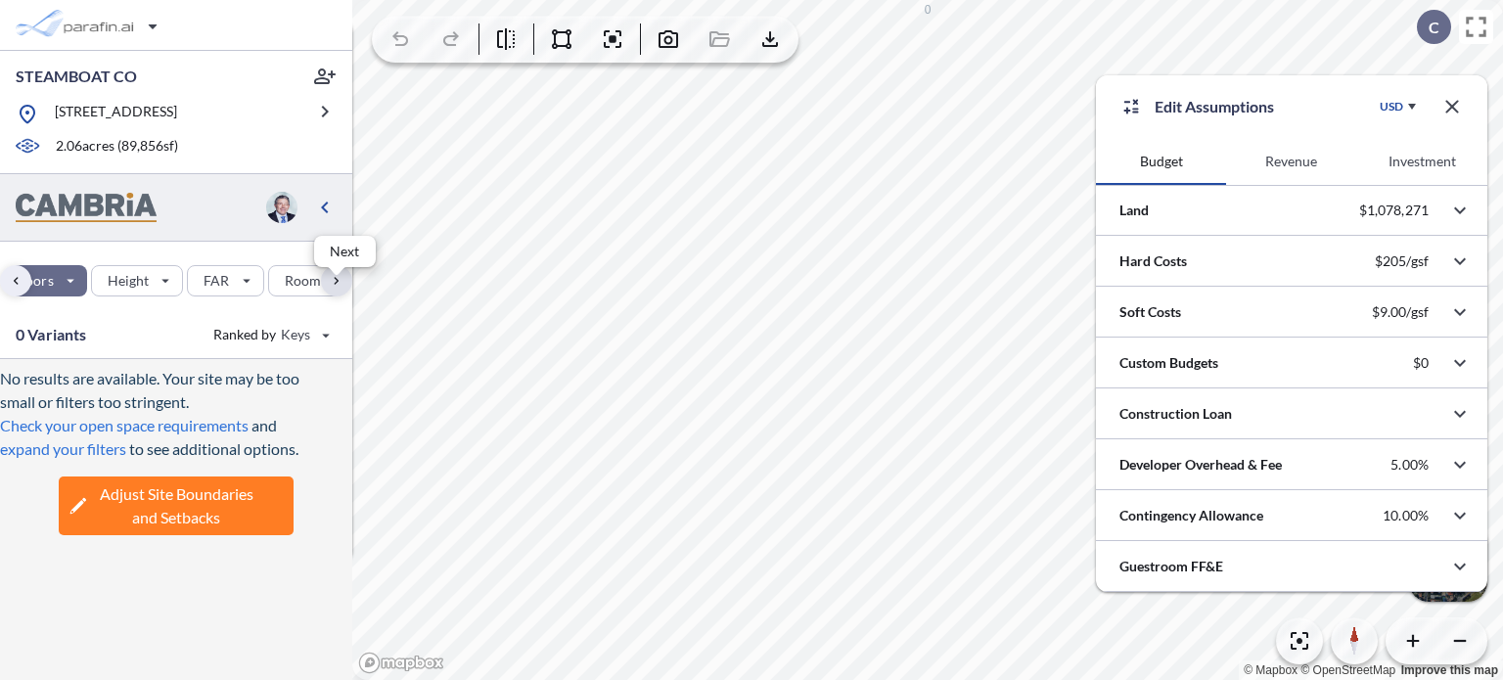
scroll to position [0, 535]
click at [333, 296] on div "button" at bounding box center [336, 280] width 31 height 31
click at [163, 518] on span "Adjust Site Boundaries and Setbacks" at bounding box center [177, 506] width 154 height 47
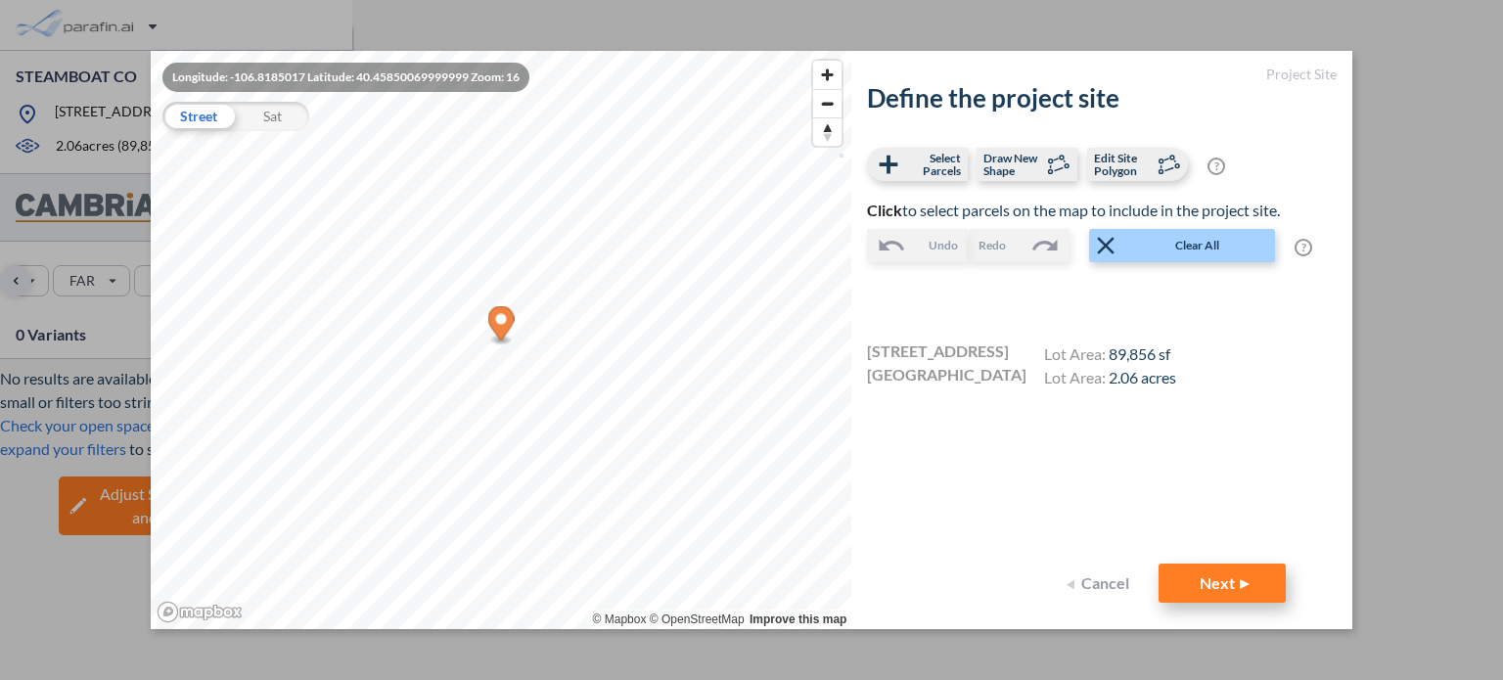
click at [1230, 576] on button "Next" at bounding box center [1222, 583] width 127 height 39
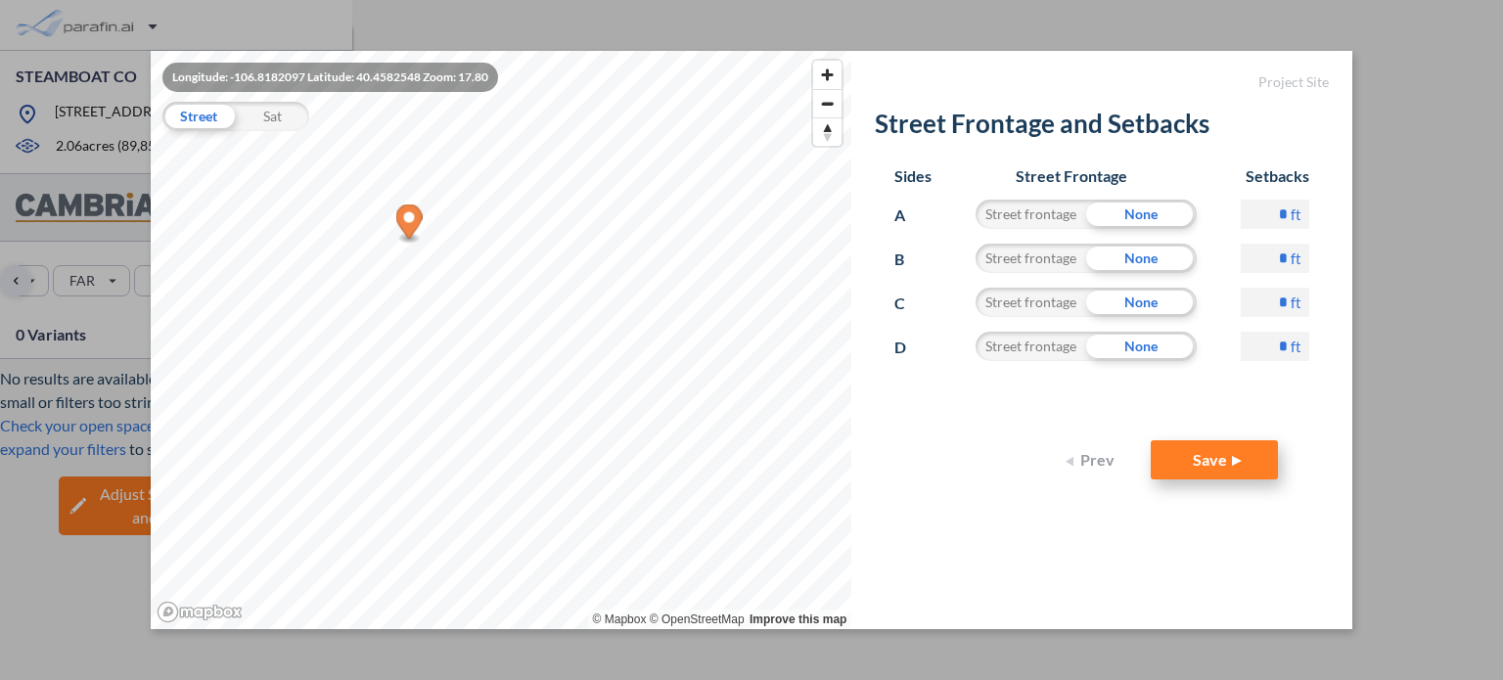
click at [1218, 450] on button "Save" at bounding box center [1214, 459] width 127 height 39
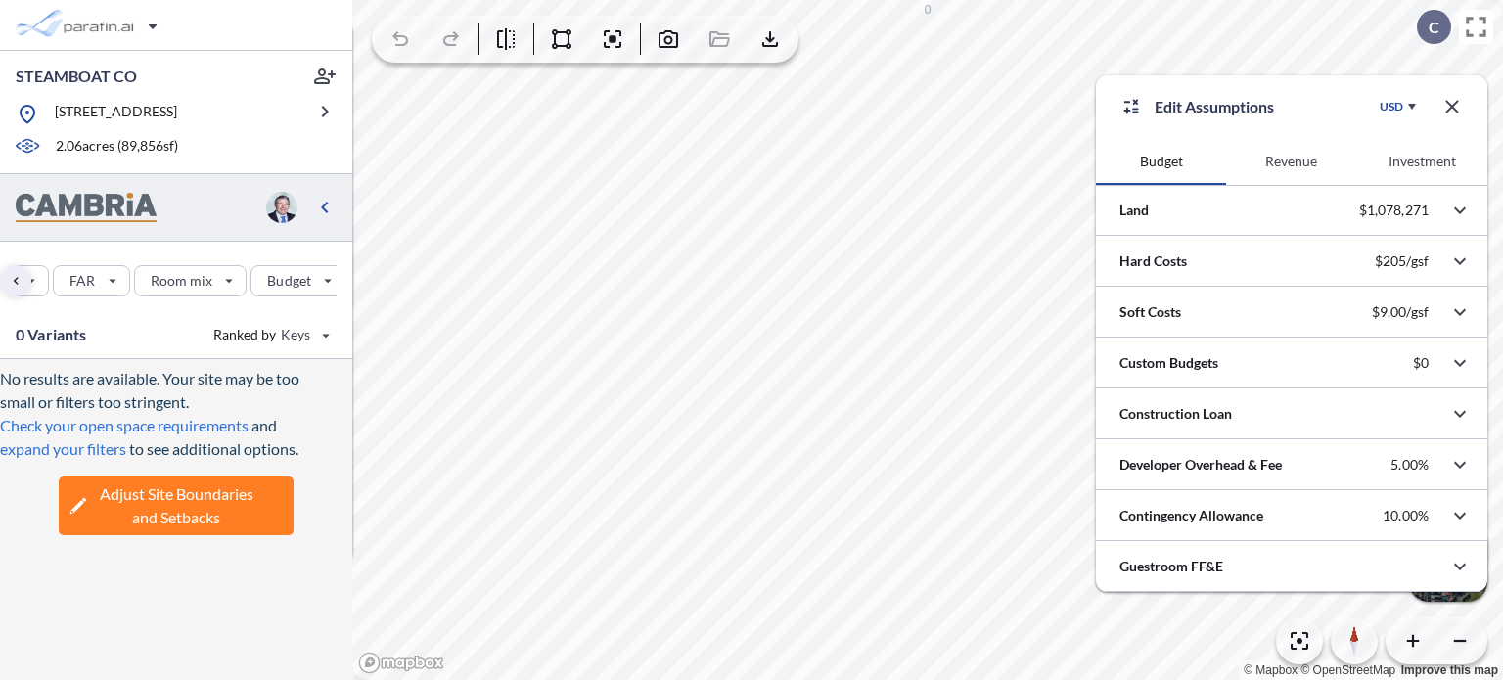
click at [1452, 106] on icon "button" at bounding box center [1452, 106] width 13 height 13
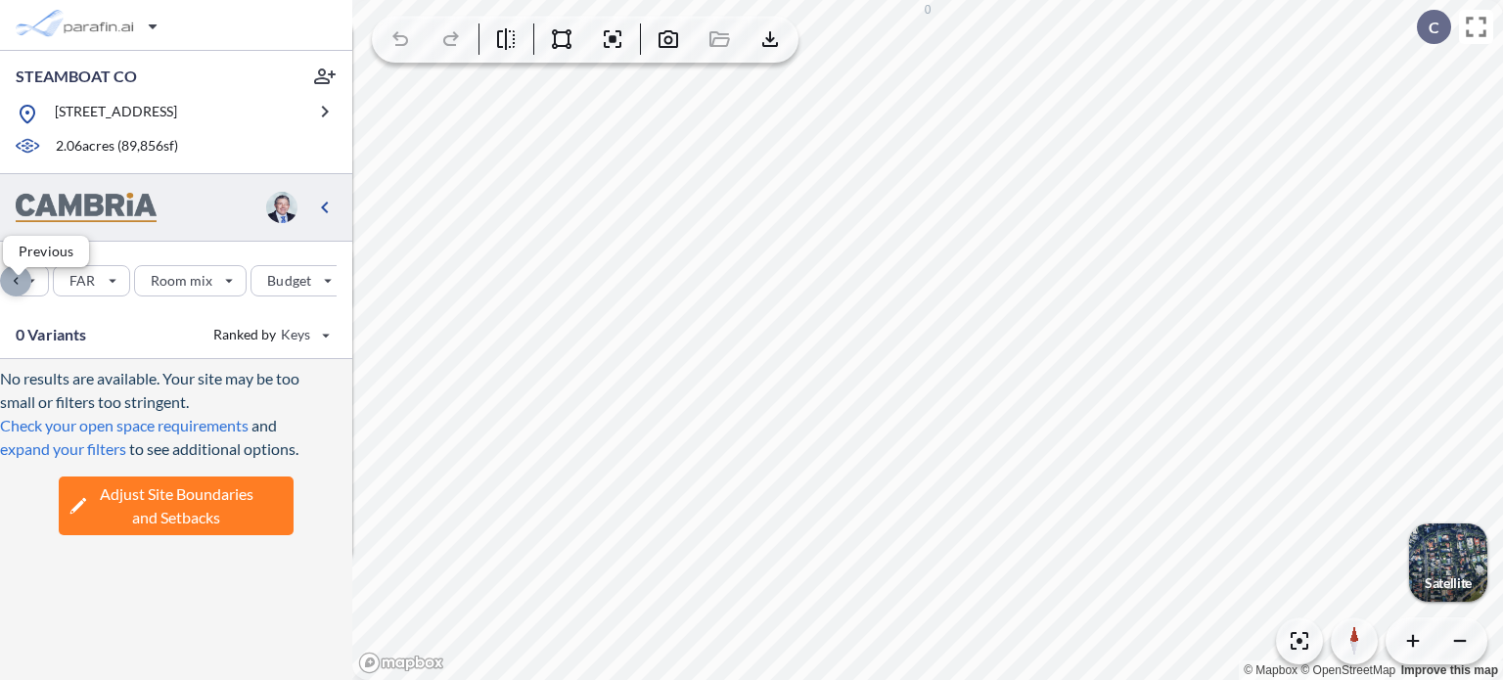
click at [15, 296] on div "button" at bounding box center [15, 280] width 31 height 31
click at [205, 292] on div "button" at bounding box center [181, 280] width 107 height 31
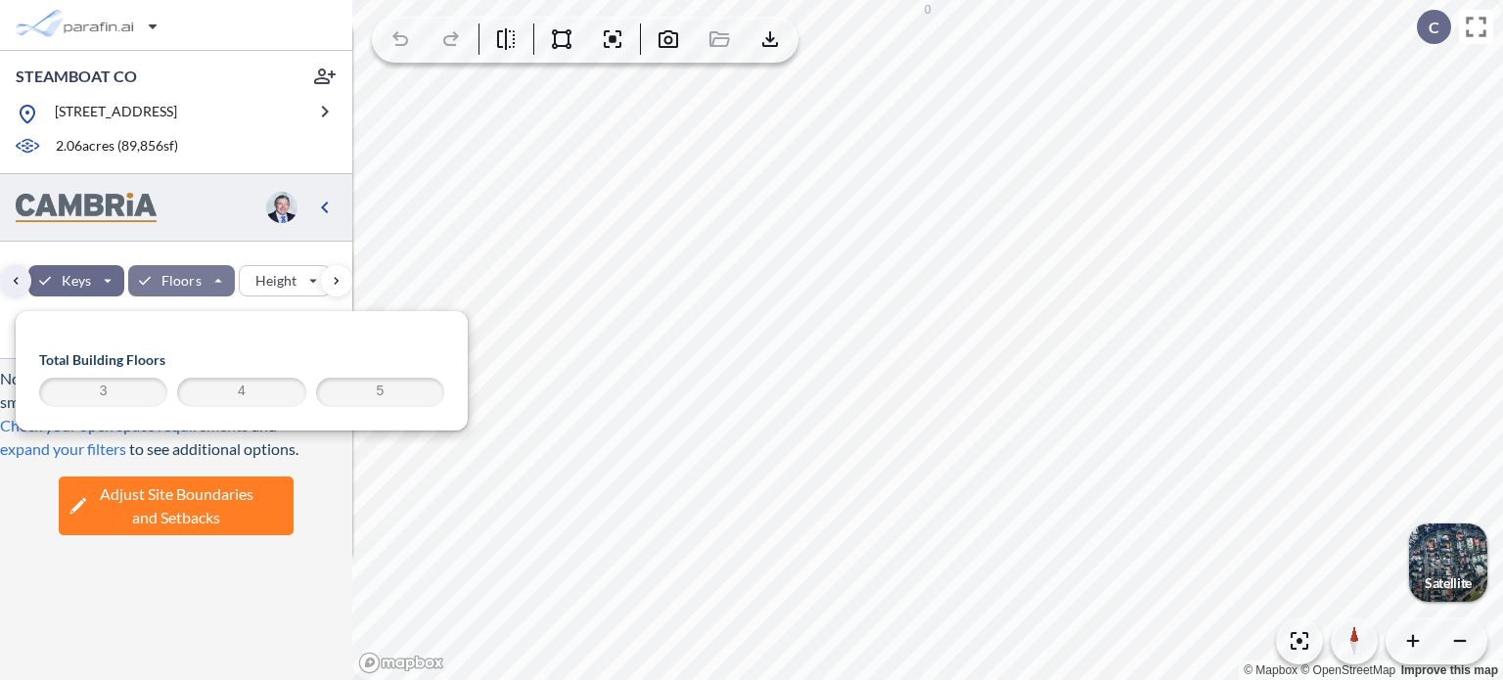
click at [238, 392] on span "4" at bounding box center [241, 392] width 122 height 23
click at [389, 388] on span "5" at bounding box center [380, 392] width 122 height 23
click at [236, 593] on div "No results are available. Your site may be too small or filters too stringent. …" at bounding box center [176, 512] width 352 height 306
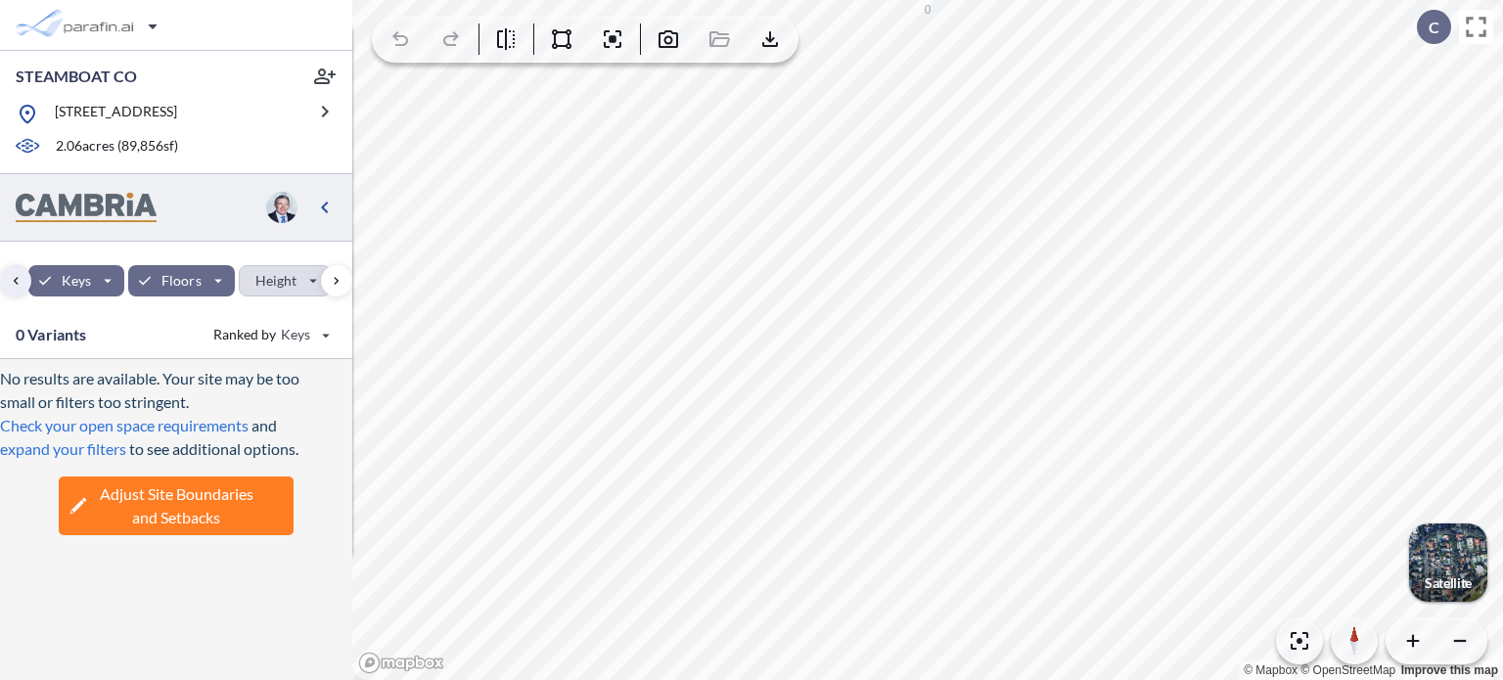
click at [302, 295] on div "button" at bounding box center [285, 280] width 91 height 29
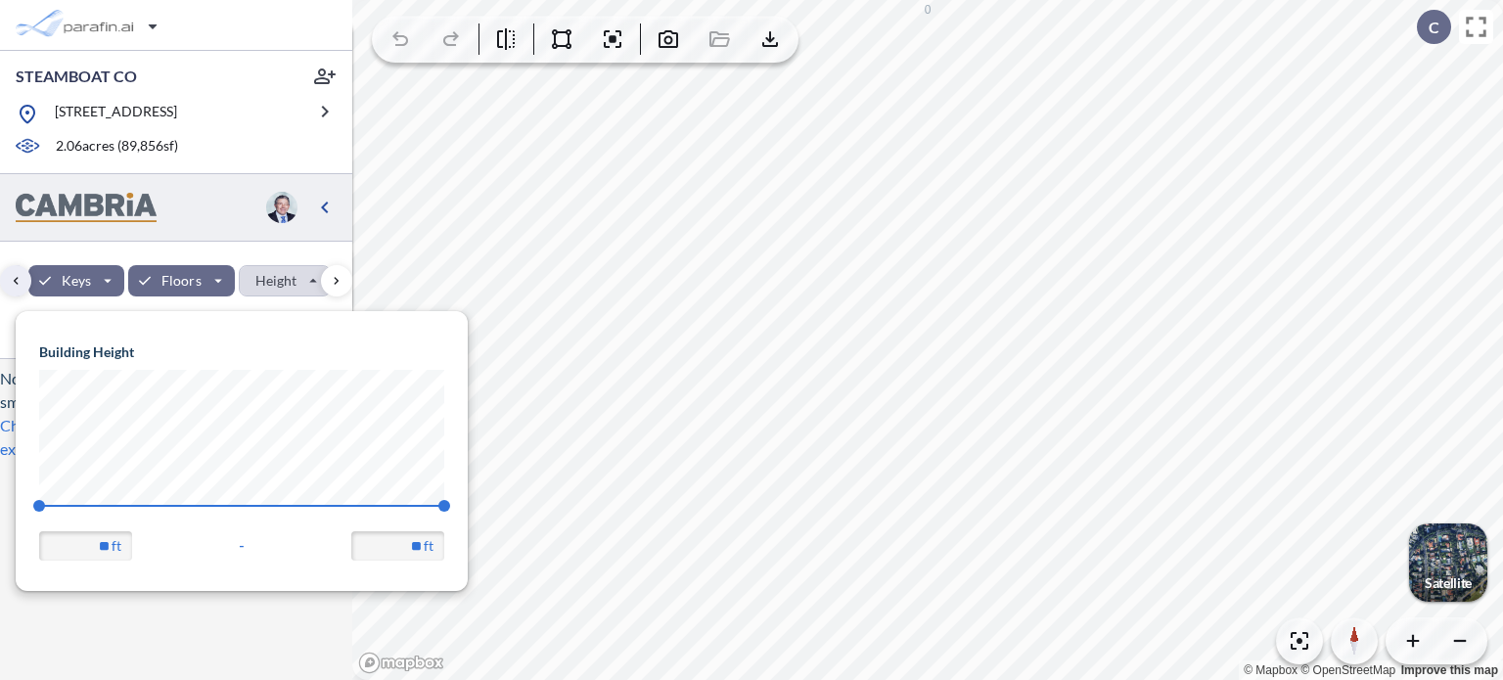
scroll to position [278, 451]
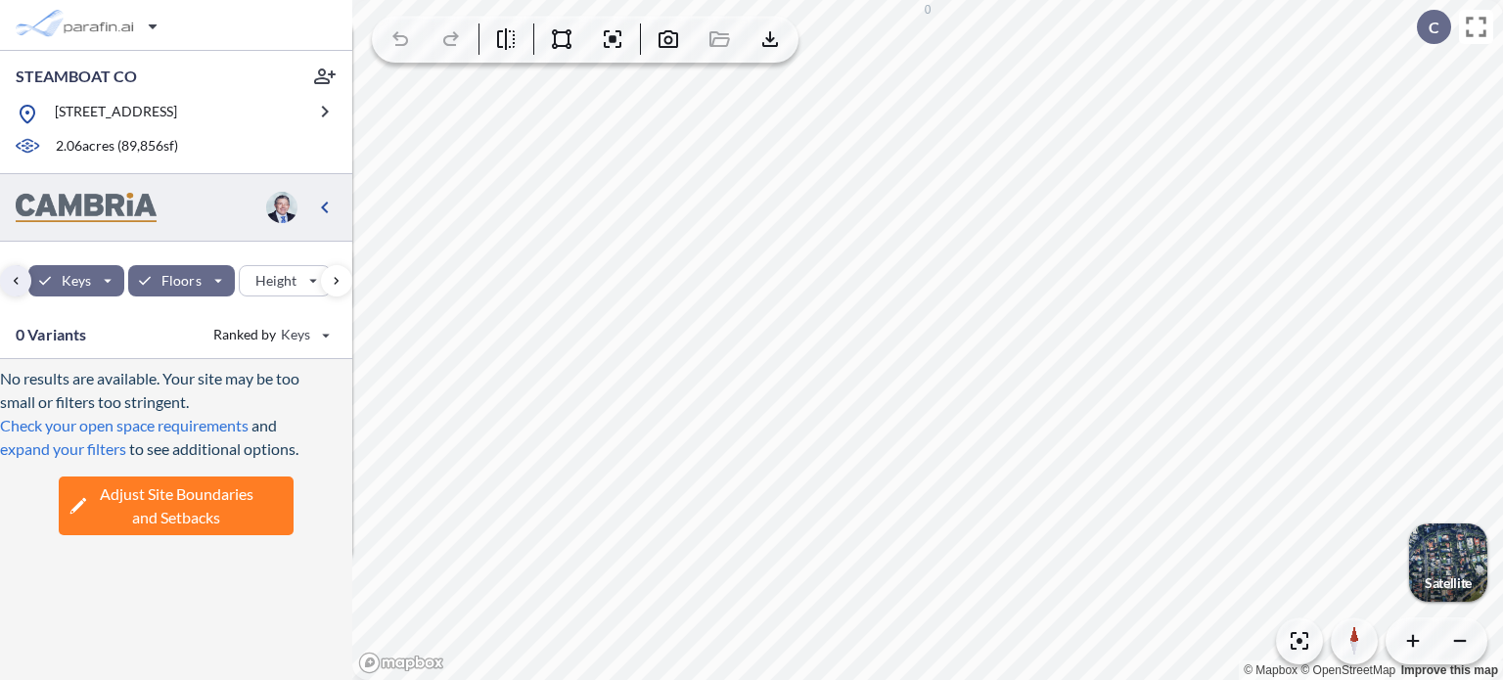
click at [309, 265] on div "Site Prototypes Only Program Keys Floors Height FAR Room mix Budget" at bounding box center [176, 276] width 352 height 69
click at [341, 293] on div "button" at bounding box center [336, 280] width 31 height 31
click at [190, 340] on div "0 Variants Ranked by Keys" at bounding box center [176, 335] width 352 height 48
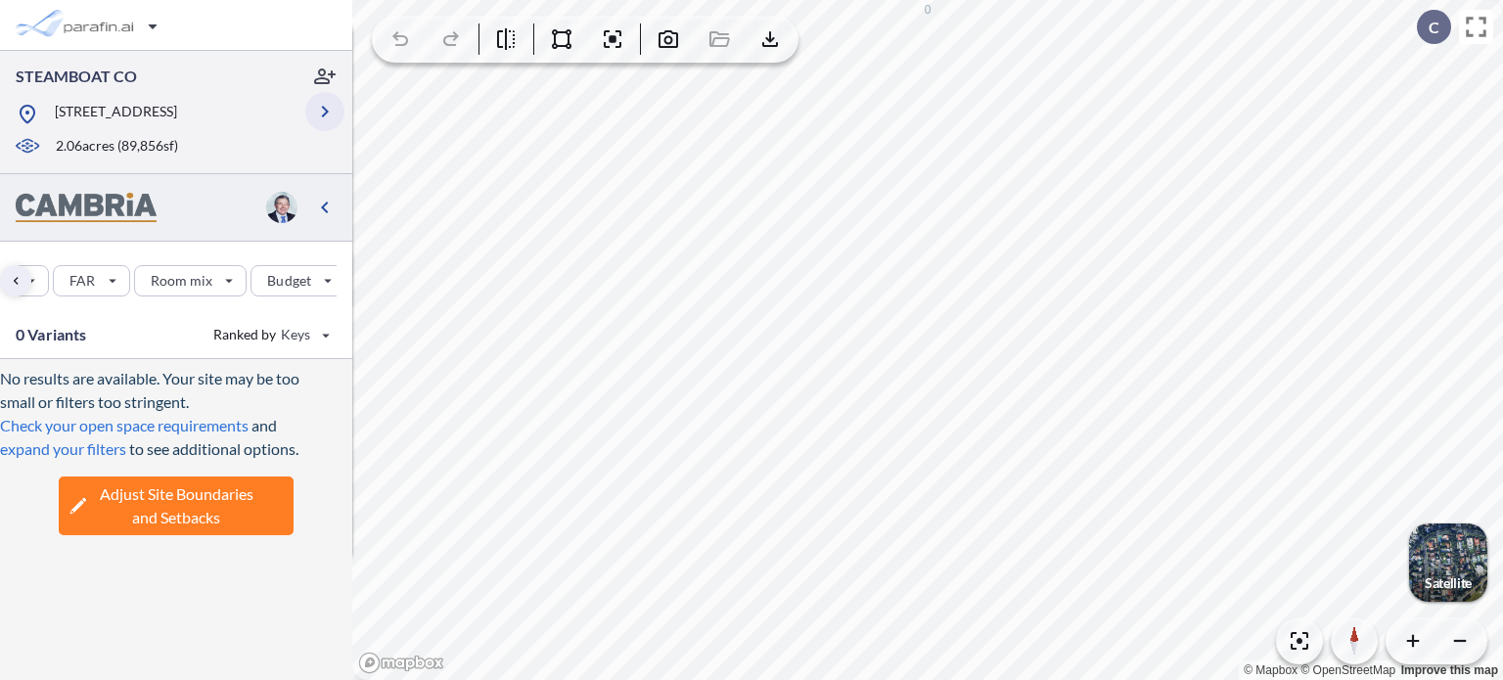
click at [323, 116] on icon "button" at bounding box center [325, 112] width 7 height 12
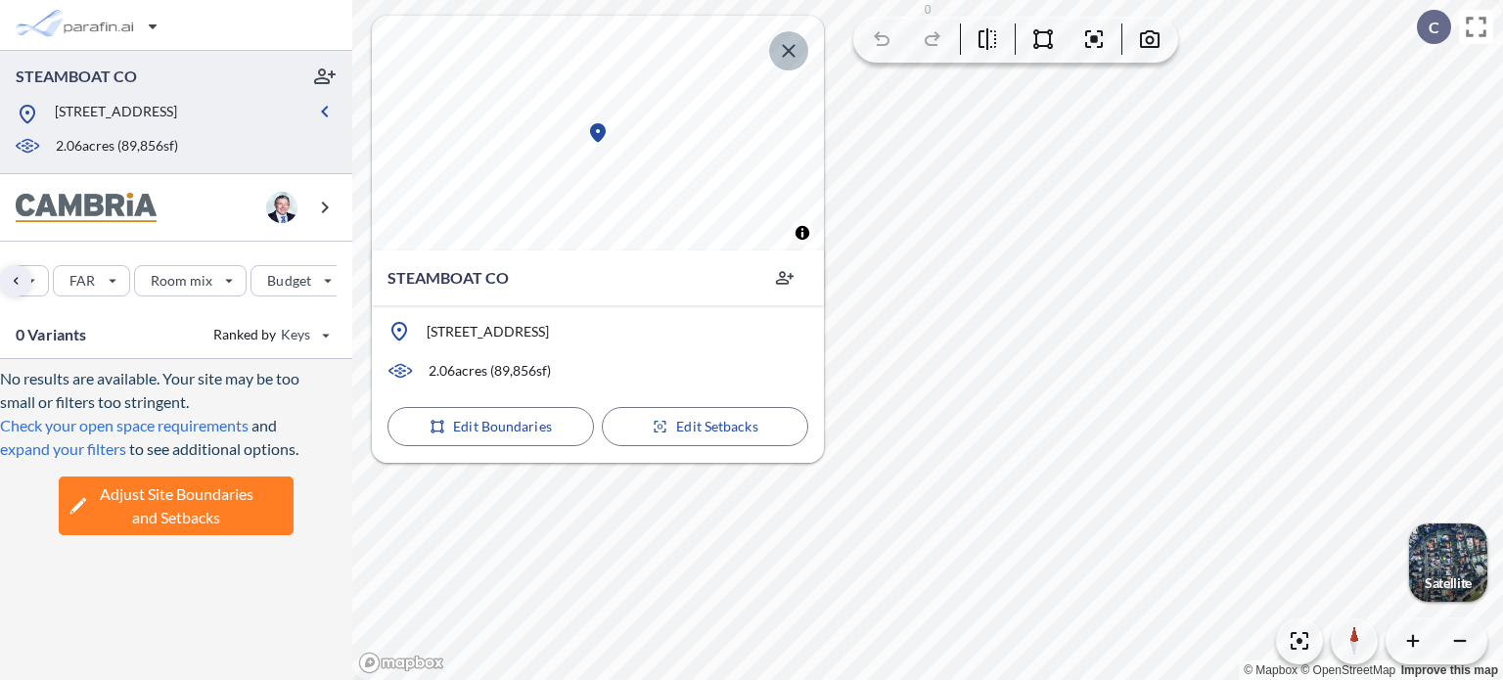
click at [787, 46] on icon "button" at bounding box center [788, 50] width 23 height 23
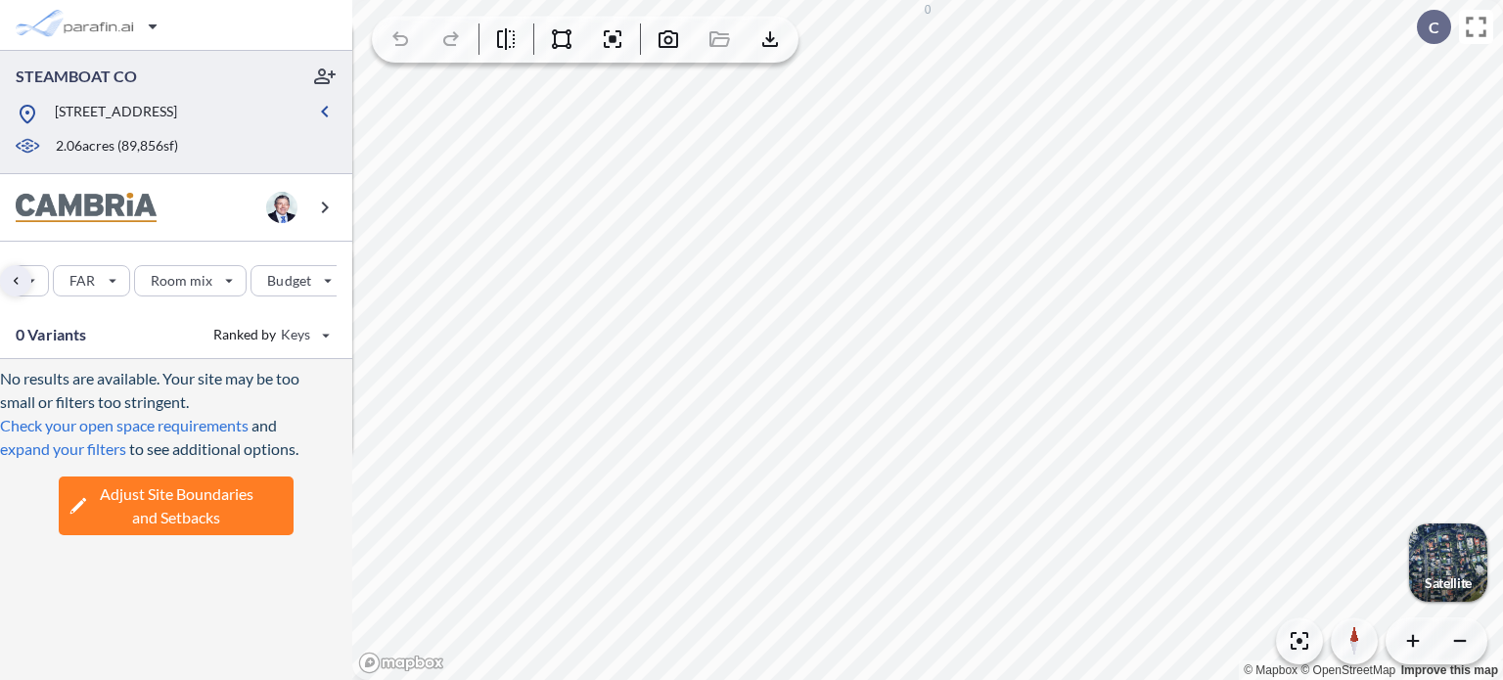
scroll to position [0, 0]
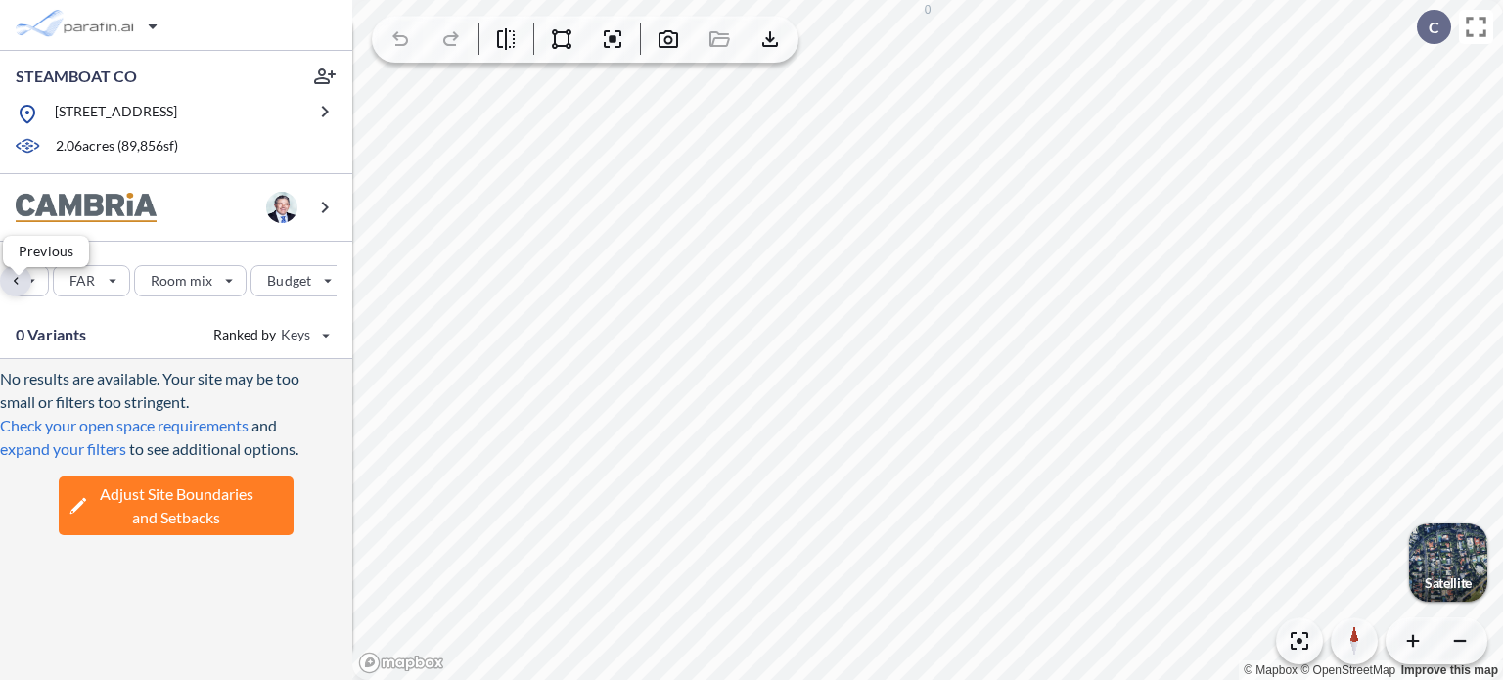
click at [20, 297] on div "button" at bounding box center [15, 280] width 31 height 31
click at [16, 292] on div "button" at bounding box center [15, 280] width 31 height 31
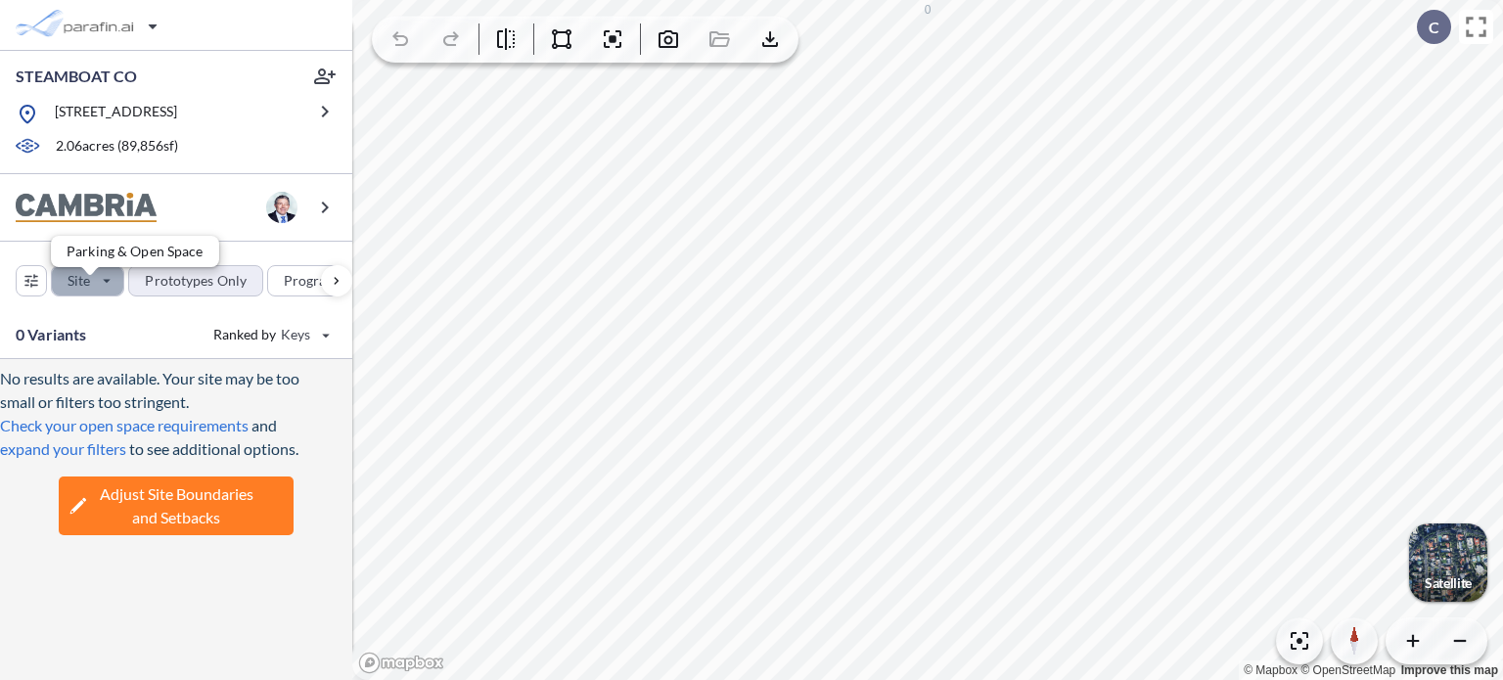
click at [107, 291] on div "button" at bounding box center [87, 280] width 71 height 29
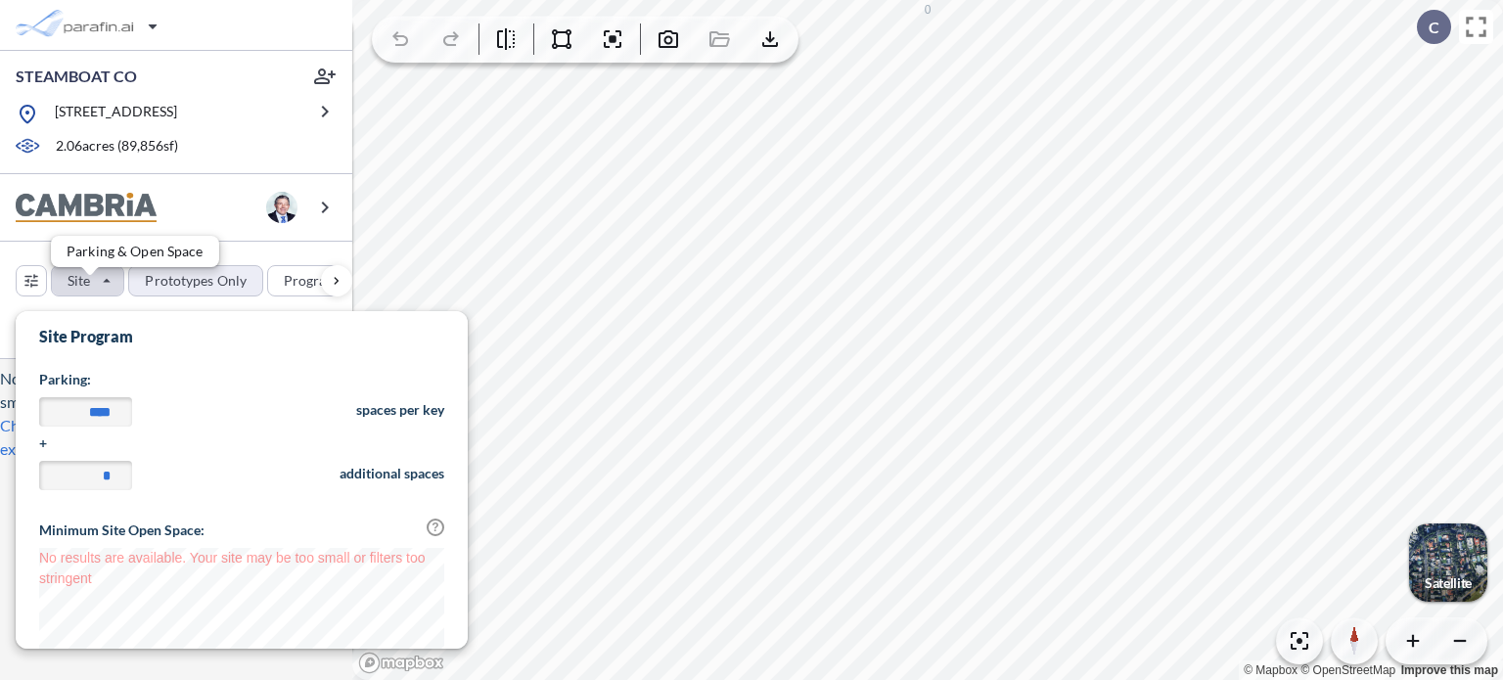
scroll to position [457, 451]
click at [248, 265] on div "Site Prototypes Only Program Keys Floors Height FAR Room mix Budget" at bounding box center [176, 276] width 352 height 69
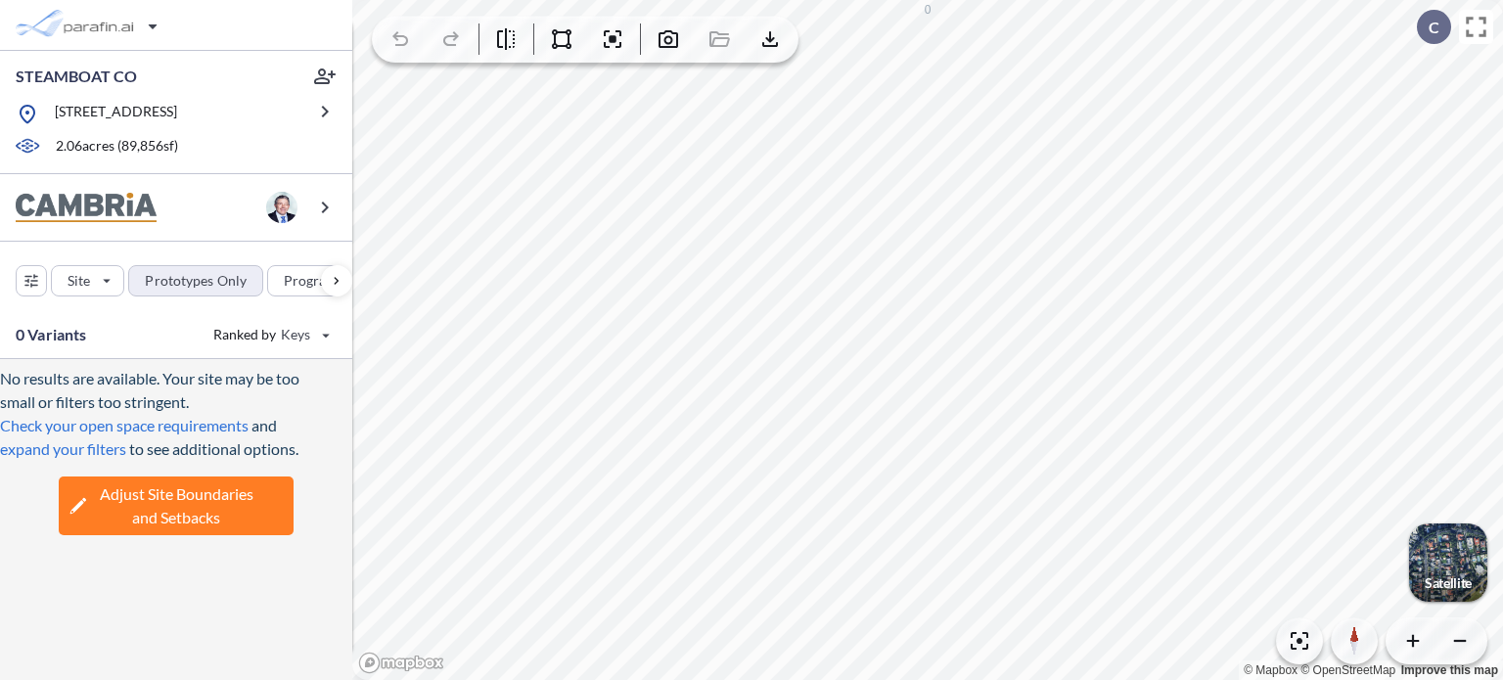
click at [180, 506] on span "Adjust Site Boundaries and Setbacks" at bounding box center [177, 506] width 154 height 47
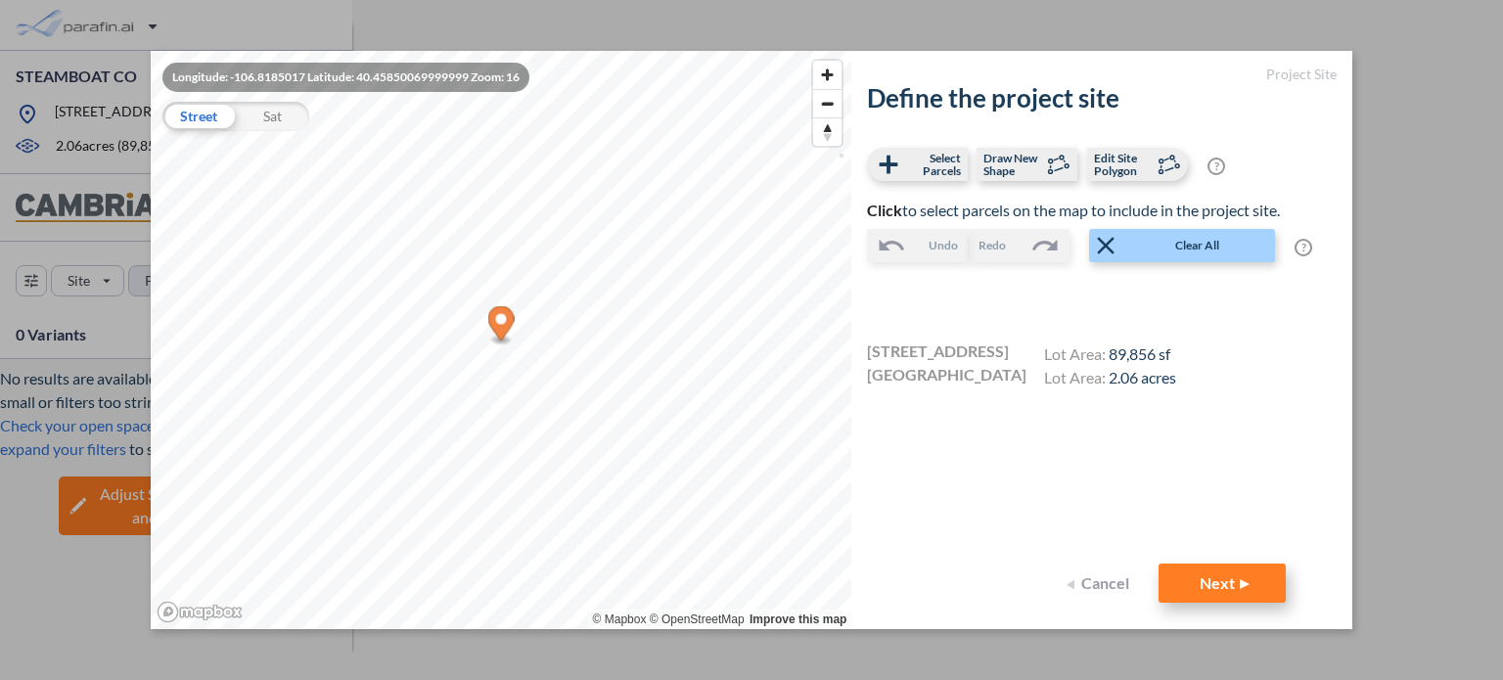
click at [1221, 581] on button "Next" at bounding box center [1222, 583] width 127 height 39
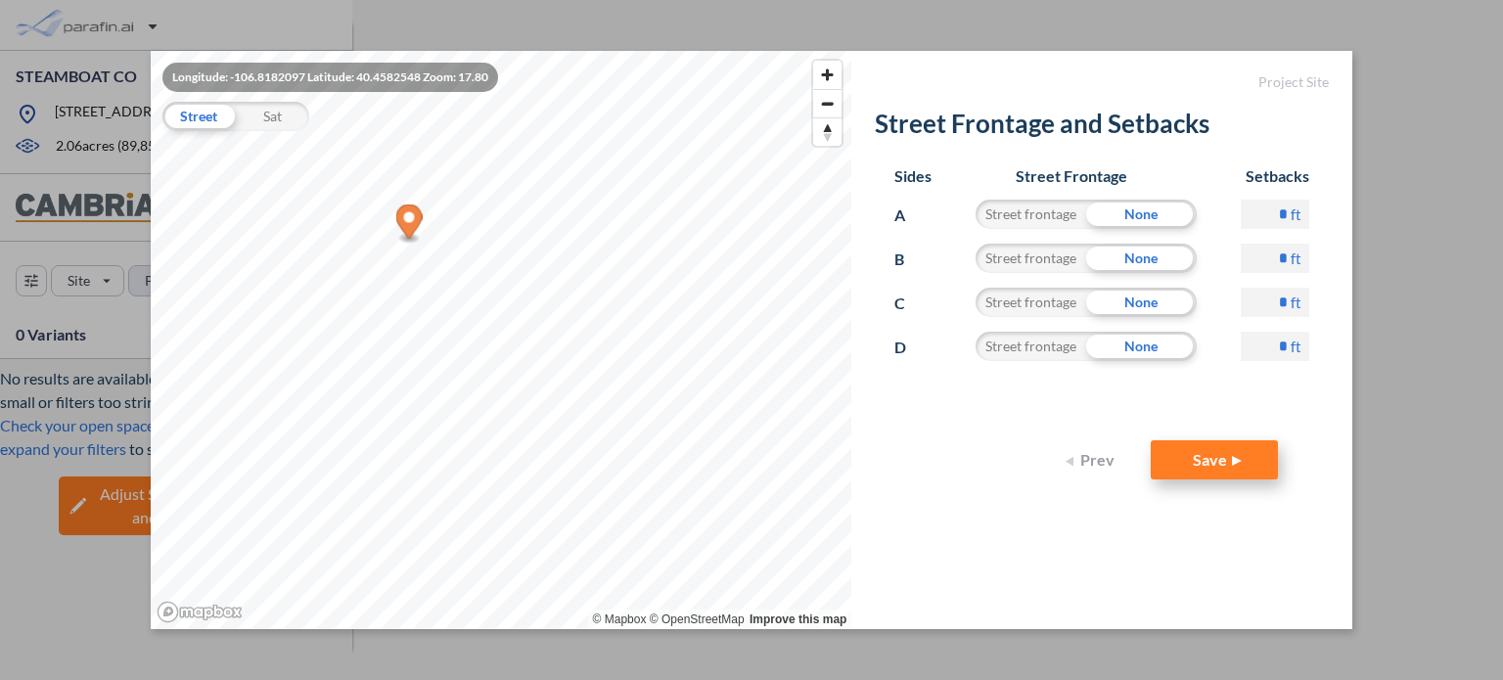
click at [1211, 459] on button "Save" at bounding box center [1214, 459] width 127 height 39
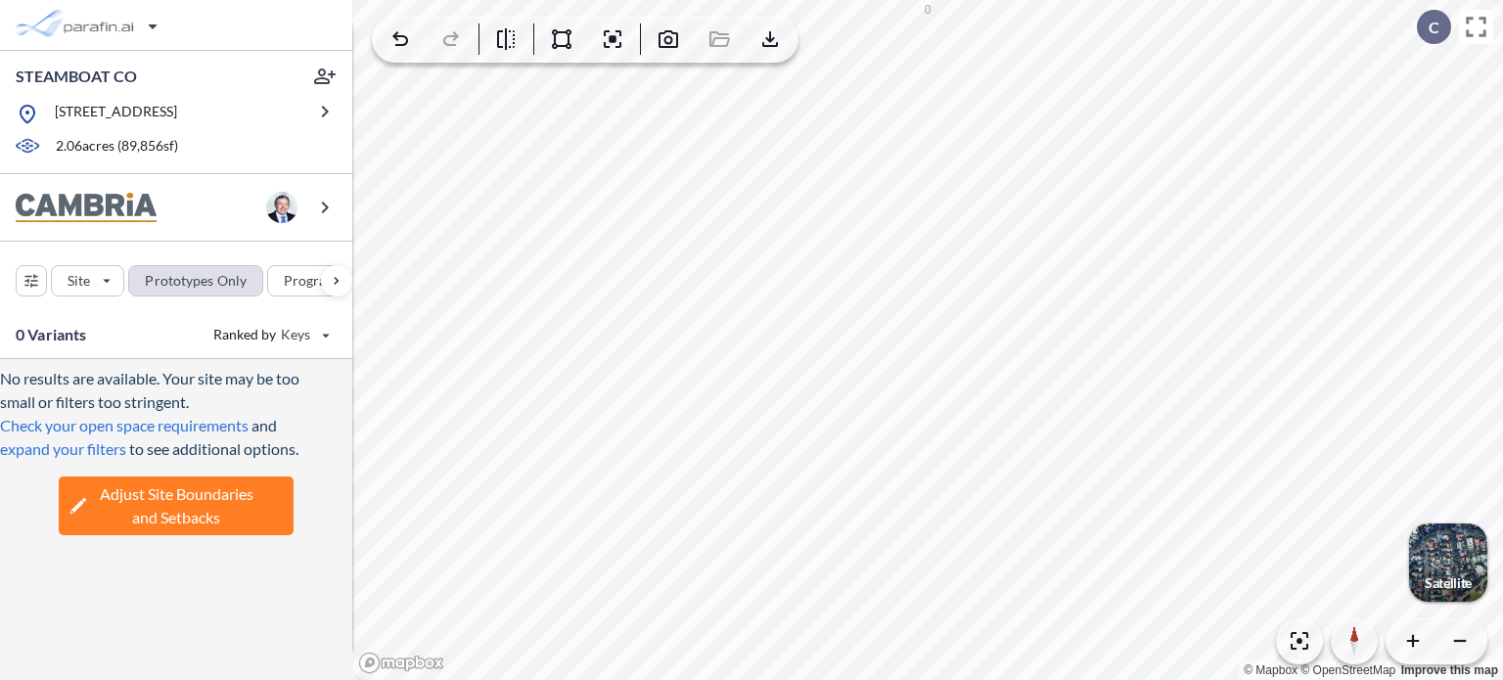
click at [190, 293] on div "button" at bounding box center [195, 280] width 133 height 29
click at [29, 293] on div "button" at bounding box center [31, 280] width 29 height 29
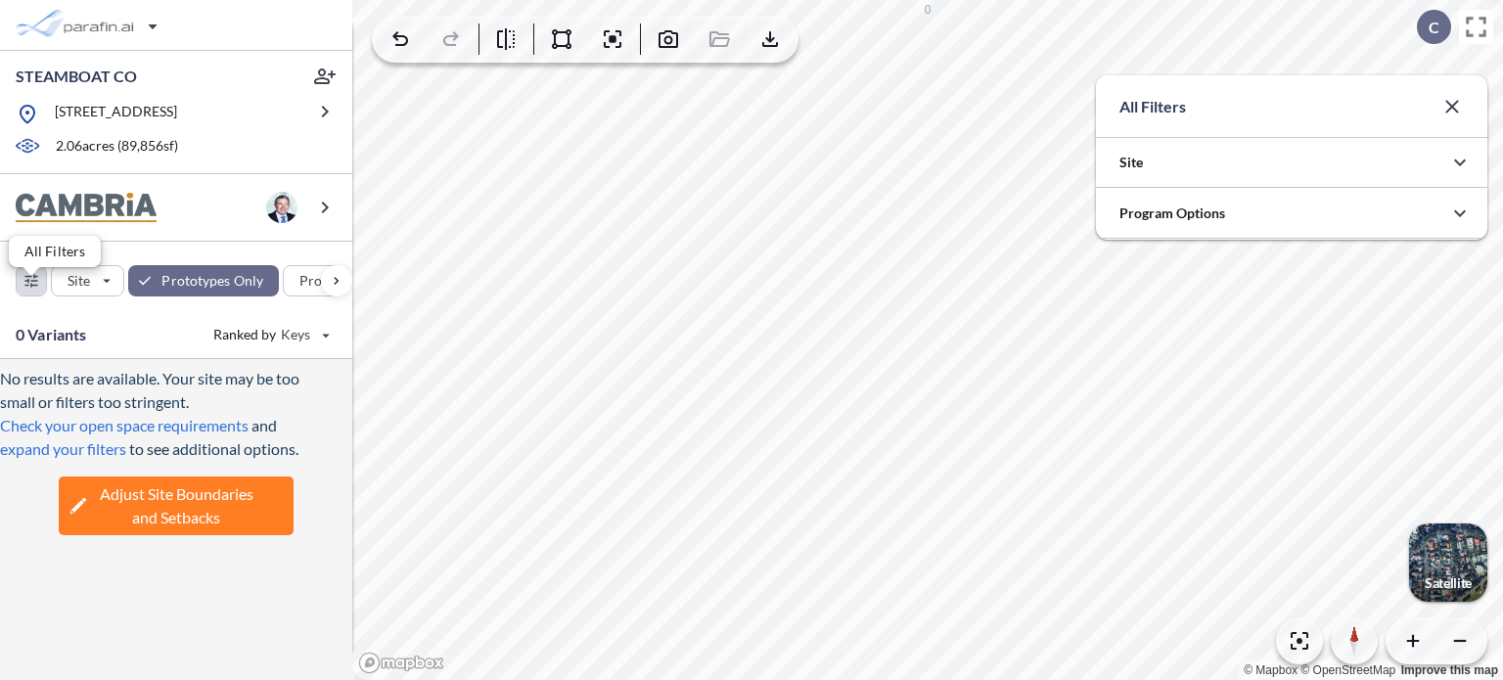
scroll to position [435, 392]
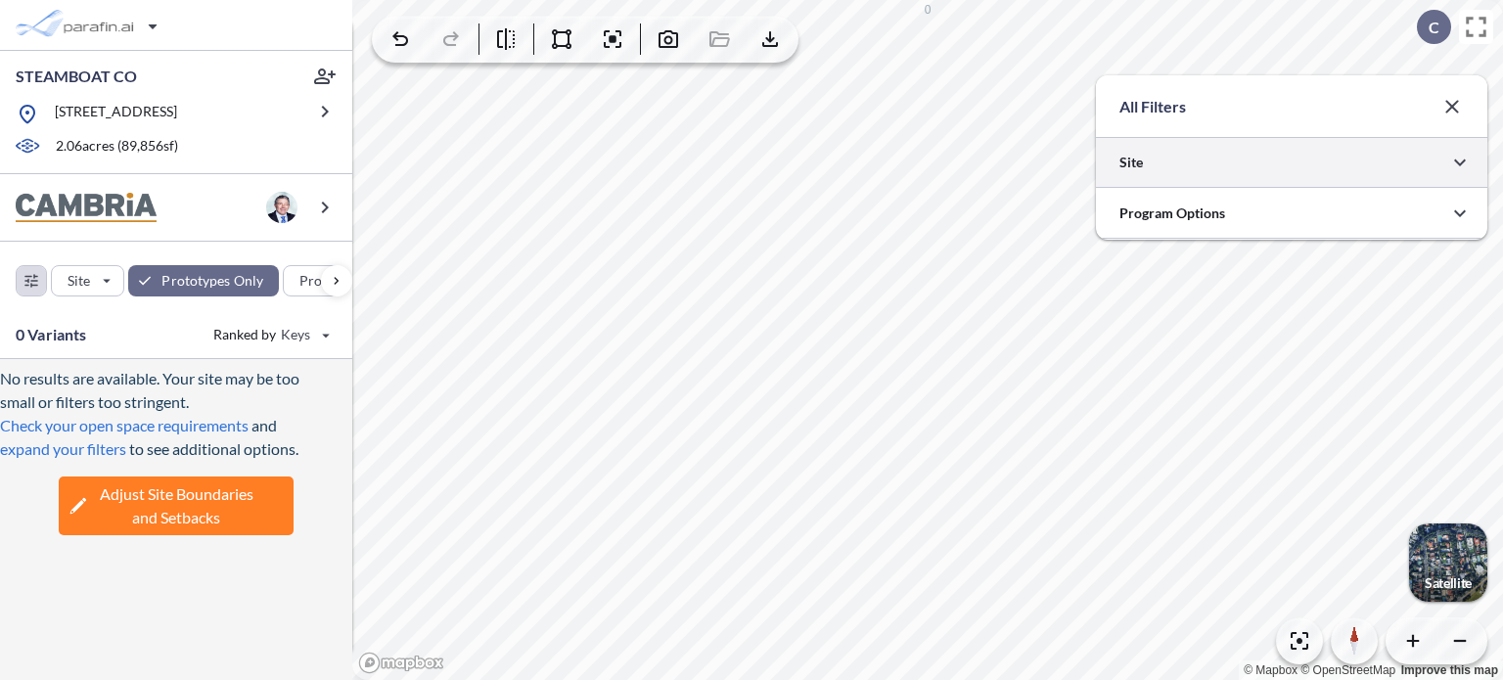
click at [1137, 160] on div at bounding box center [1292, 162] width 392 height 50
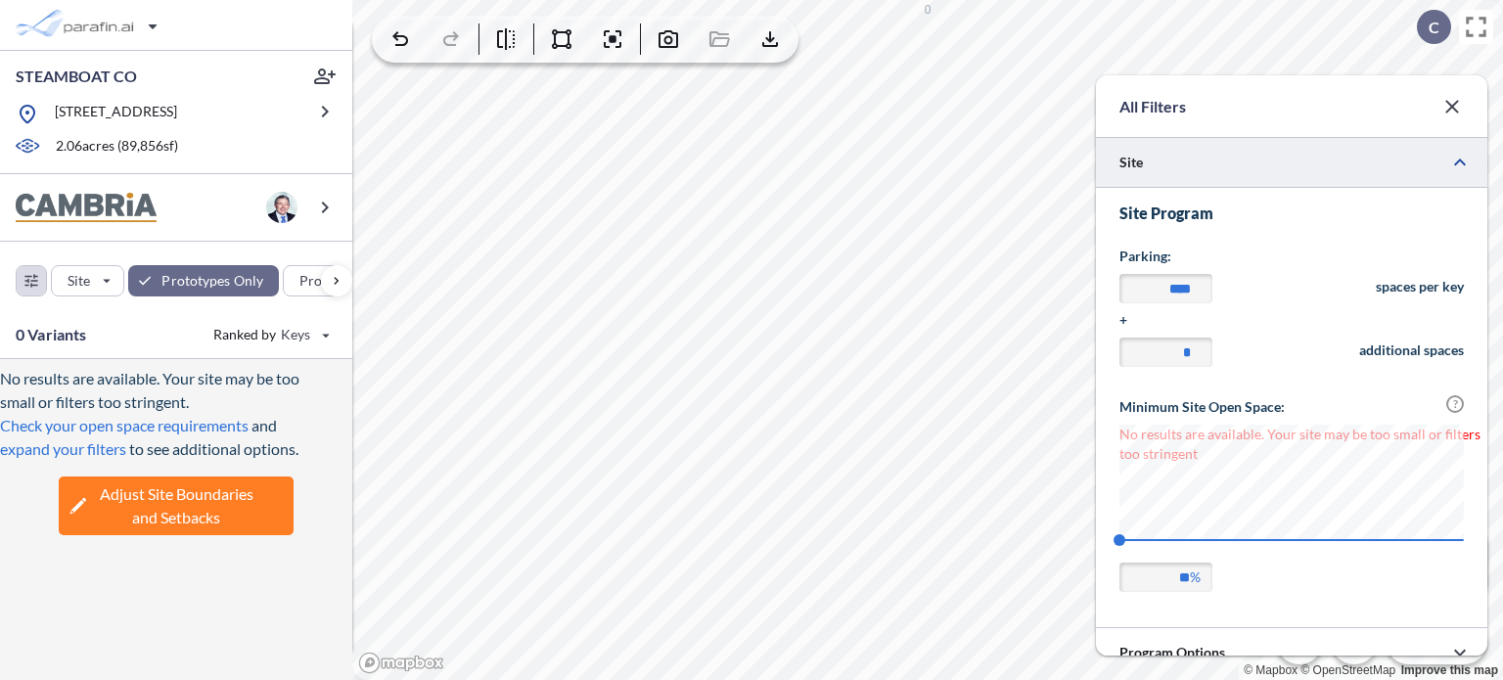
scroll to position [23, 0]
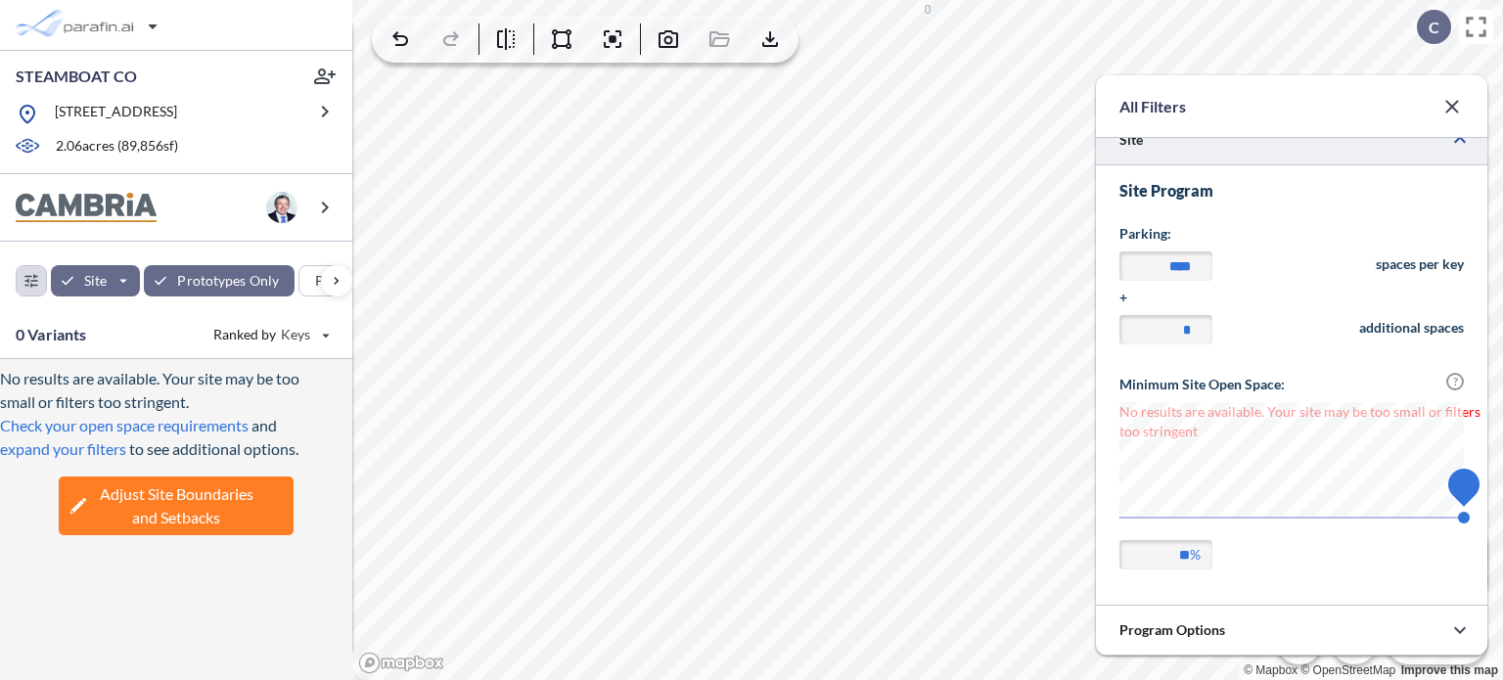
drag, startPoint x: 1125, startPoint y: 520, endPoint x: 1471, endPoint y: 518, distance: 346.5
click at [1470, 518] on span "55" at bounding box center [1464, 518] width 12 height 12
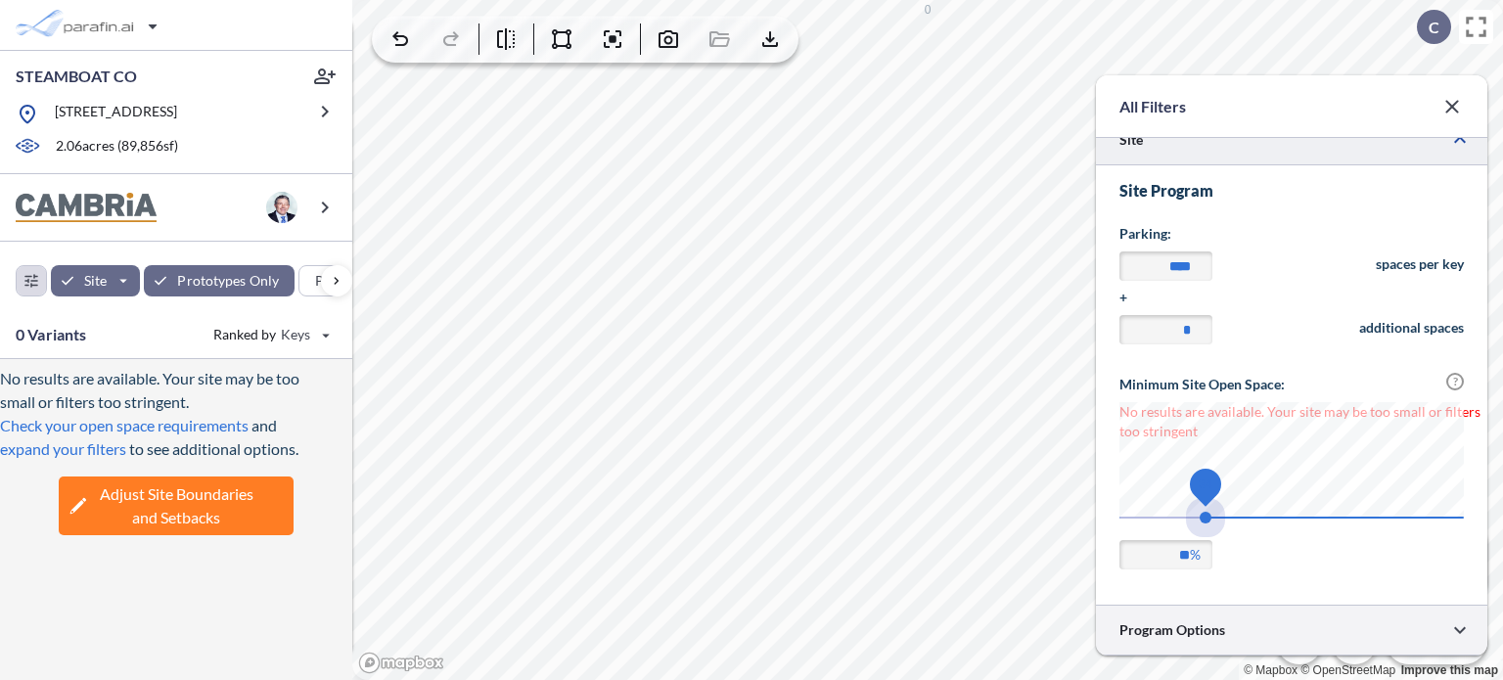
click at [1202, 626] on div at bounding box center [1292, 630] width 392 height 50
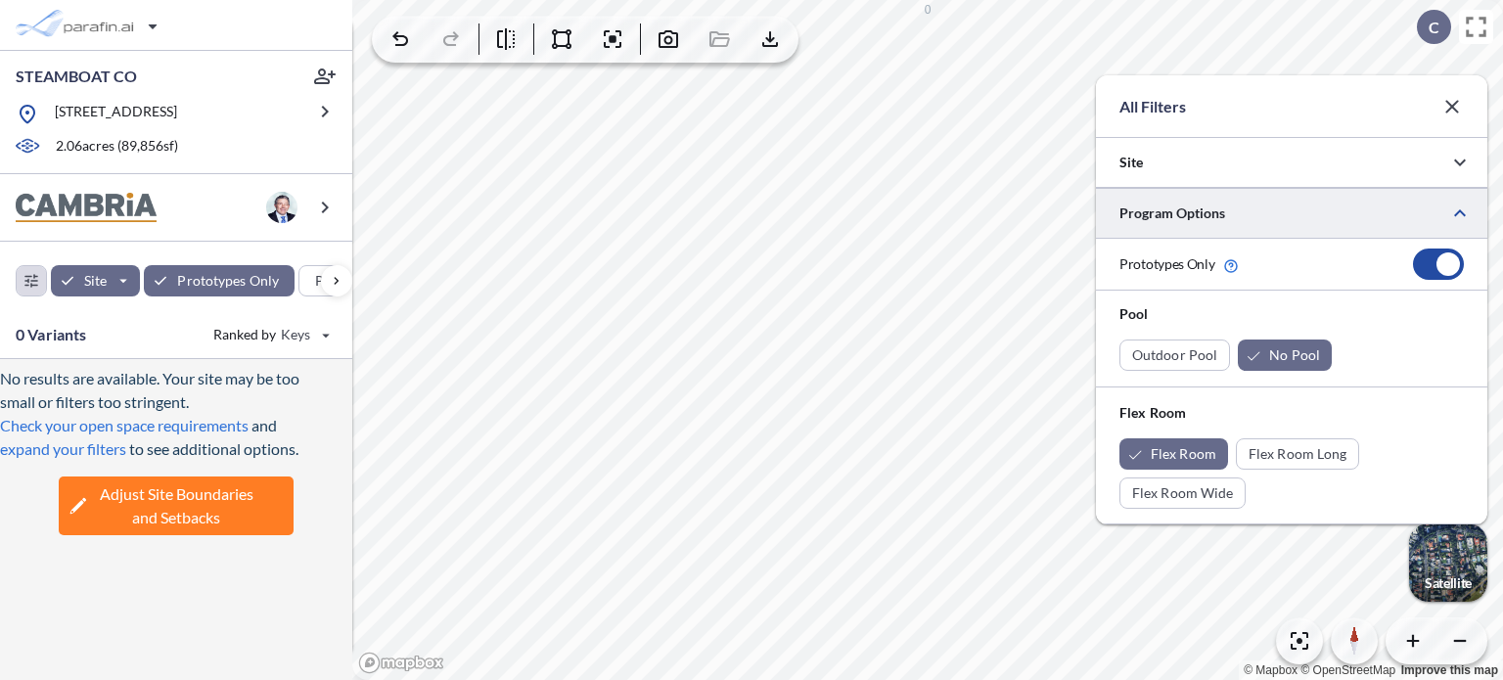
scroll to position [0, 0]
click at [1429, 260] on div at bounding box center [1438, 264] width 51 height 31
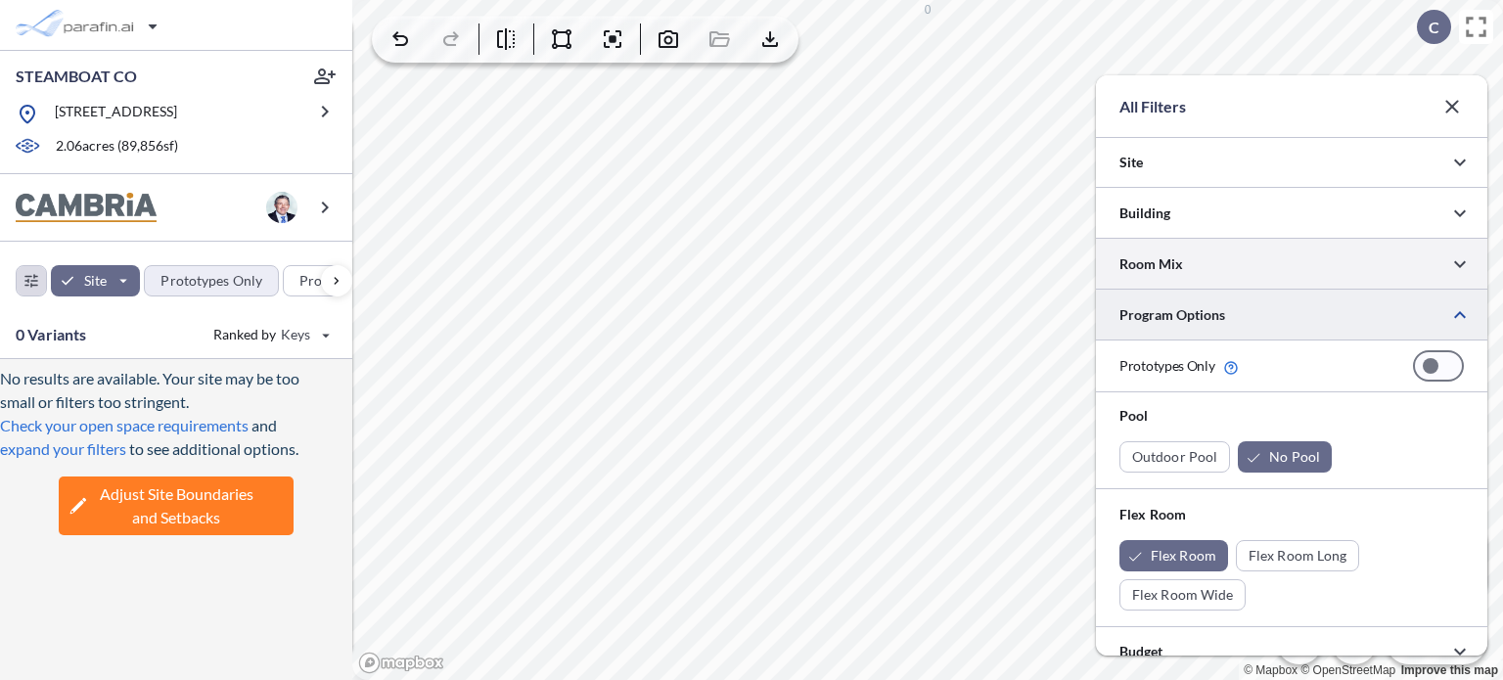
scroll to position [978773, 978381]
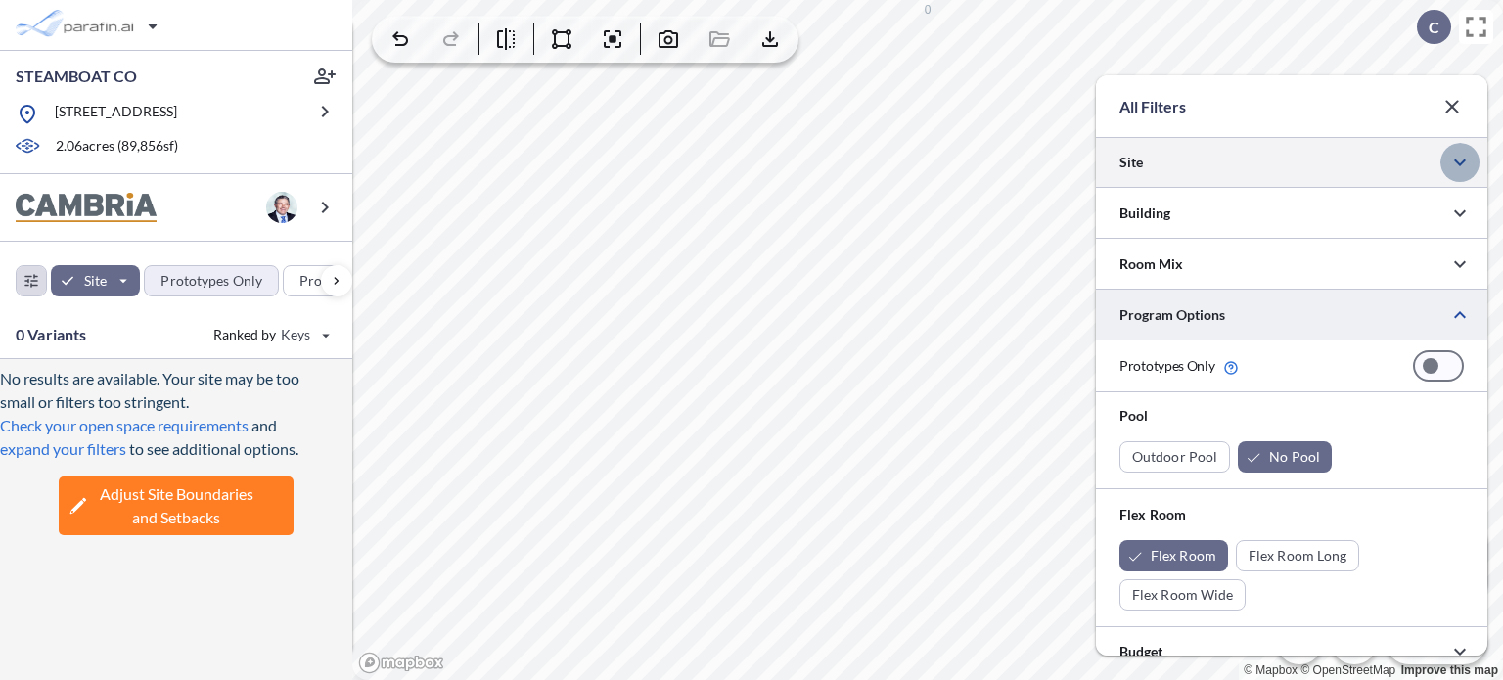
click at [1457, 161] on icon "button" at bounding box center [1460, 162] width 23 height 23
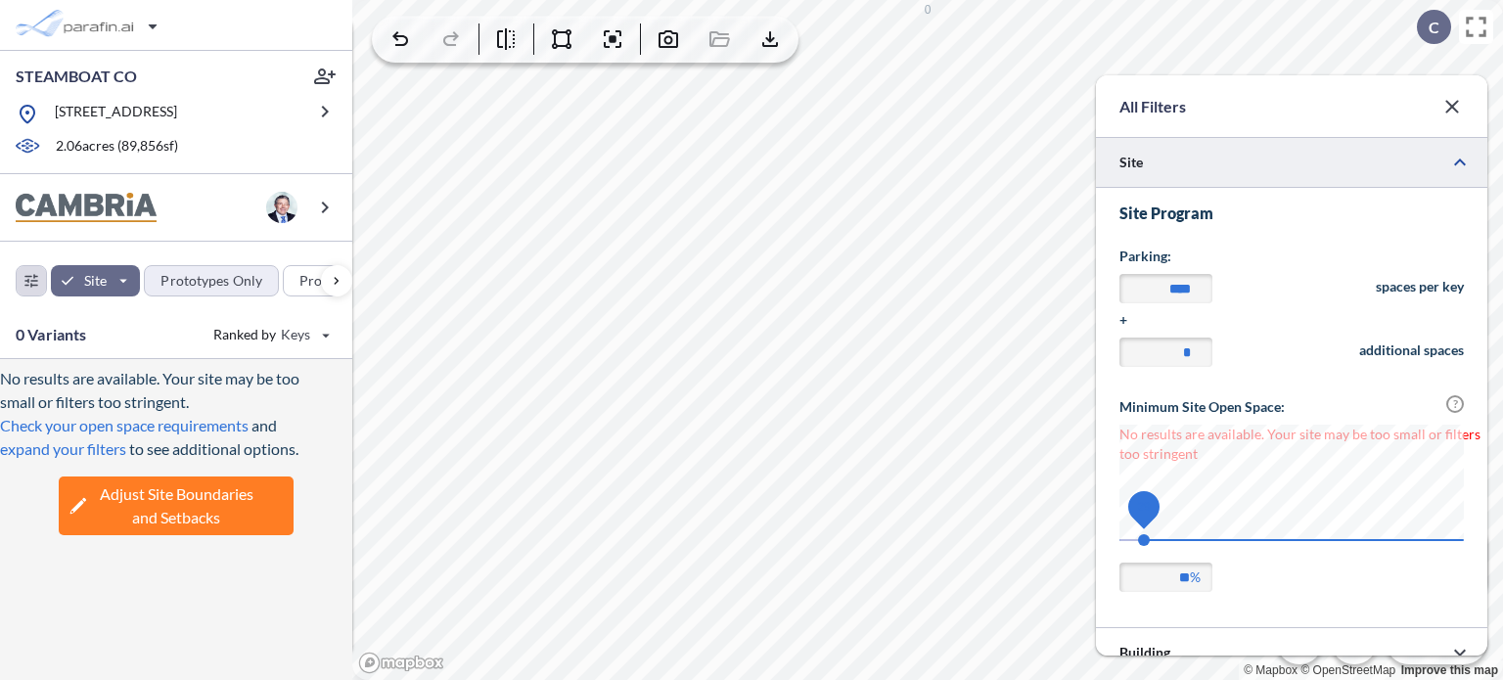
click at [1150, 504] on span "29" at bounding box center [1144, 507] width 14 height 14
click at [1176, 572] on input "**" at bounding box center [1166, 577] width 93 height 29
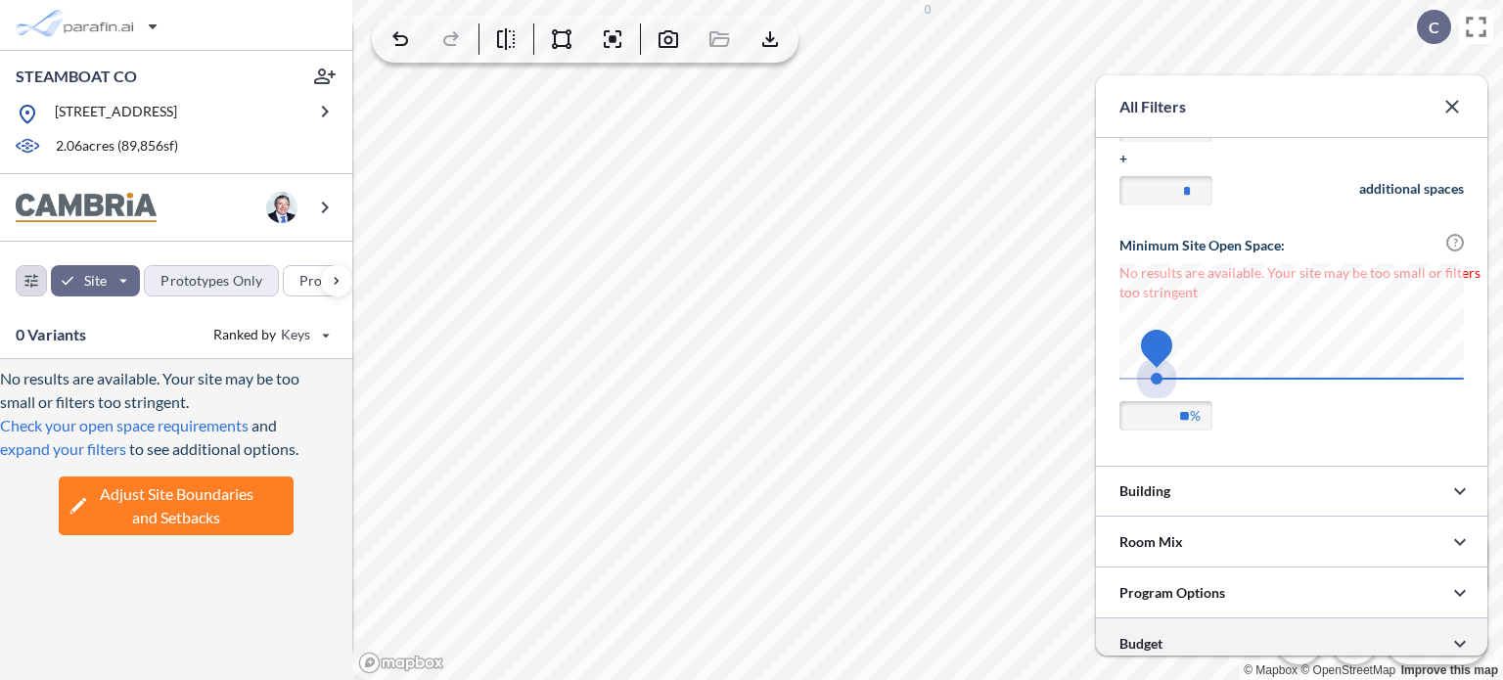
scroll to position [173, 0]
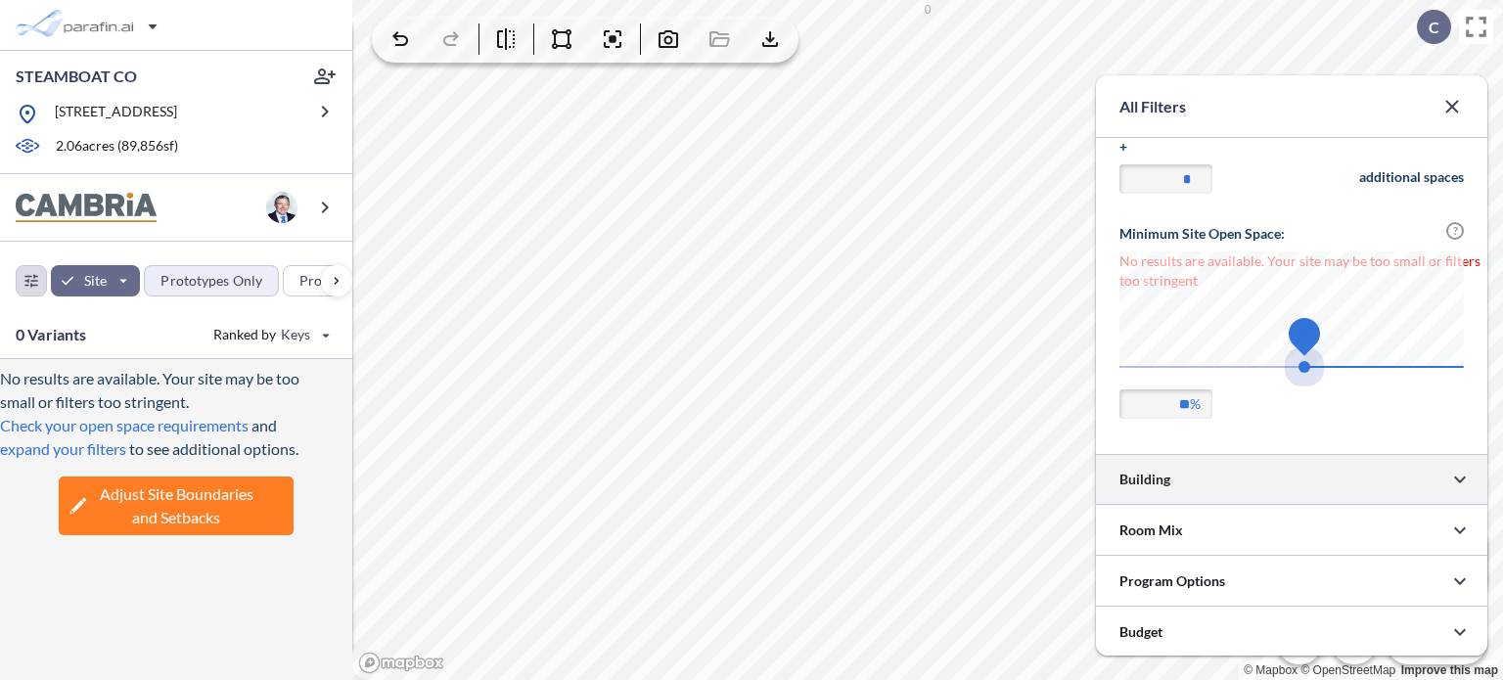
click at [1300, 479] on div at bounding box center [1292, 479] width 392 height 50
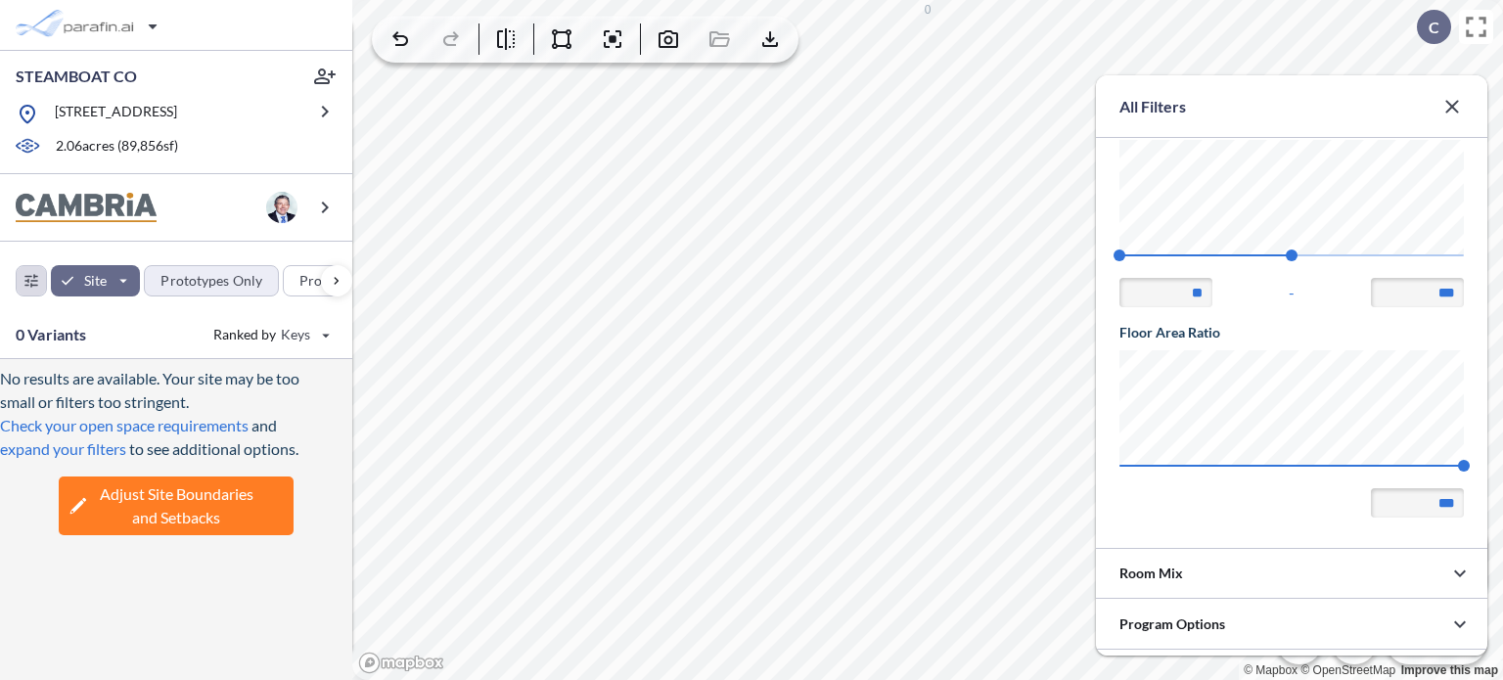
scroll to position [558, 0]
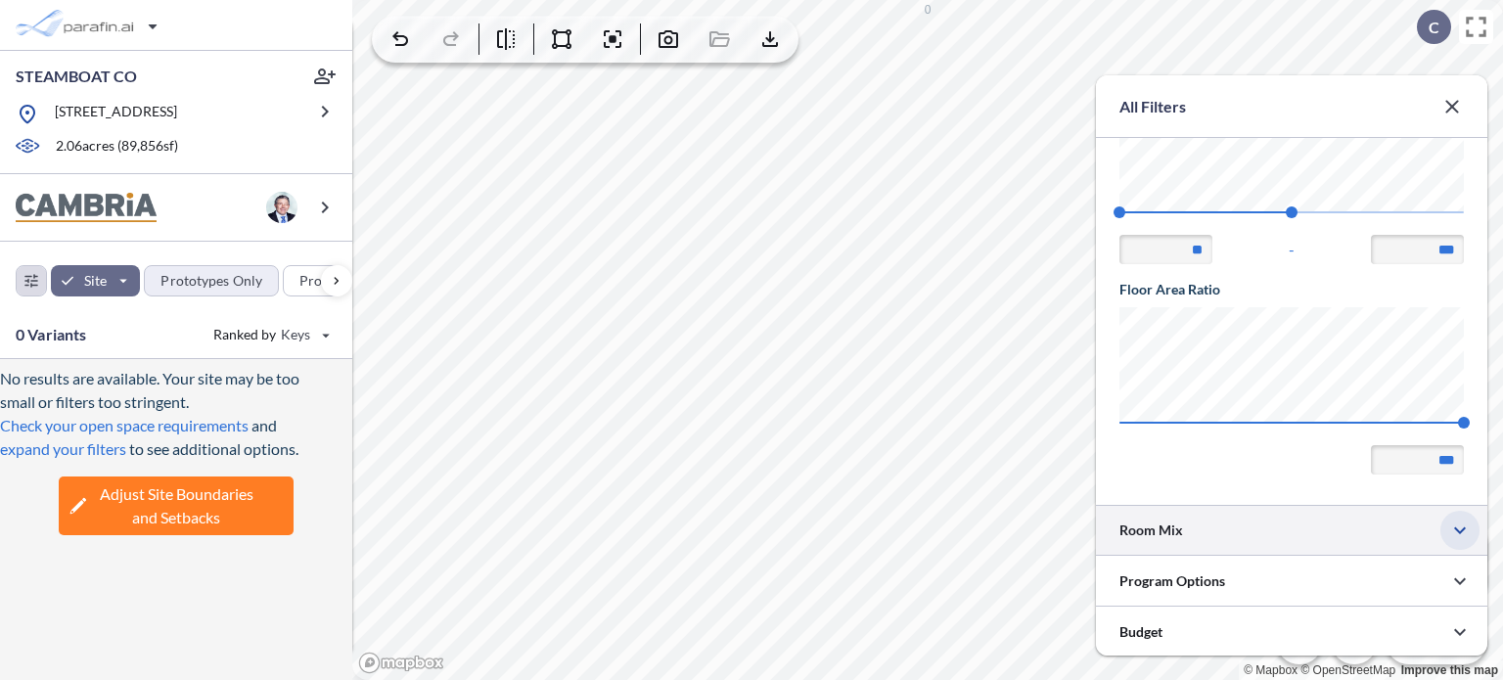
click at [1460, 531] on icon "button" at bounding box center [1460, 531] width 12 height 7
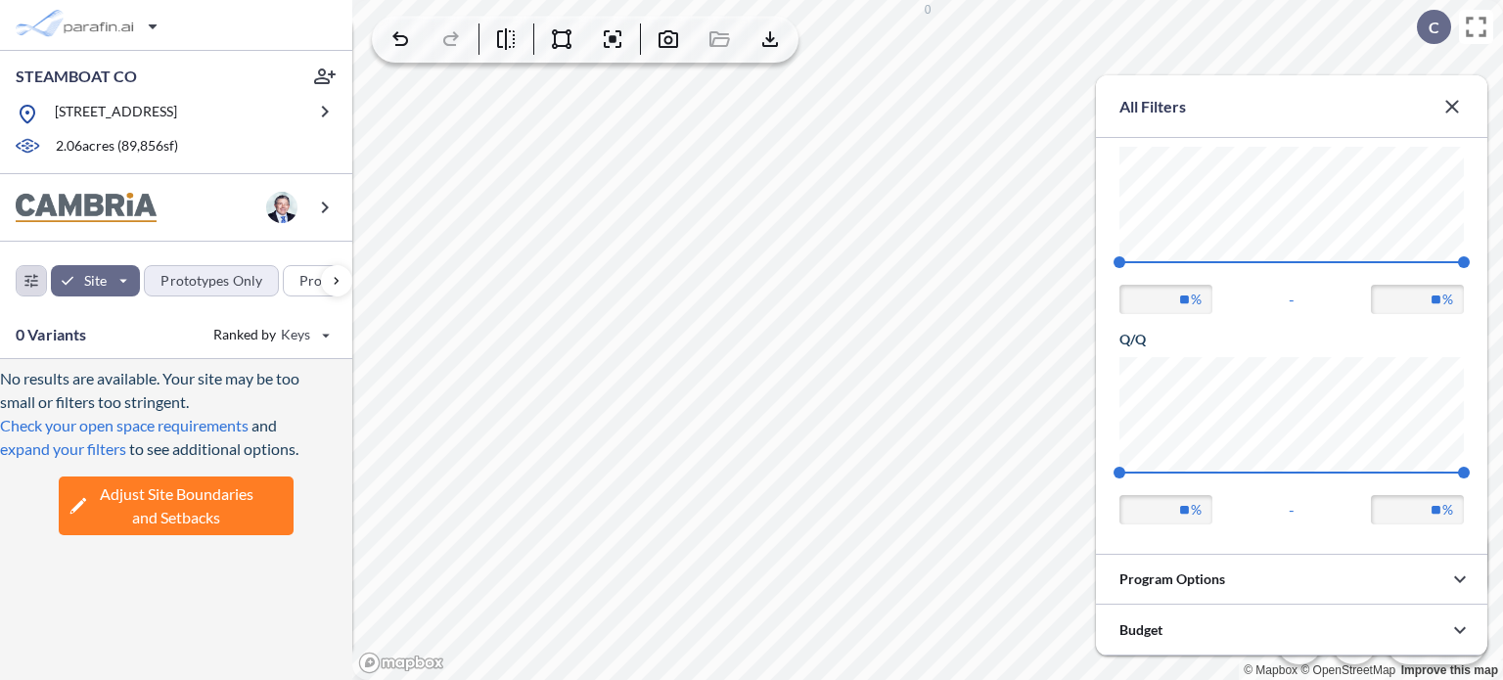
scroll to position [184, 392]
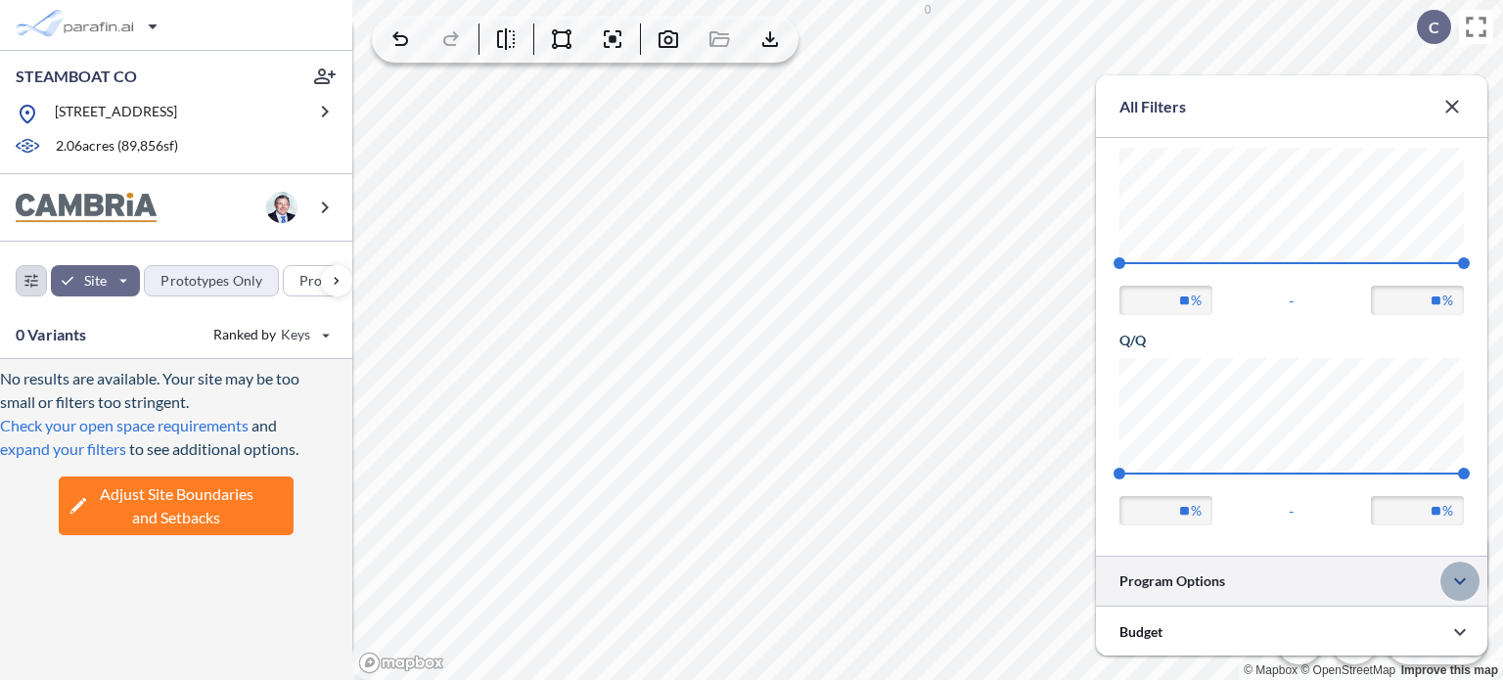
click at [1455, 579] on icon "button" at bounding box center [1460, 581] width 23 height 23
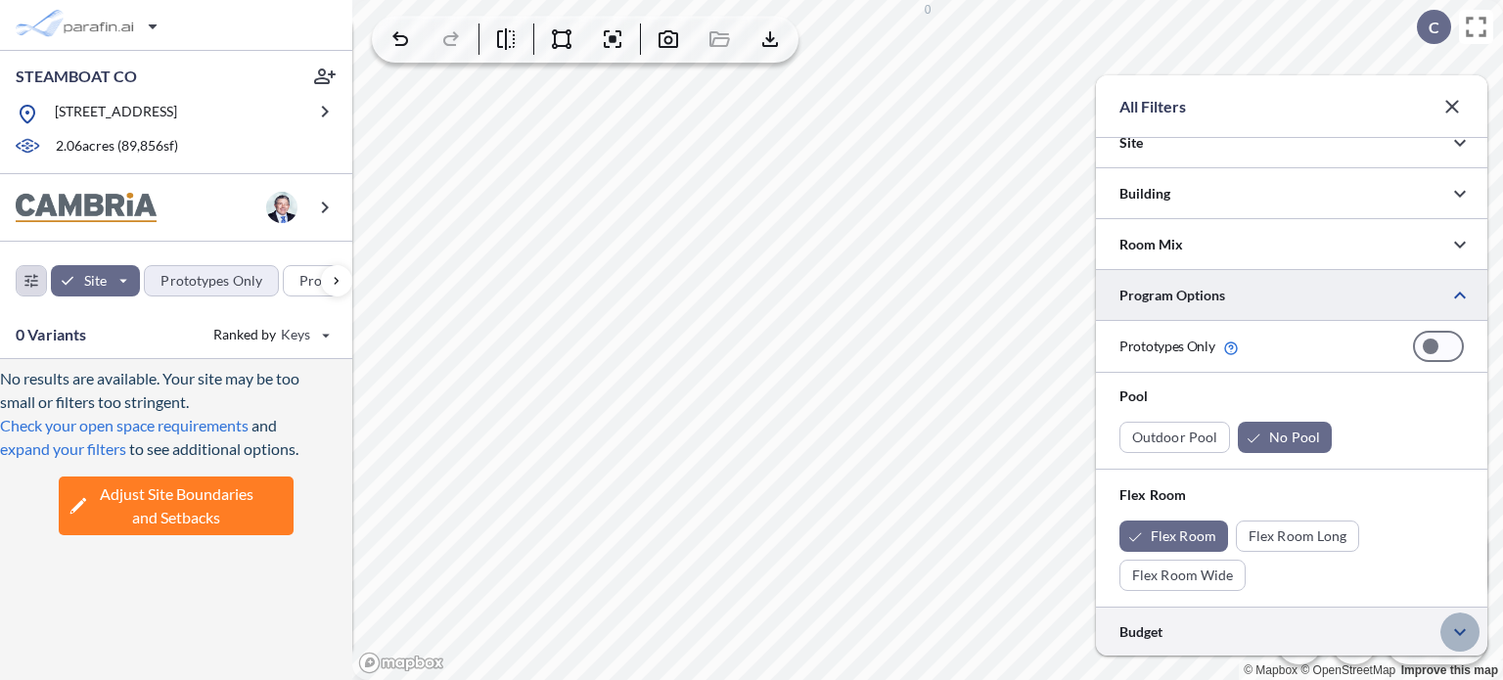
click at [1460, 631] on icon "button" at bounding box center [1460, 632] width 23 height 23
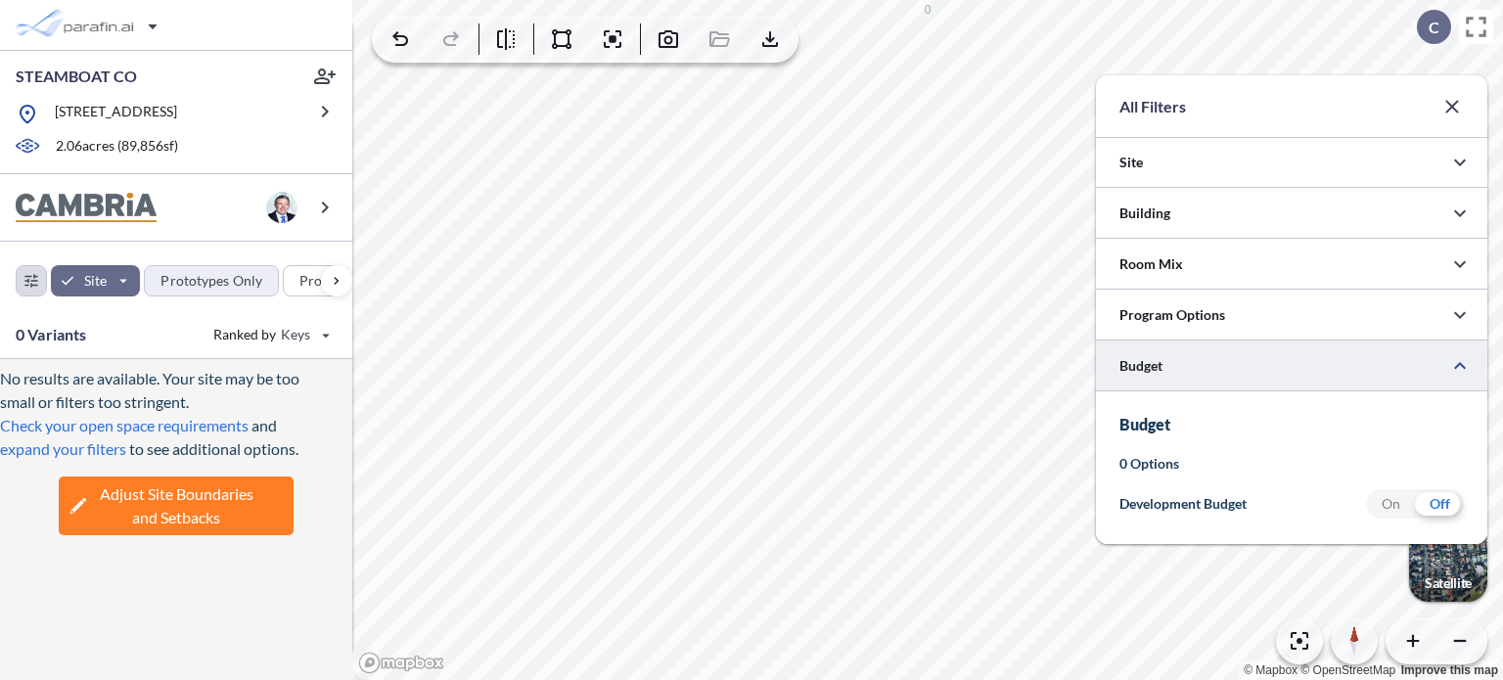
type input "**"
